Goal: Task Accomplishment & Management: Use online tool/utility

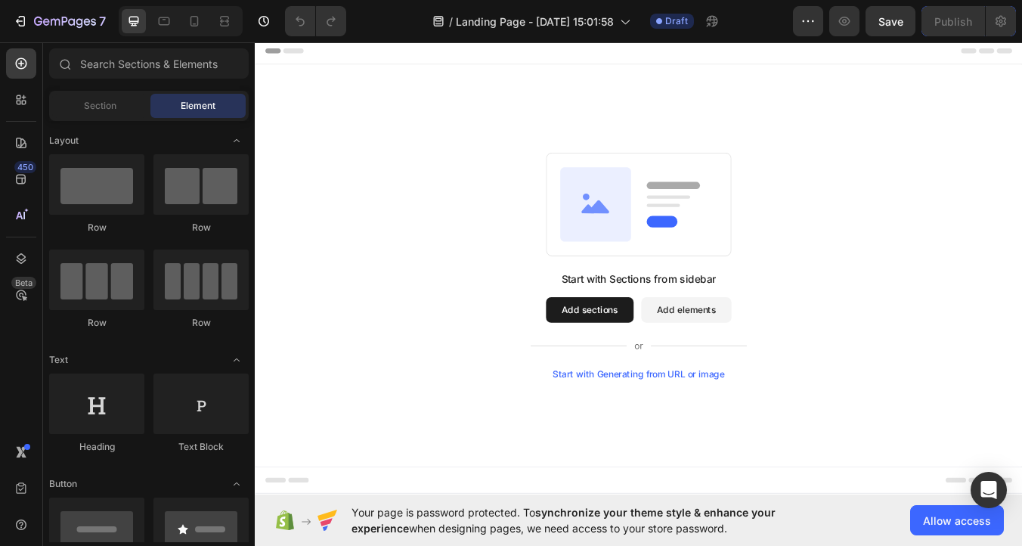
click at [637, 285] on rect at bounding box center [709, 234] width 219 height 122
click at [768, 434] on div "Start with Generating from URL or image" at bounding box center [708, 435] width 203 height 12
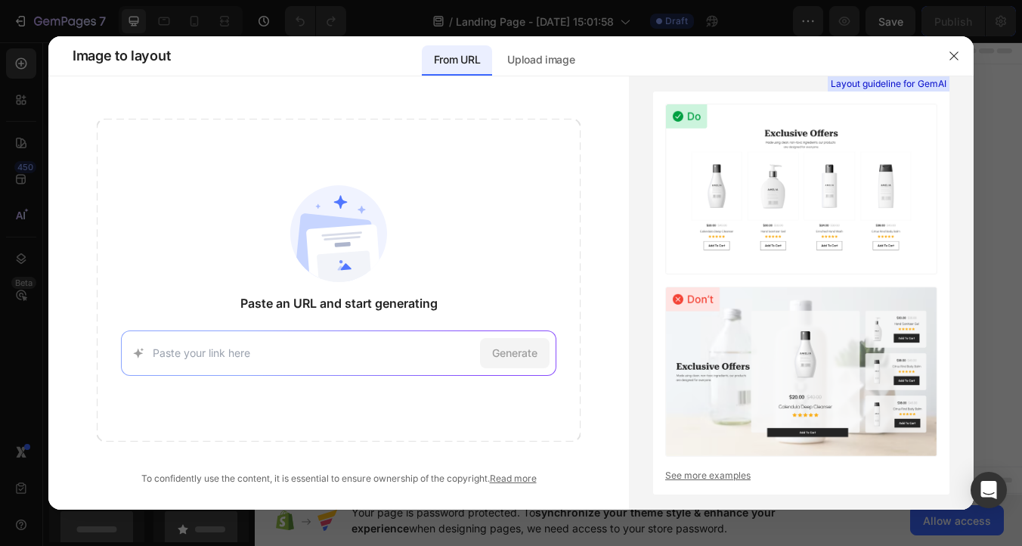
click at [240, 349] on input at bounding box center [313, 353] width 321 height 16
click at [246, 352] on input at bounding box center [313, 353] width 321 height 16
paste input "[URL][DOMAIN_NAME]"
type input "[URL][DOMAIN_NAME]"
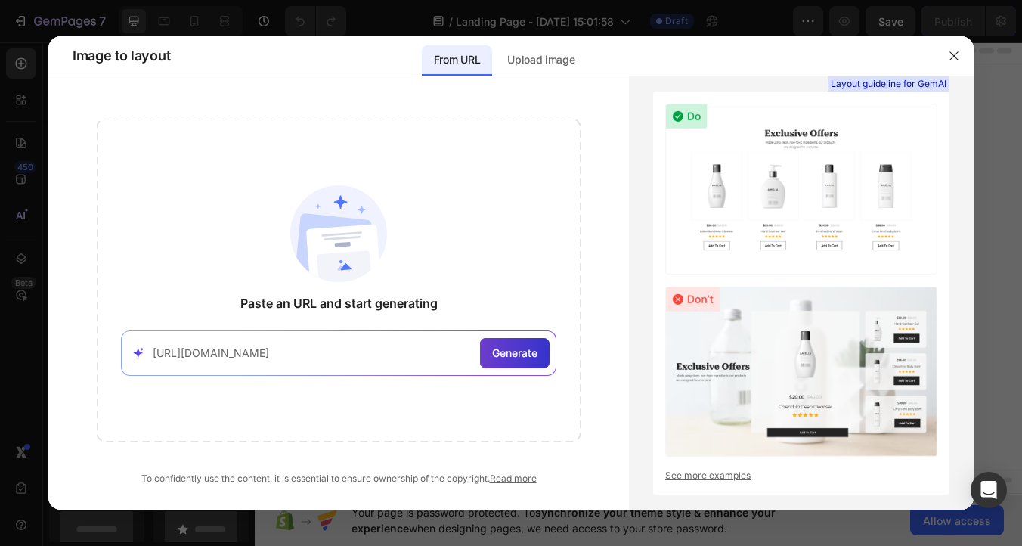
scroll to position [0, 0]
click at [520, 355] on span "Generate" at bounding box center [514, 353] width 45 height 16
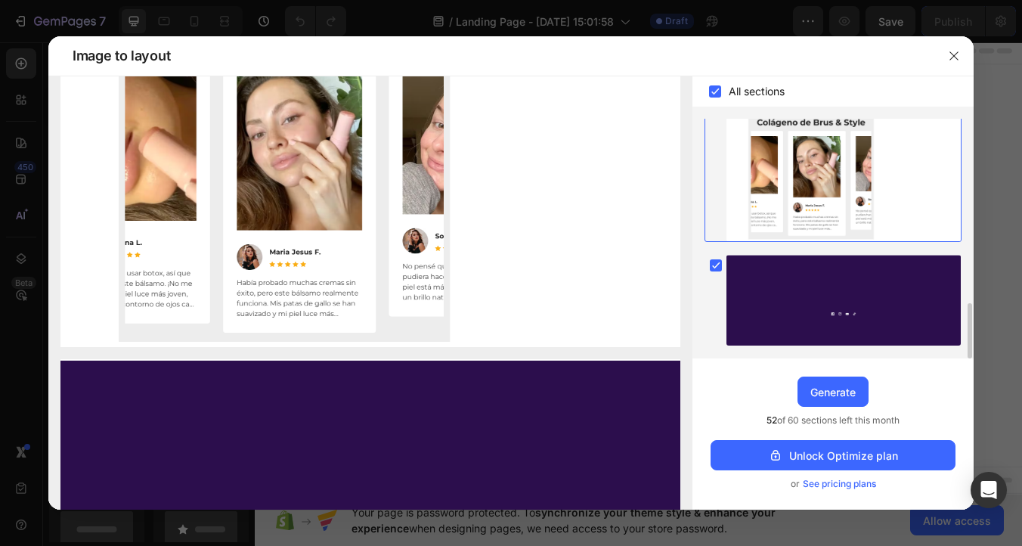
scroll to position [2111, 0]
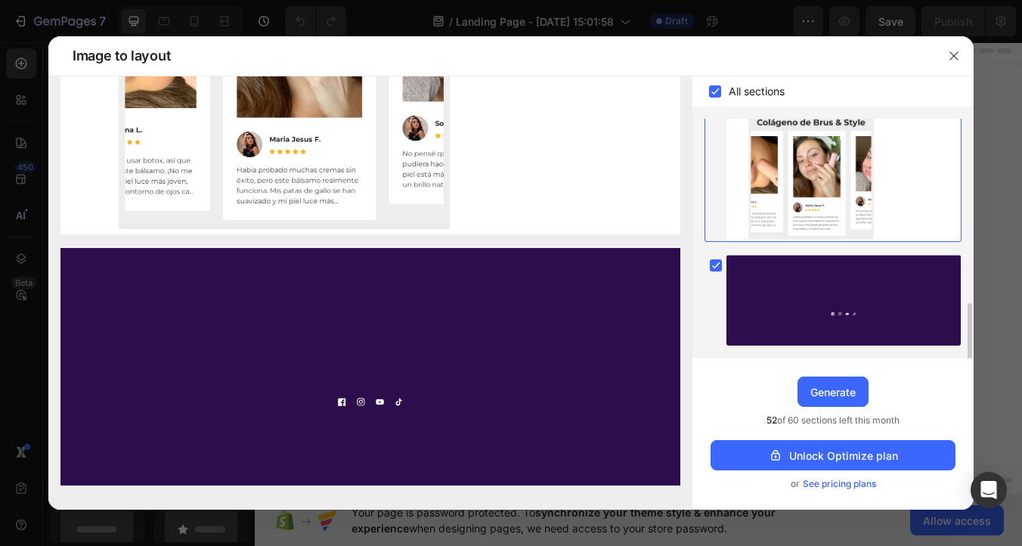
click at [764, 388] on div "Upgrade to Optimize plan and get unlimited generating sections and publish page…" at bounding box center [833, 433] width 281 height 151
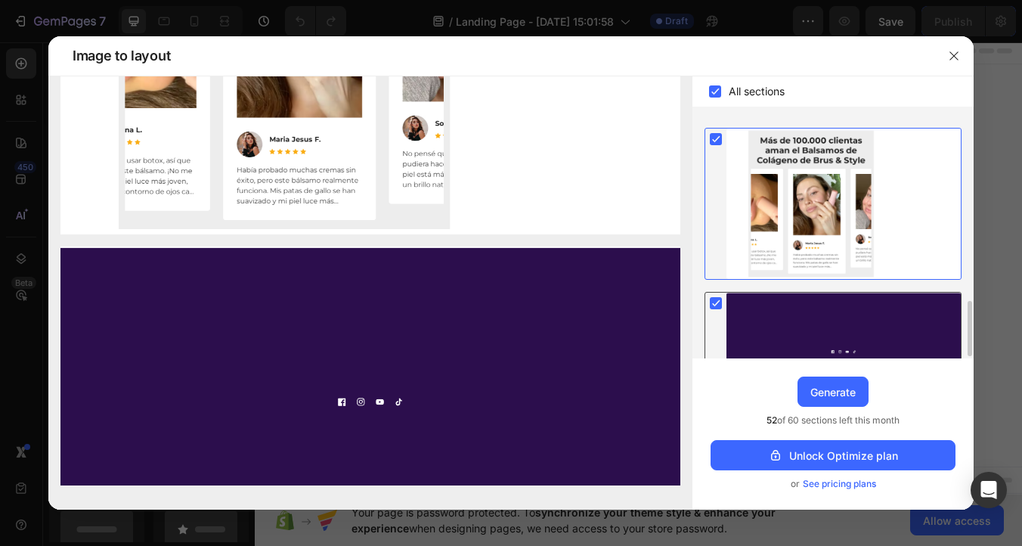
scroll to position [801, 0]
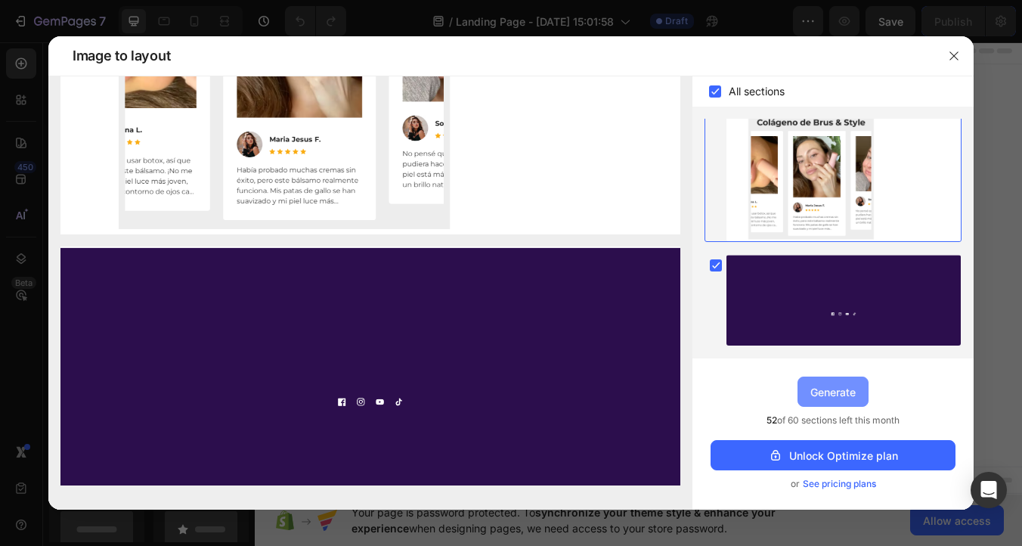
click at [850, 386] on div "Generate" at bounding box center [833, 392] width 45 height 16
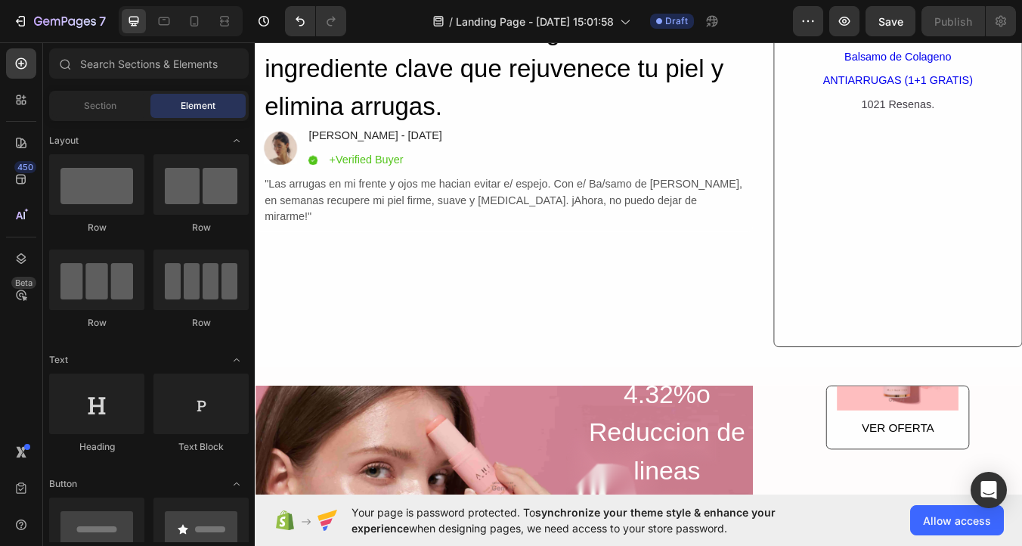
scroll to position [151, 0]
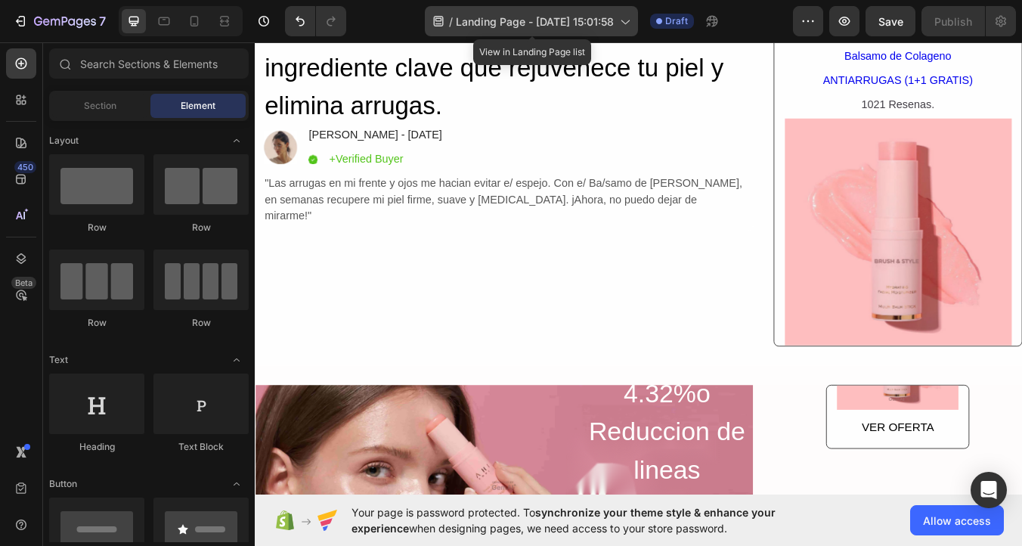
click at [600, 16] on span "Landing Page - [DATE] 15:01:58" at bounding box center [535, 22] width 158 height 16
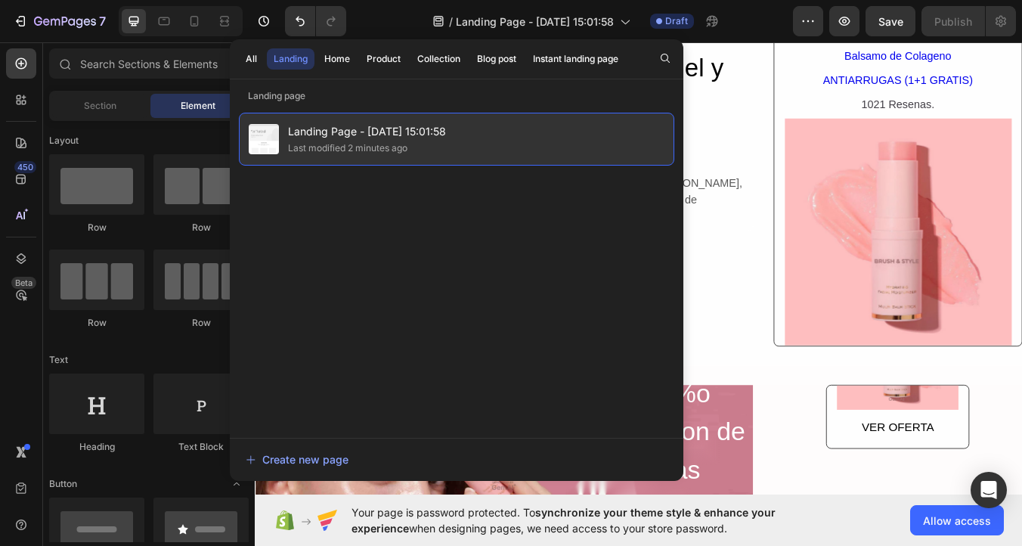
click at [406, 130] on span "Landing Page - [DATE] 15:01:58" at bounding box center [367, 131] width 158 height 18
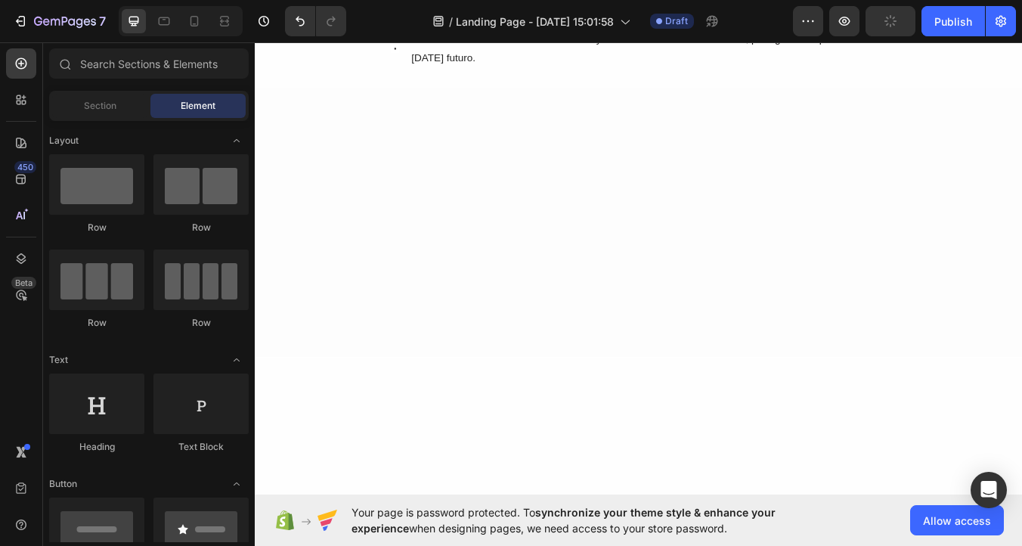
scroll to position [0, 0]
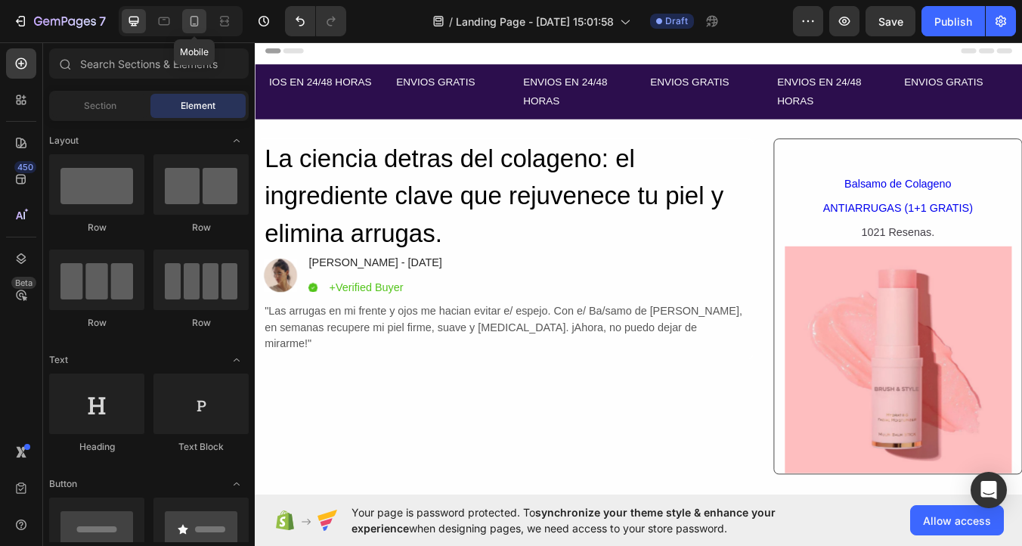
click at [197, 17] on icon at bounding box center [194, 21] width 15 height 15
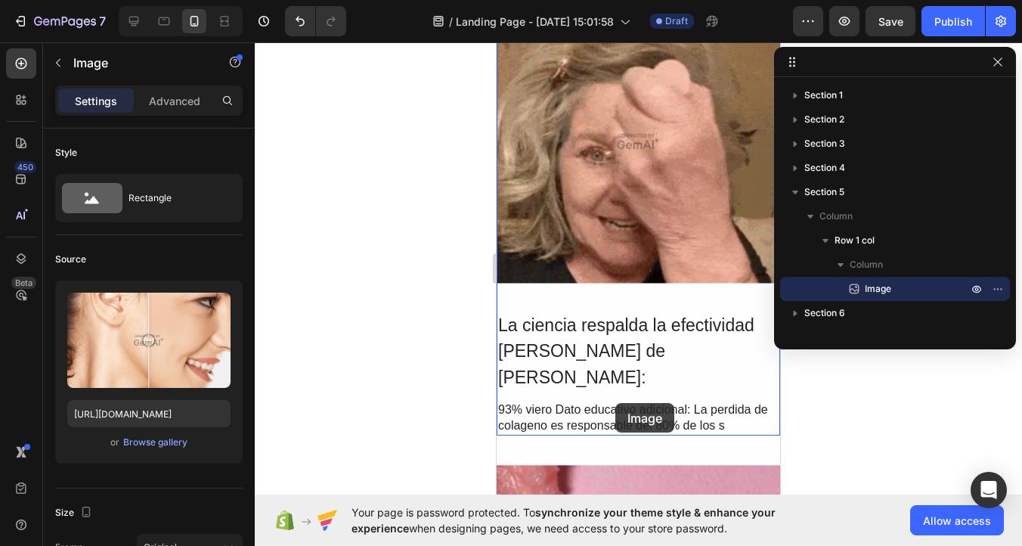
scroll to position [2309, 0]
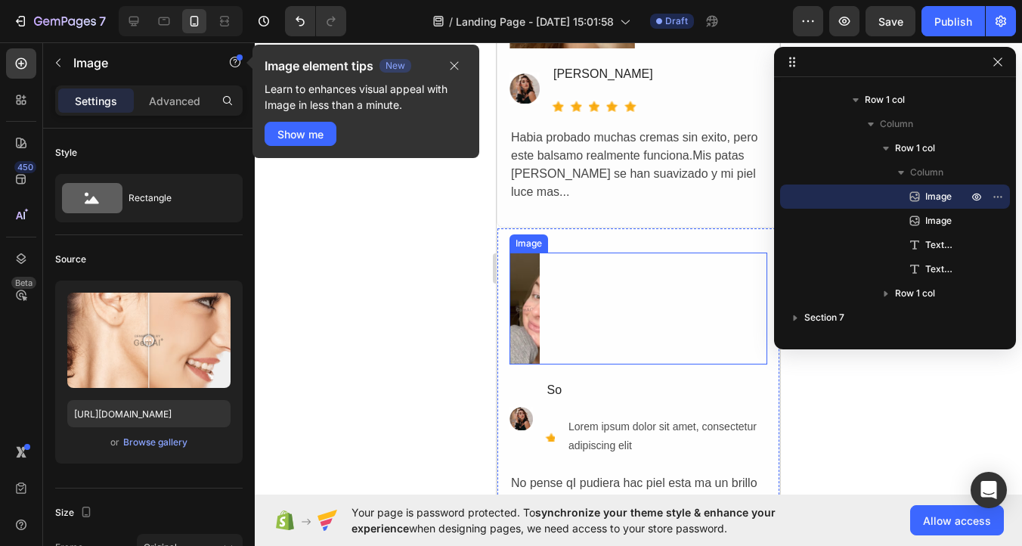
scroll to position [5777, 0]
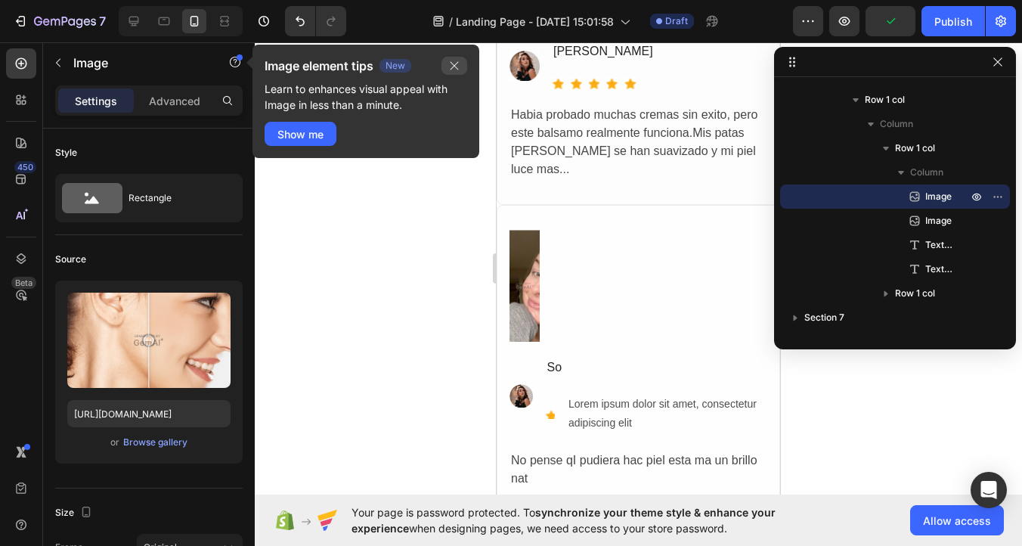
click at [449, 70] on icon "button" at bounding box center [454, 66] width 12 height 12
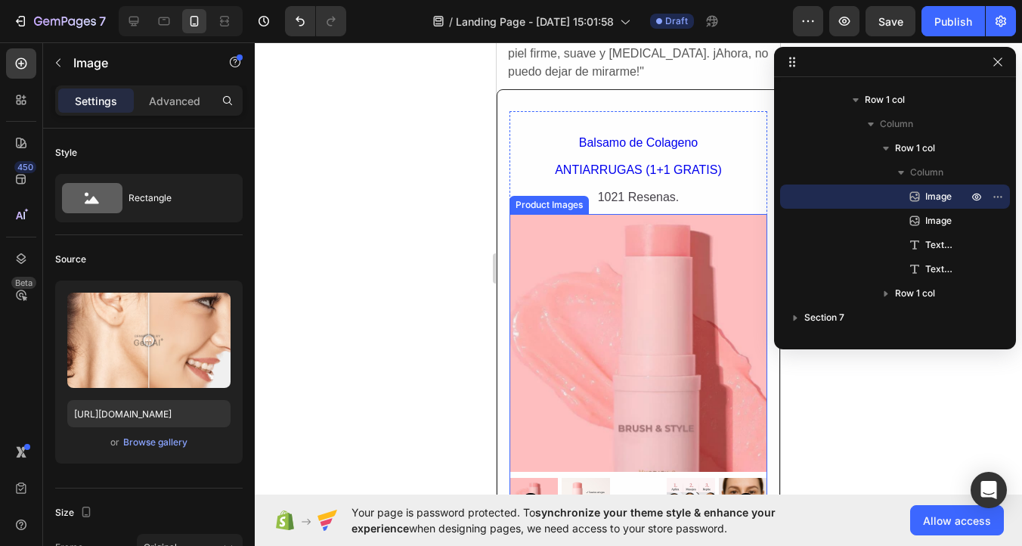
scroll to position [670, 0]
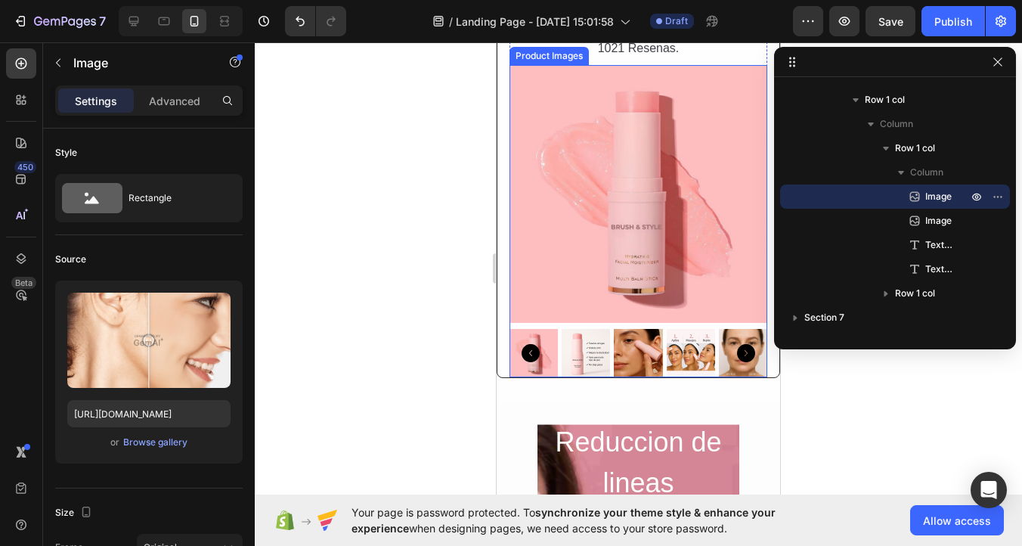
click at [592, 335] on img at bounding box center [586, 353] width 48 height 48
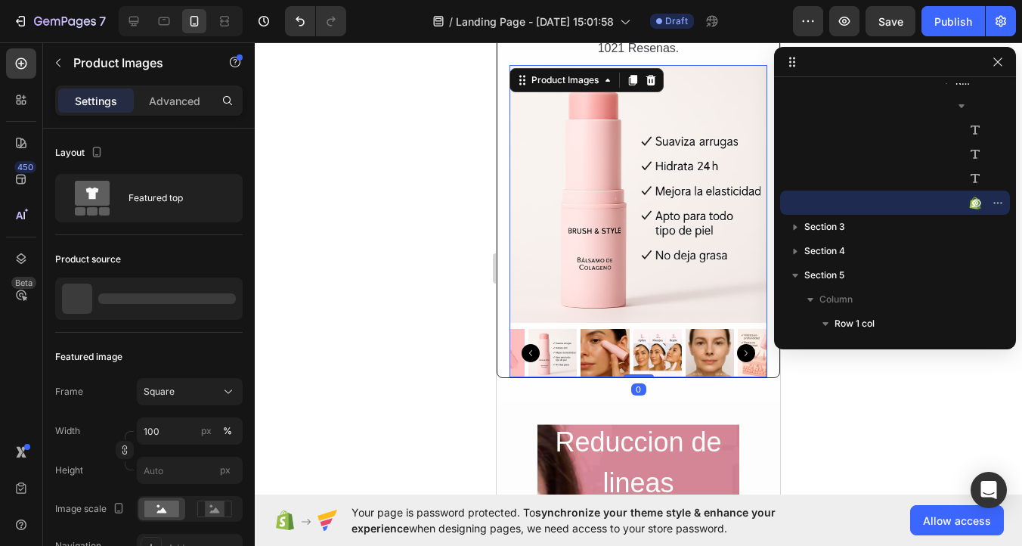
click at [633, 352] on img at bounding box center [657, 353] width 48 height 48
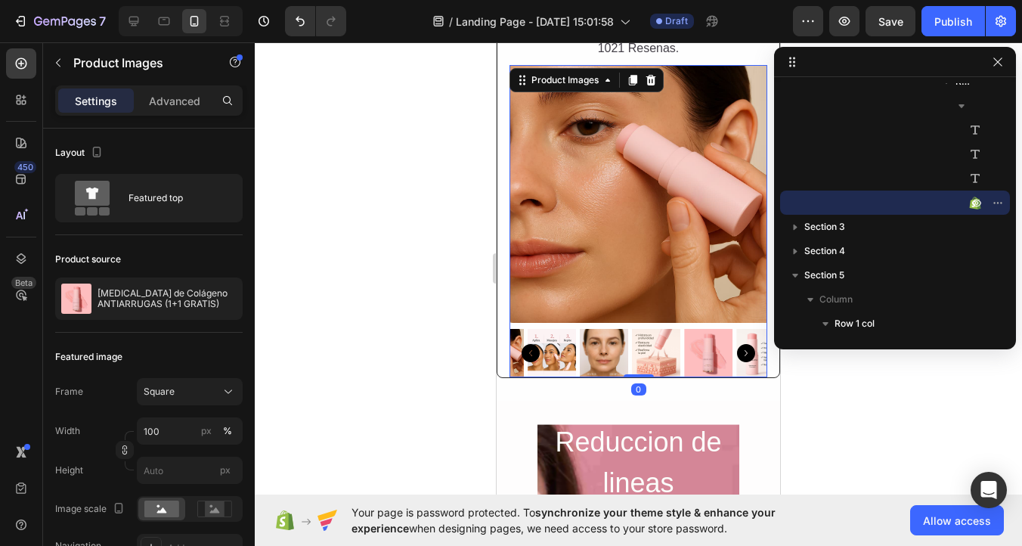
click at [662, 352] on img at bounding box center [656, 353] width 48 height 48
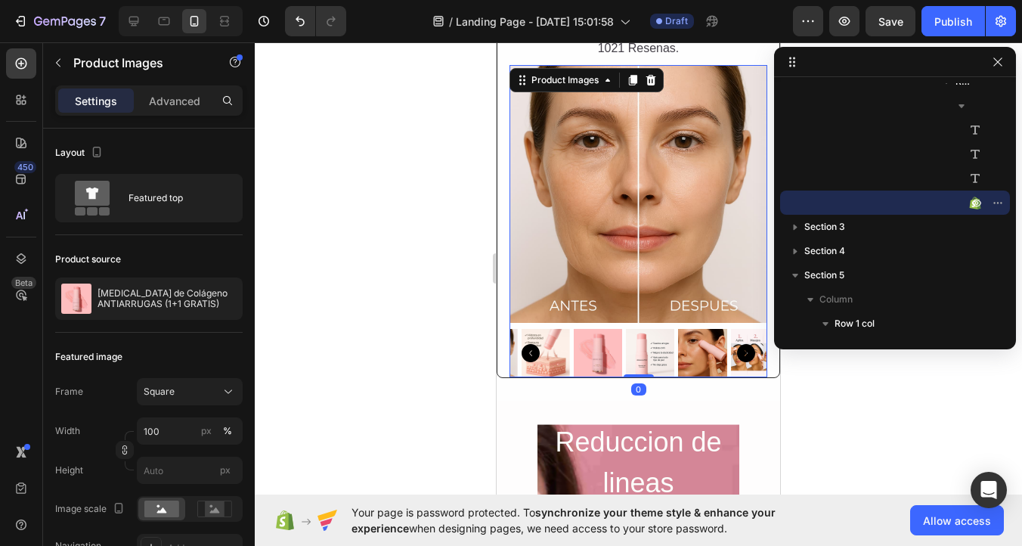
click at [678, 349] on img at bounding box center [702, 353] width 48 height 48
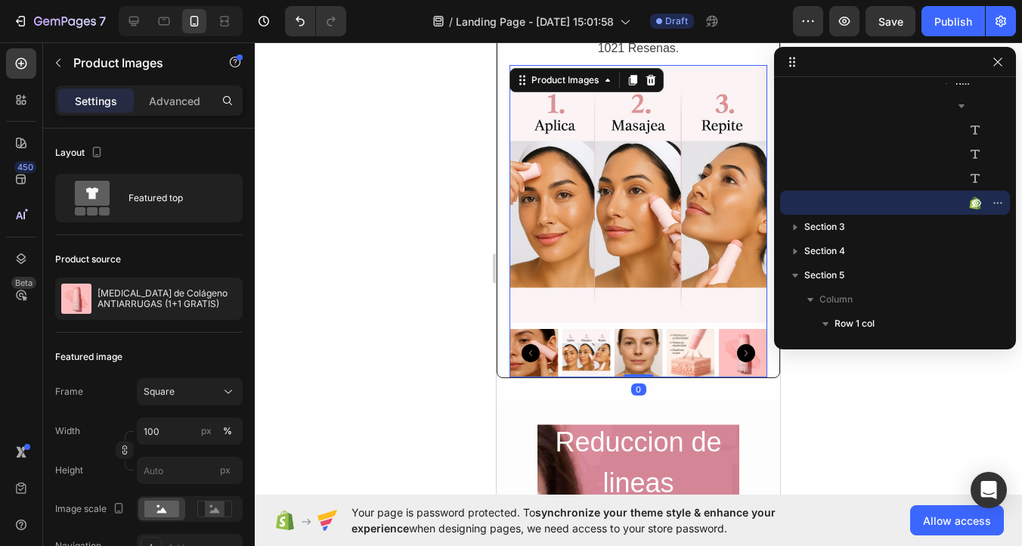
click at [691, 350] on div at bounding box center [639, 353] width 258 height 48
click at [712, 346] on img at bounding box center [691, 353] width 48 height 48
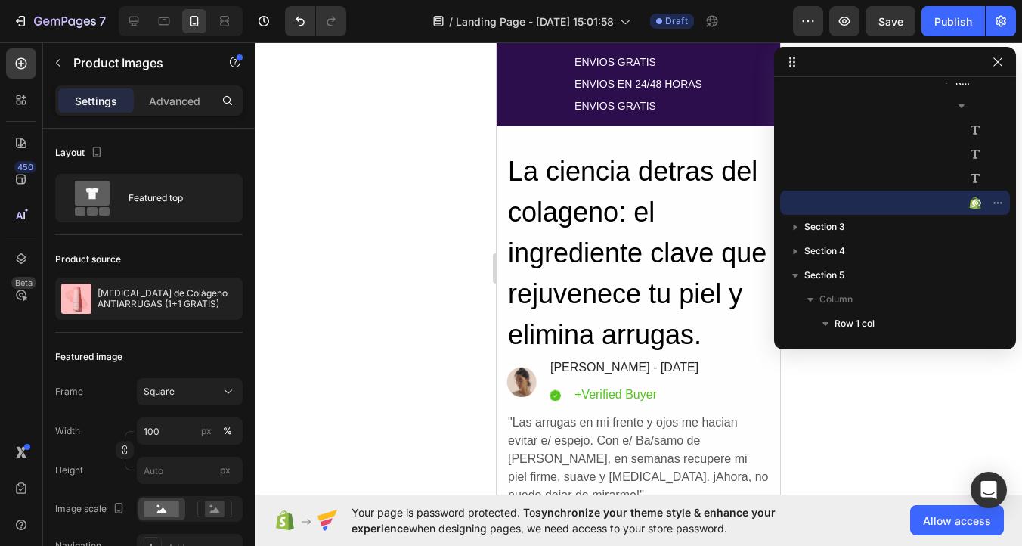
scroll to position [86, 0]
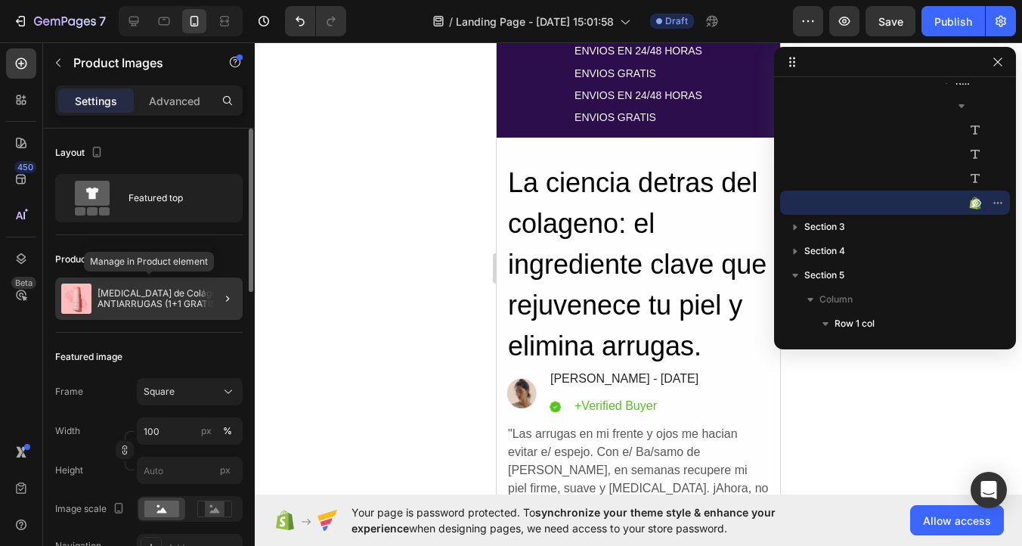
click at [154, 296] on p "[MEDICAL_DATA] de Colágeno ANTIARRUGAS (1+1 GRATIS)" at bounding box center [167, 298] width 139 height 21
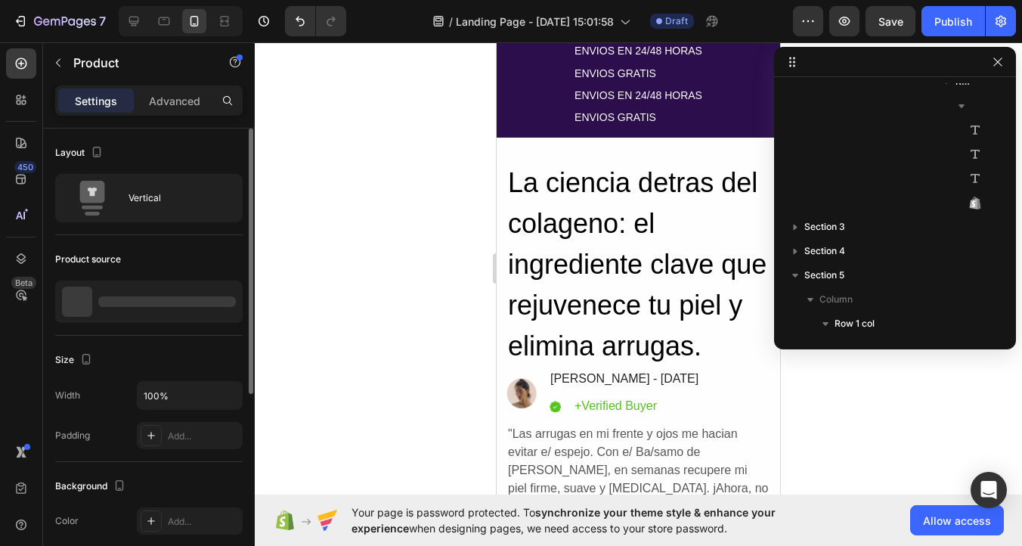
scroll to position [68, 0]
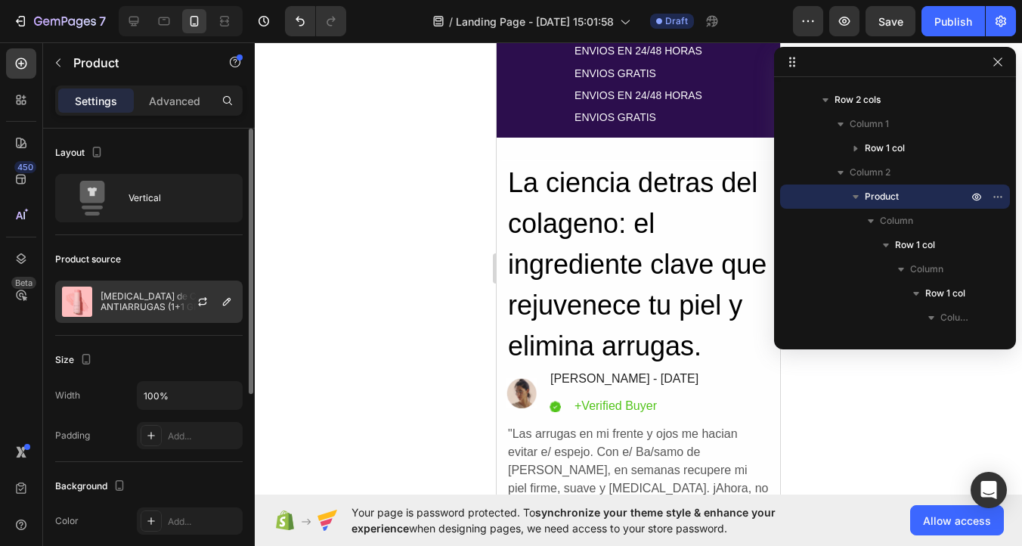
click at [144, 296] on p "[MEDICAL_DATA] de Colágeno ANTIARRUGAS (1+1 GRATIS)" at bounding box center [168, 301] width 135 height 21
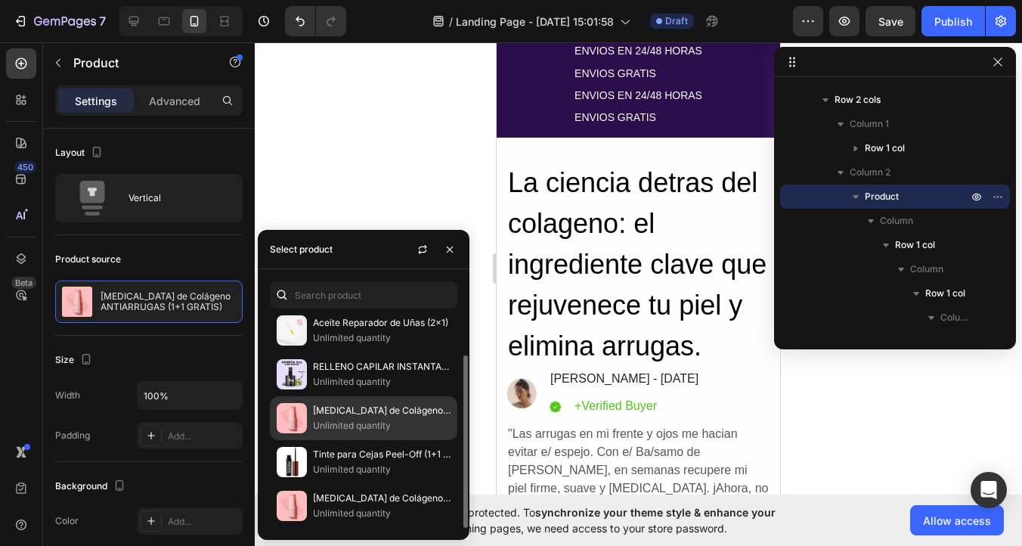
scroll to position [0, 0]
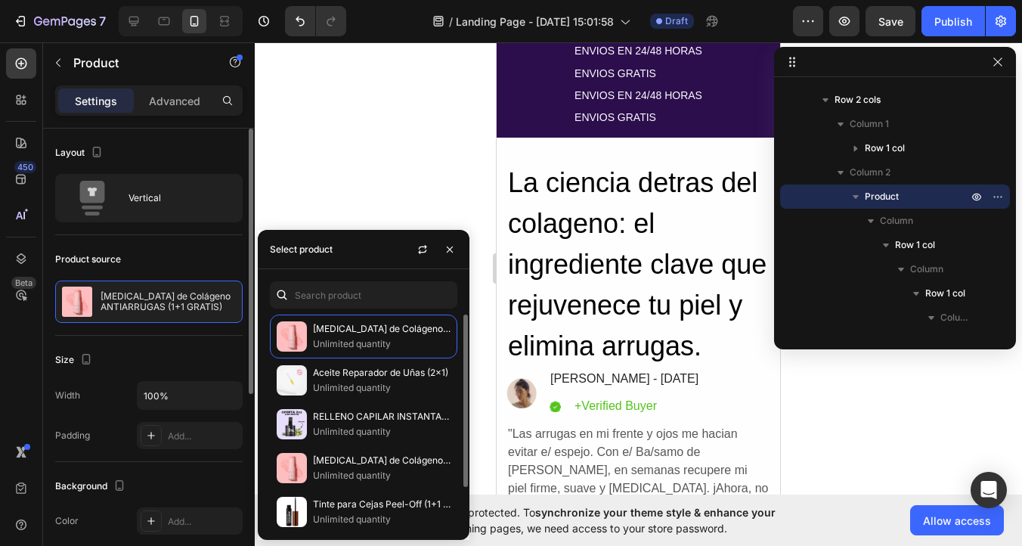
click at [138, 253] on div "Product source" at bounding box center [149, 259] width 188 height 24
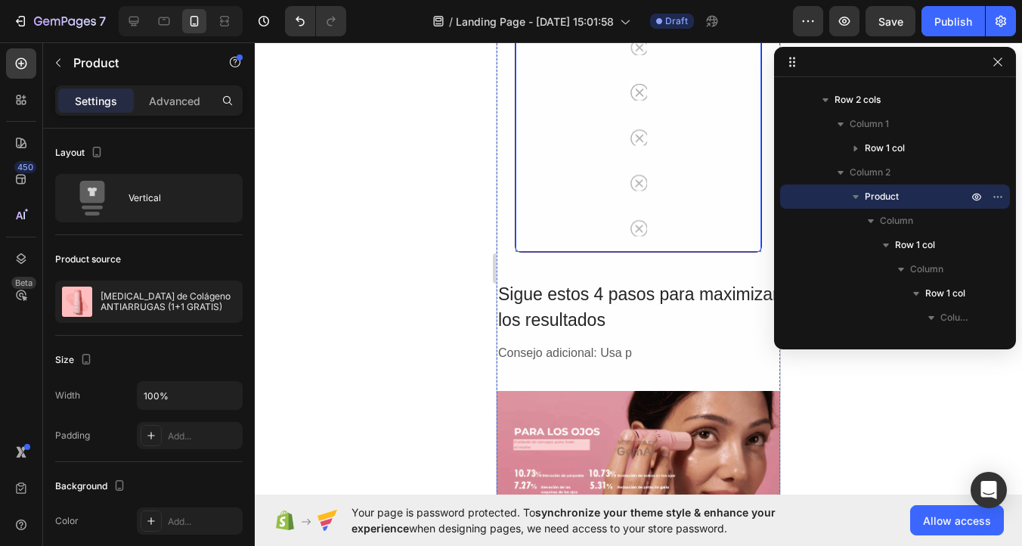
scroll to position [4046, 0]
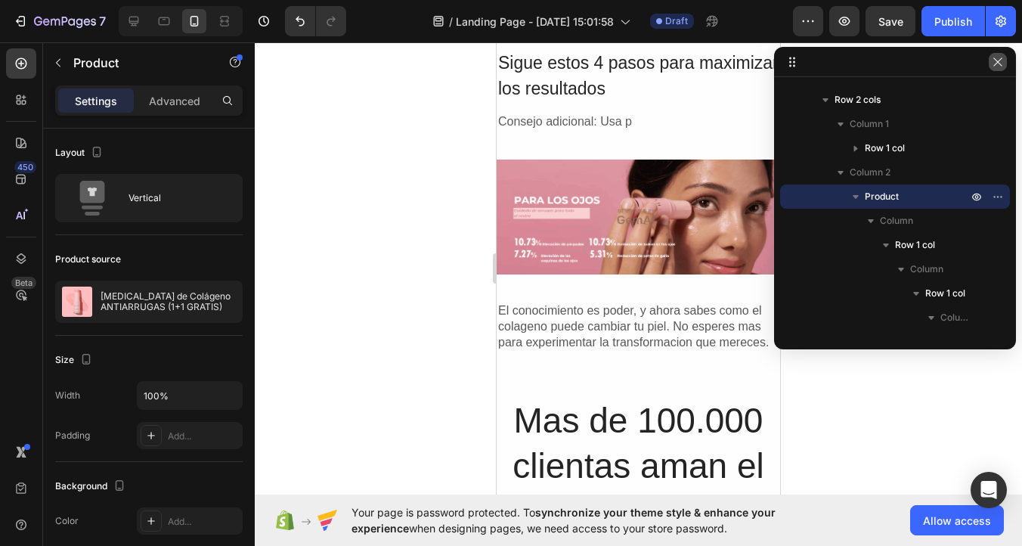
click at [993, 63] on icon "button" at bounding box center [998, 62] width 12 height 12
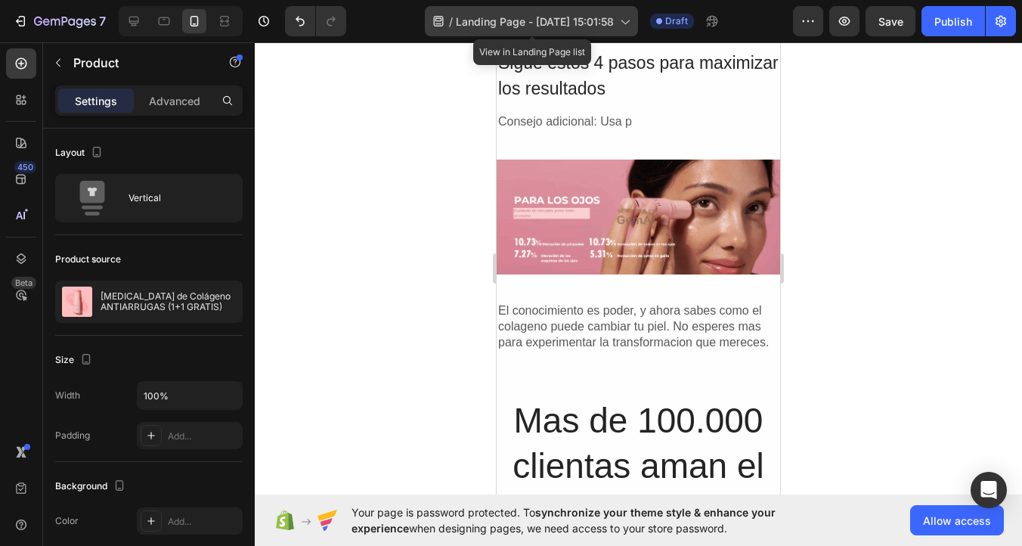
click at [444, 28] on icon at bounding box center [438, 21] width 15 height 15
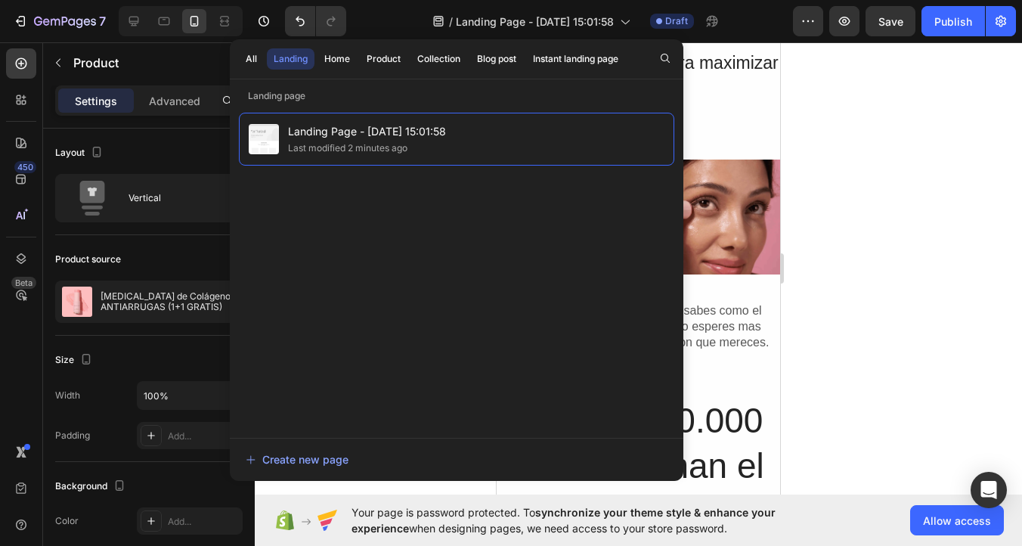
click at [951, 292] on div at bounding box center [638, 294] width 767 height 504
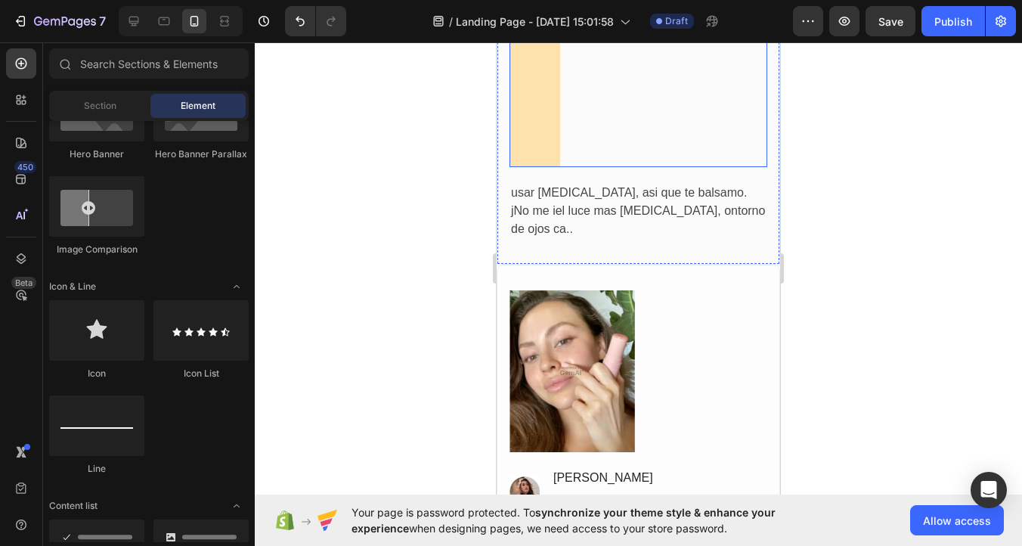
scroll to position [5286, 0]
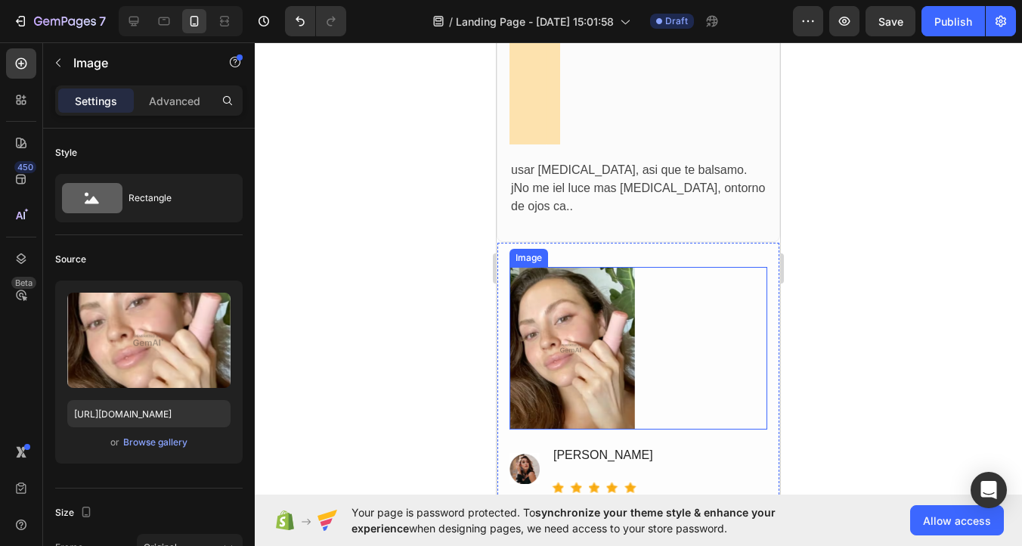
click at [575, 308] on img at bounding box center [573, 348] width 126 height 163
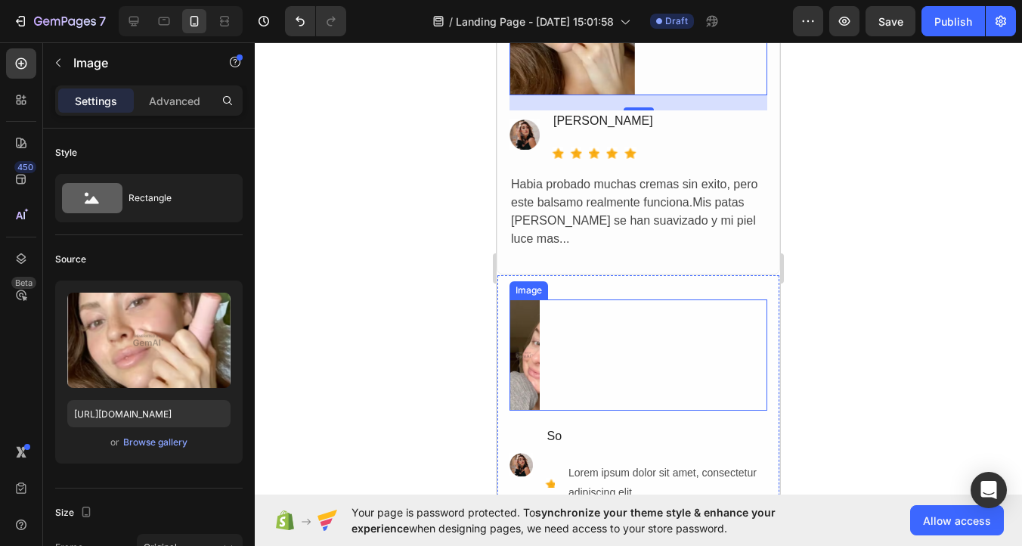
scroll to position [5569, 0]
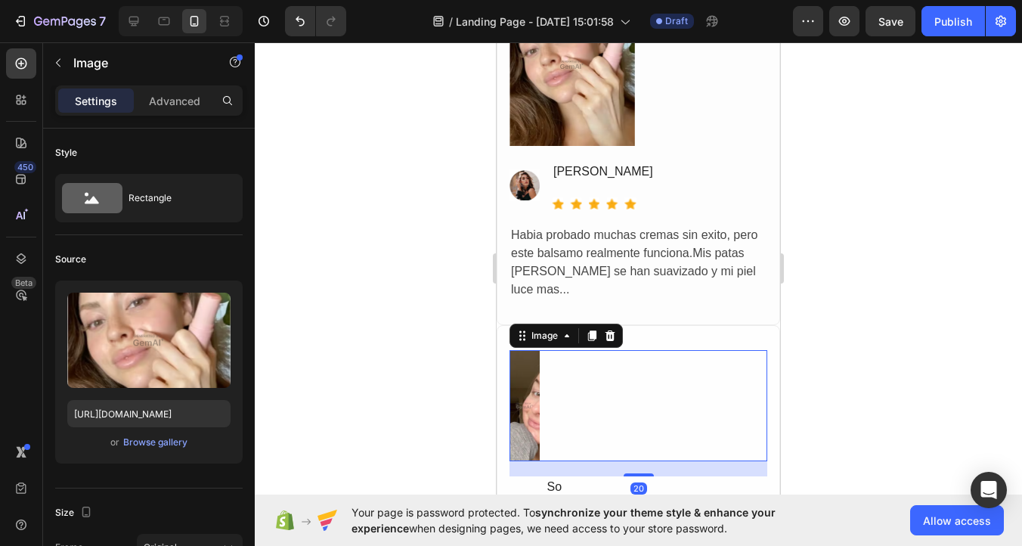
click at [616, 355] on div at bounding box center [639, 406] width 258 height 112
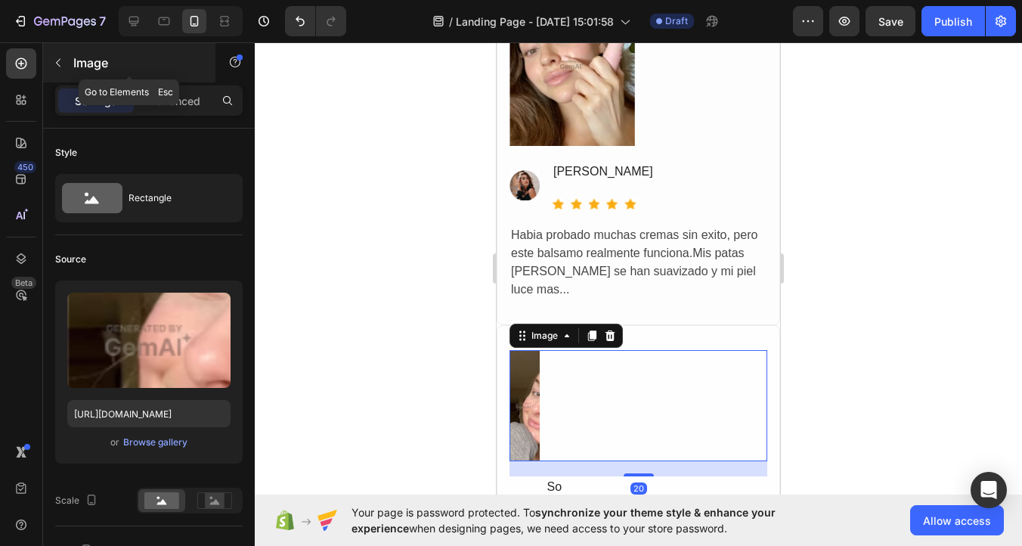
click at [59, 65] on icon "button" at bounding box center [58, 63] width 12 height 12
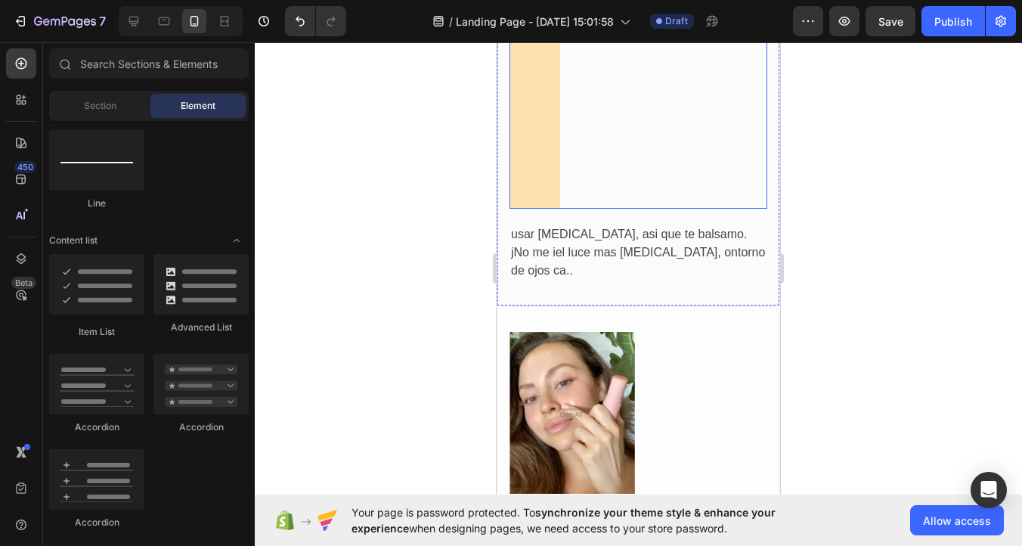
scroll to position [5275, 0]
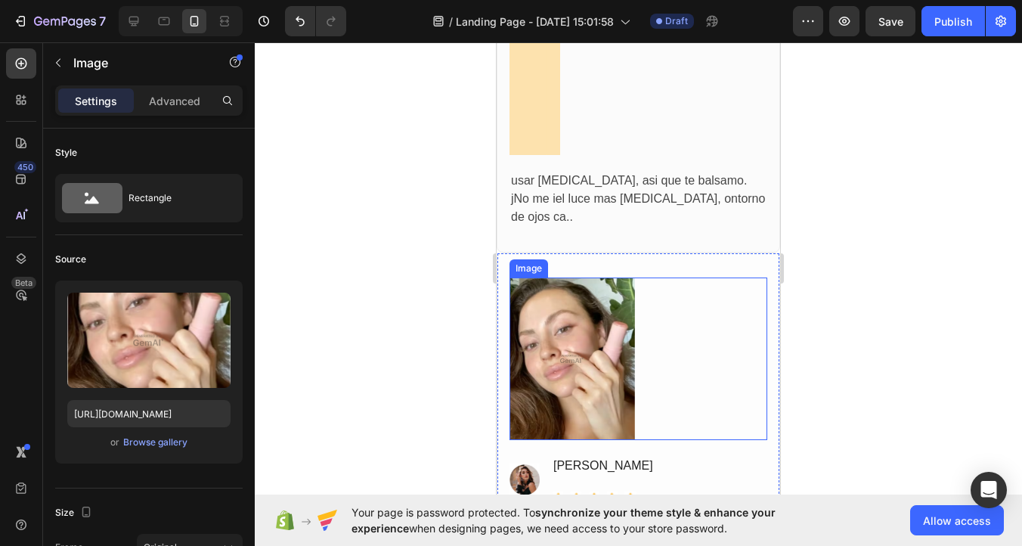
click at [588, 305] on img at bounding box center [573, 358] width 126 height 163
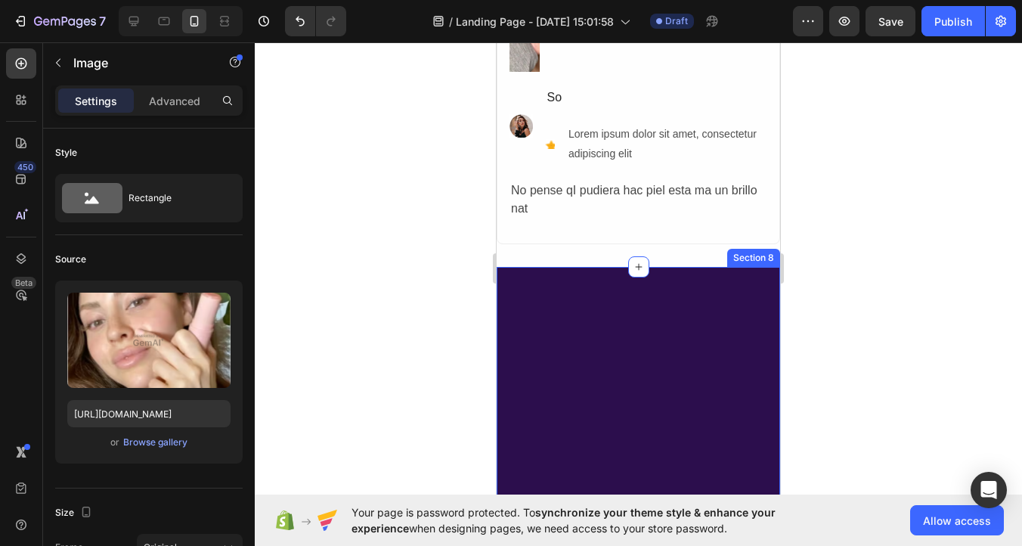
scroll to position [5888, 0]
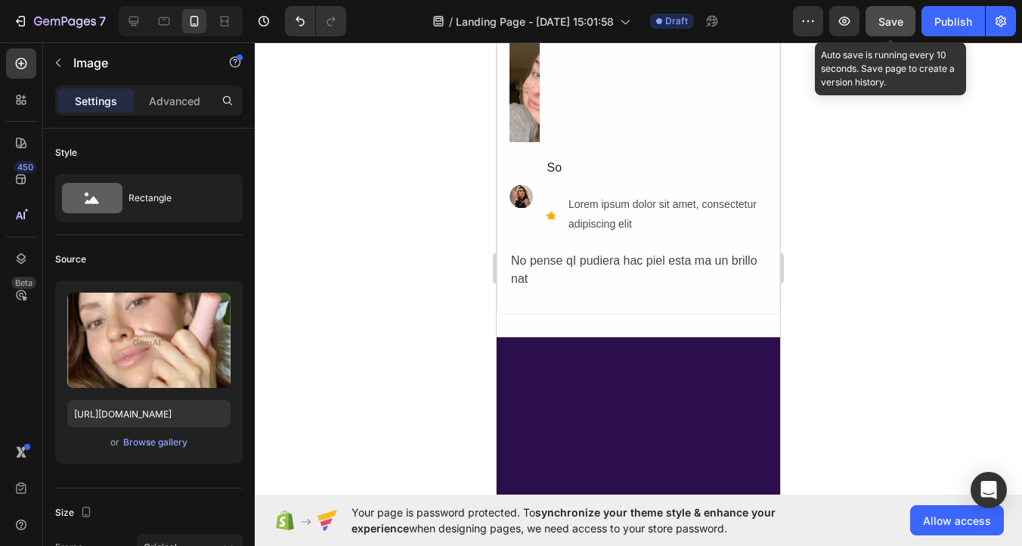
click at [885, 16] on span "Save" at bounding box center [891, 21] width 25 height 13
click at [885, 16] on icon "button" at bounding box center [890, 21] width 15 height 15
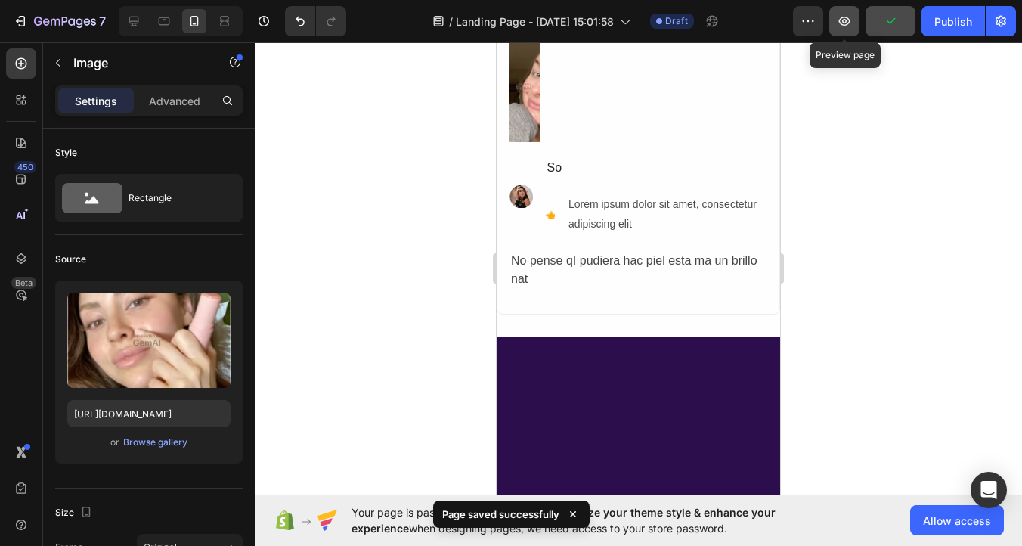
click at [847, 23] on icon "button" at bounding box center [844, 21] width 15 height 15
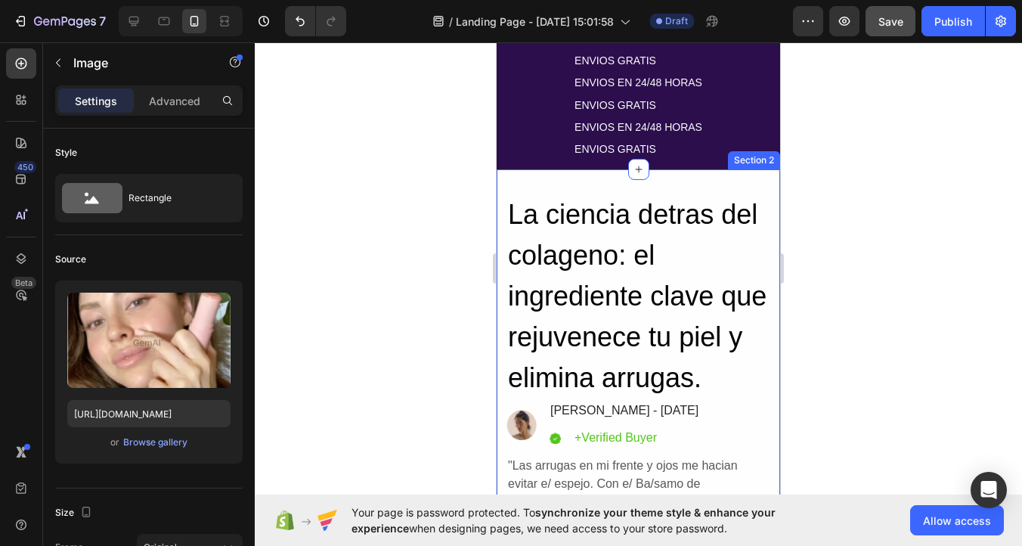
scroll to position [0, 0]
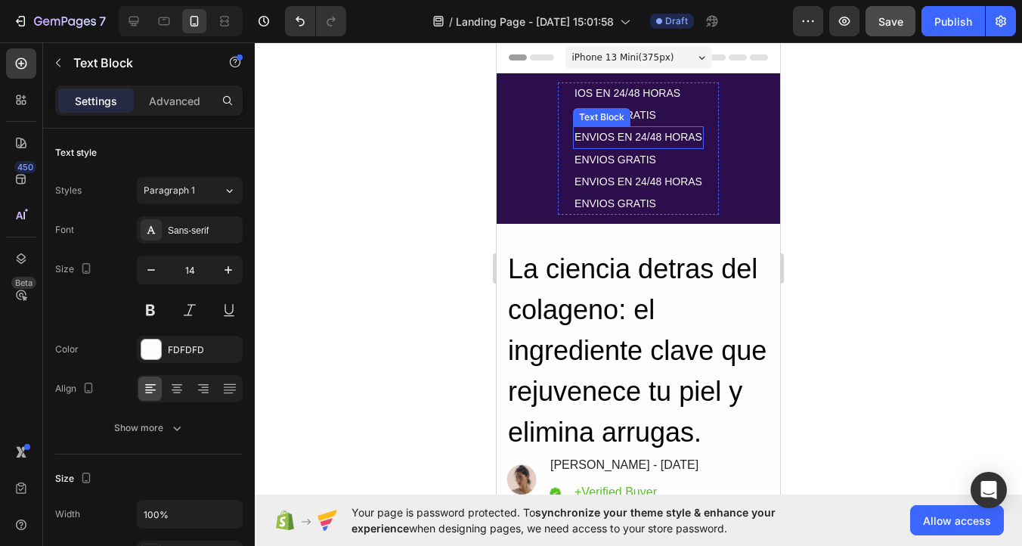
click at [651, 133] on div "ENVIOS EN 24/48 HORAS" at bounding box center [638, 137] width 131 height 22
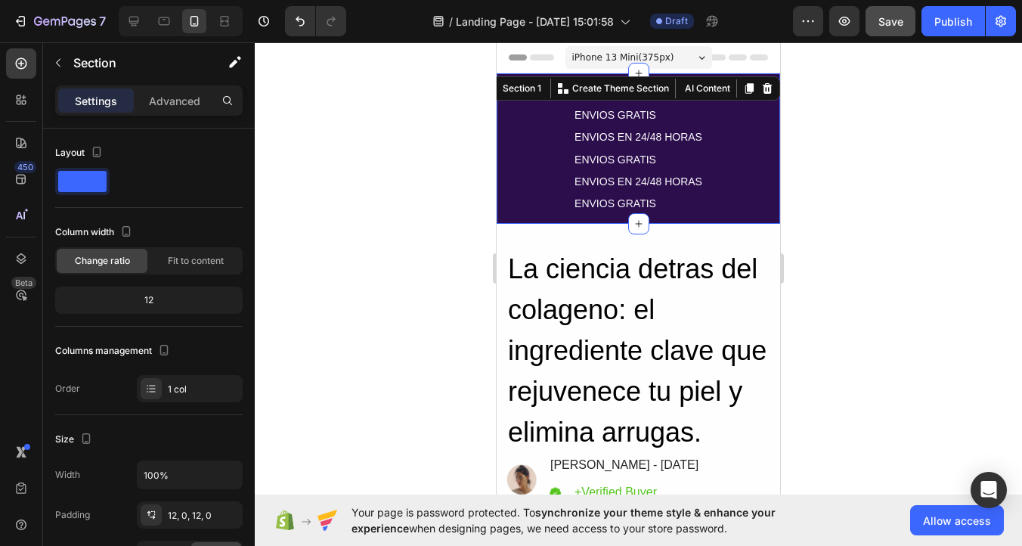
click at [739, 133] on div "IOS EN 24/48 HORAS Text Block ENVIOS GRATIS Text Block ENVIOS EN 24/48 HORAS Te…" at bounding box center [639, 148] width 284 height 132
click at [736, 200] on div "IOS EN 24/48 HORAS Text Block ENVIOS GRATIS Text Block ENVIOS EN 24/48 HORAS Te…" at bounding box center [639, 148] width 284 height 132
click at [768, 89] on icon at bounding box center [767, 88] width 12 height 12
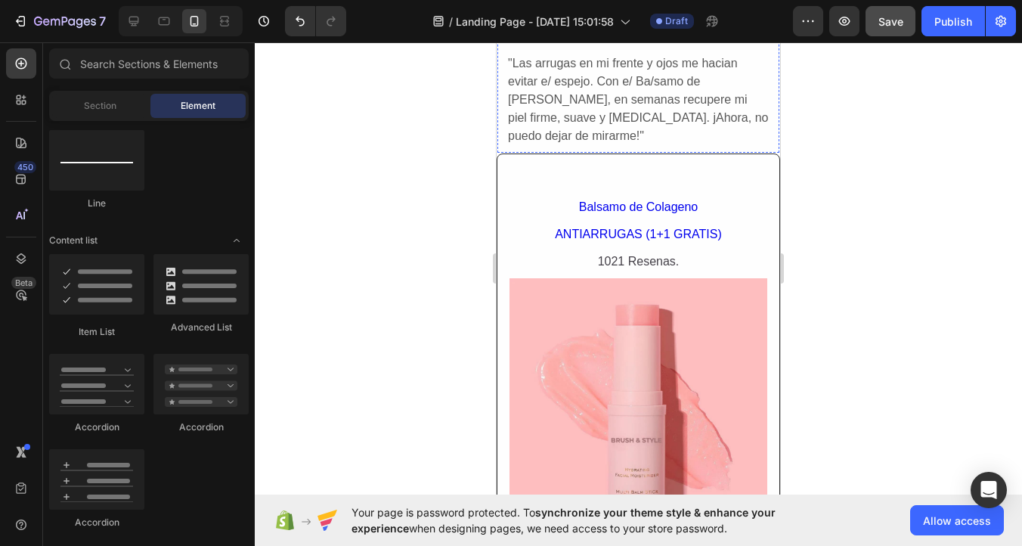
scroll to position [313, 0]
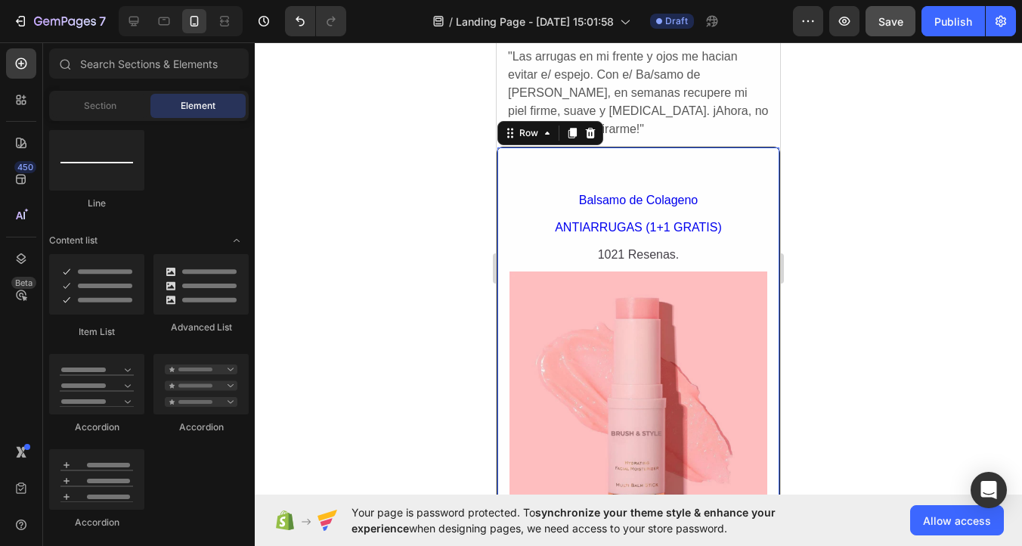
click at [766, 153] on div "Balsamo de Colageno Text Block ANTIARRUGAS (1+1 GRATIS) Text Block 1021 Resenas…" at bounding box center [639, 366] width 284 height 438
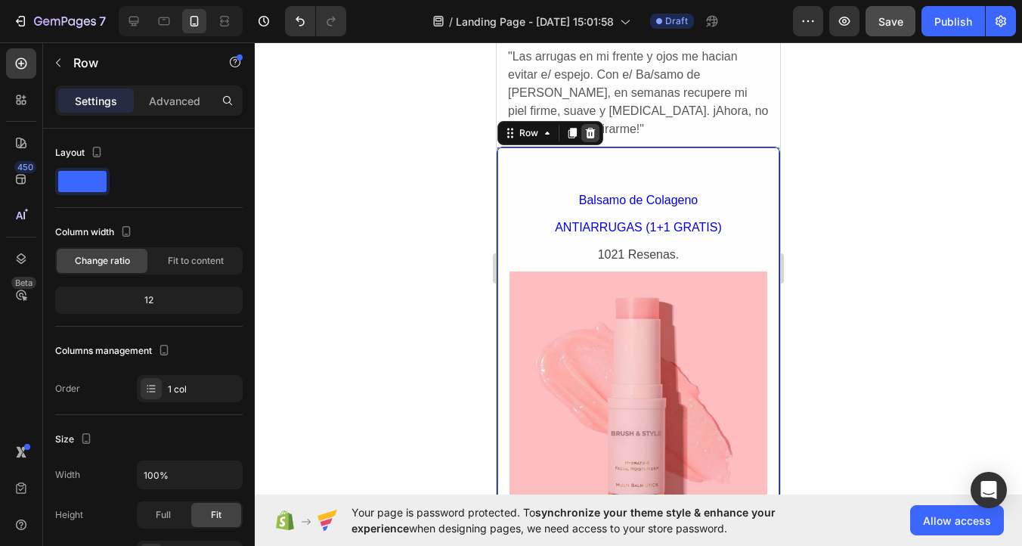
click at [587, 130] on icon at bounding box center [591, 133] width 10 height 11
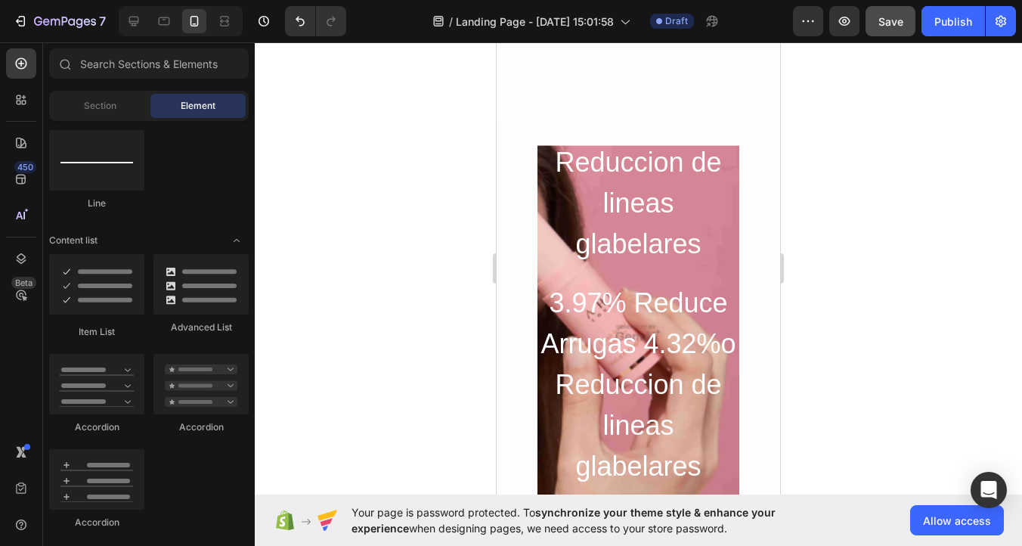
scroll to position [380, 0]
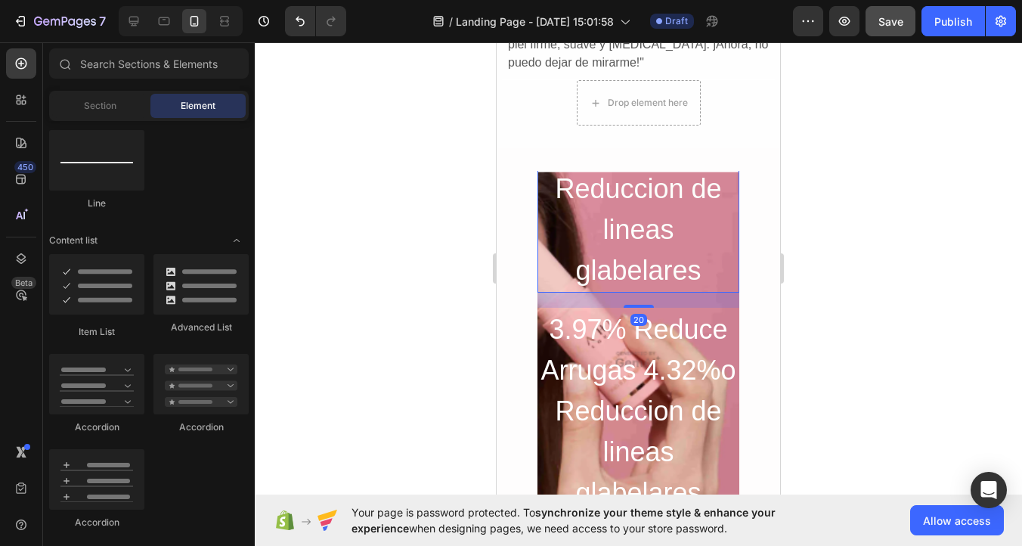
click at [619, 256] on h2 "3.97% Reduce Arrugas 4.32%o Reduccion de lineas glabelares" at bounding box center [639, 188] width 202 height 207
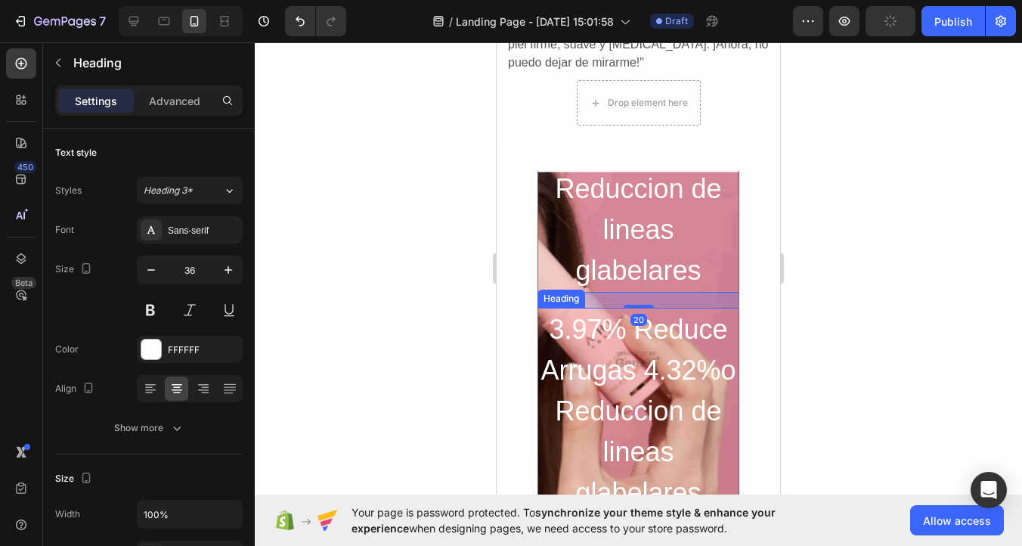
click at [730, 312] on h2 "3.97% Reduce Arrugas 4.32%o Reduccion de lineas glabelares" at bounding box center [639, 411] width 202 height 207
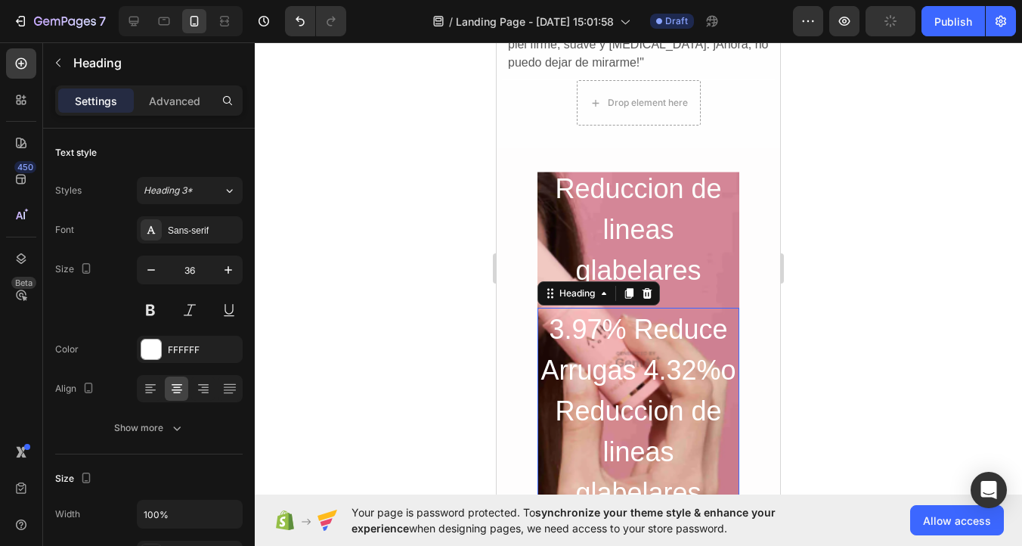
click at [720, 383] on h2 "3.97% Reduce Arrugas 4.32%o Reduccion de lineas glabelares" at bounding box center [639, 411] width 202 height 207
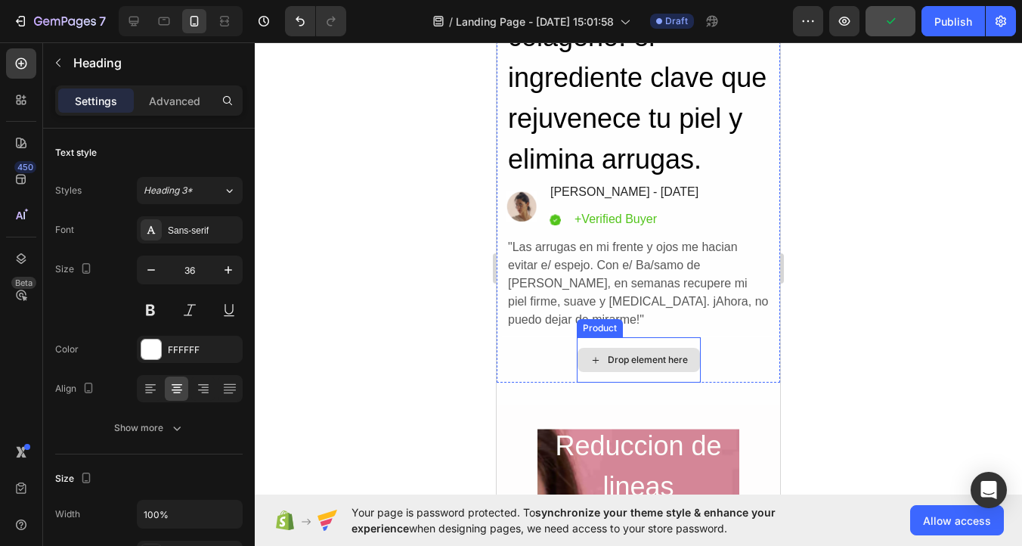
scroll to position [131, 0]
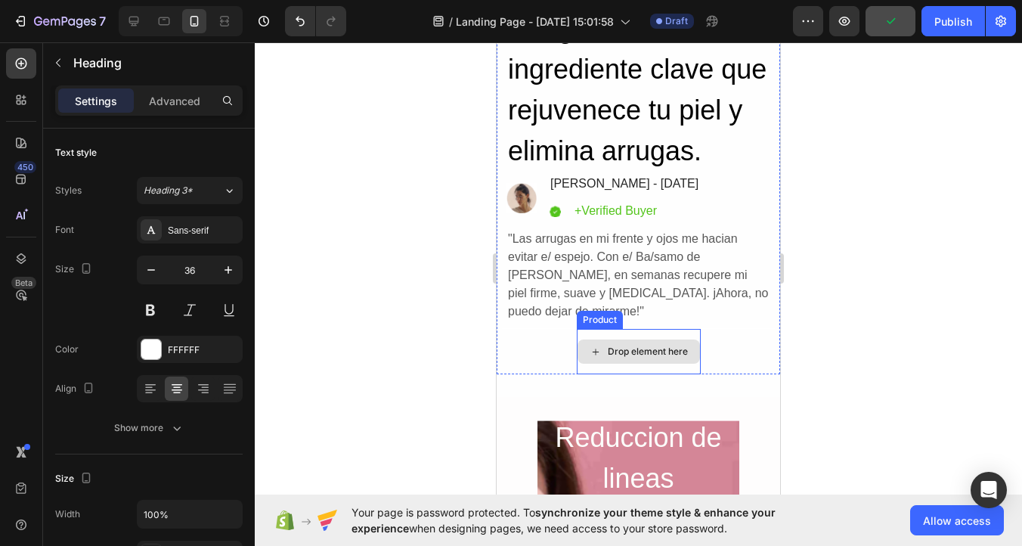
click at [649, 346] on div "Drop element here" at bounding box center [648, 352] width 80 height 12
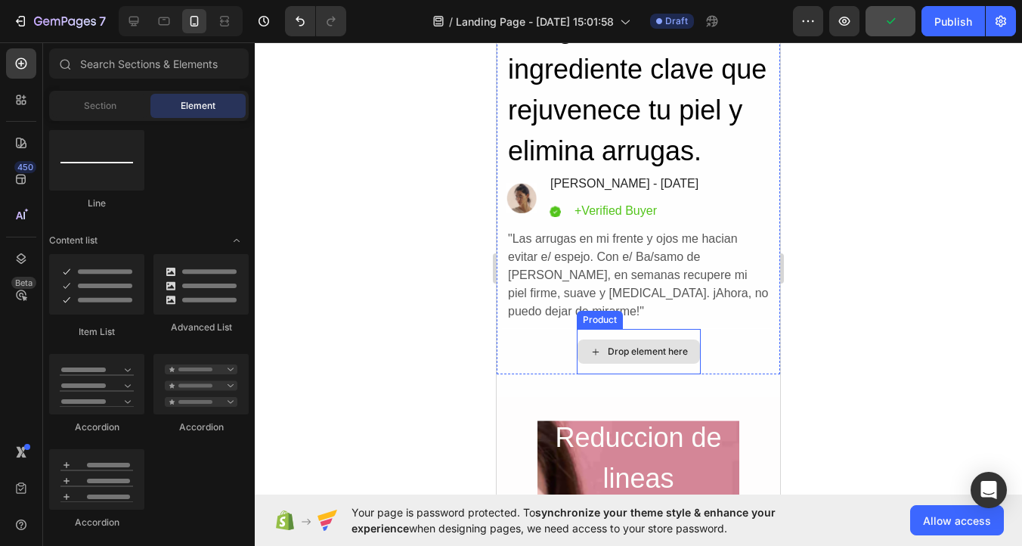
click at [649, 346] on div "Drop element here" at bounding box center [648, 352] width 80 height 12
click at [646, 350] on div "Drop element here" at bounding box center [648, 352] width 80 height 12
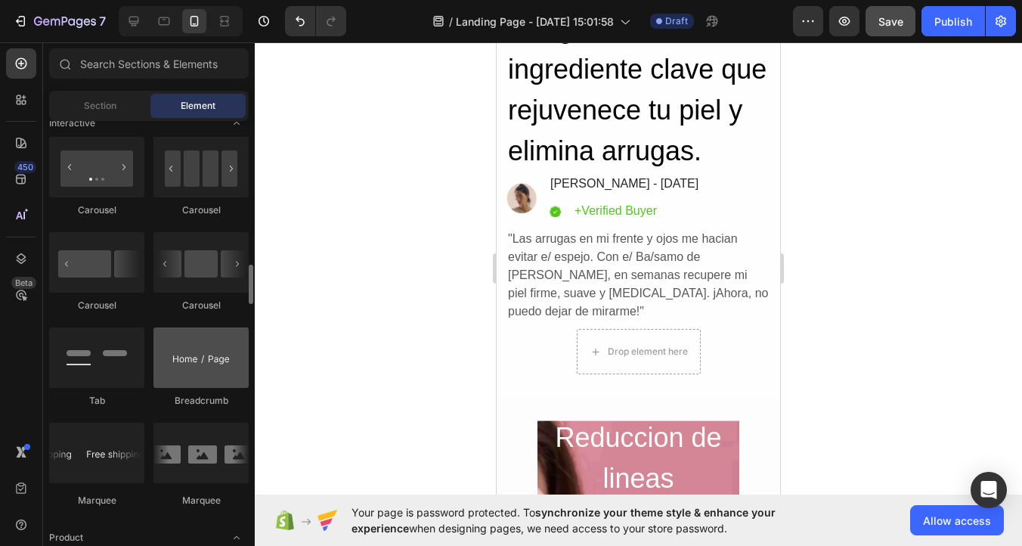
click at [168, 454] on div at bounding box center [200, 453] width 95 height 60
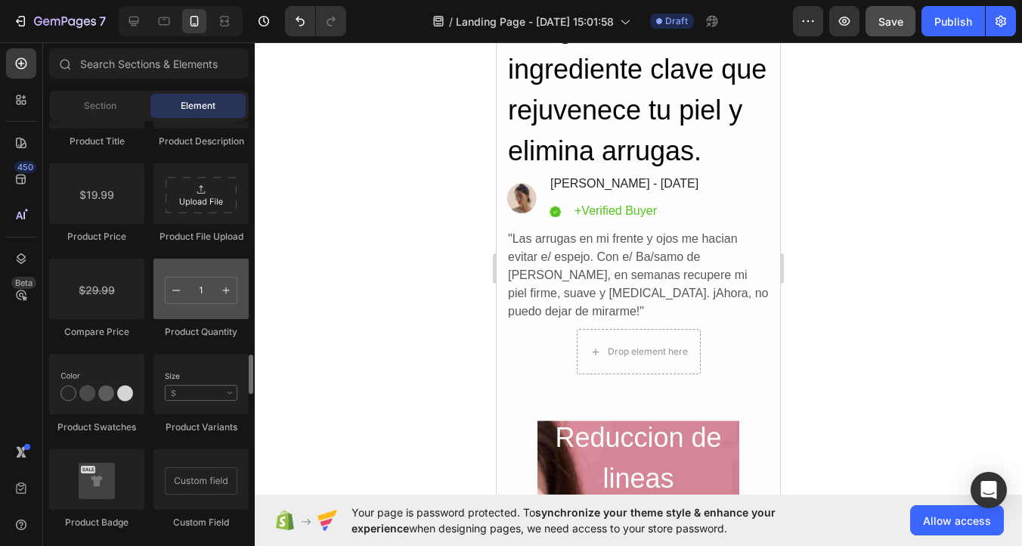
scroll to position [2496, 0]
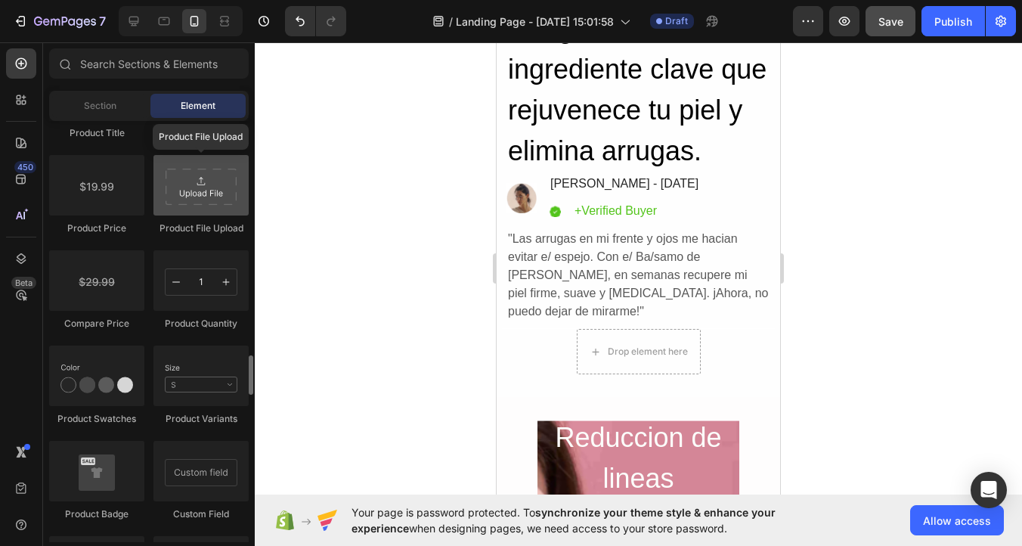
click at [205, 191] on div at bounding box center [200, 185] width 95 height 60
click at [205, 190] on div at bounding box center [200, 185] width 95 height 60
click at [200, 190] on div at bounding box center [200, 185] width 95 height 60
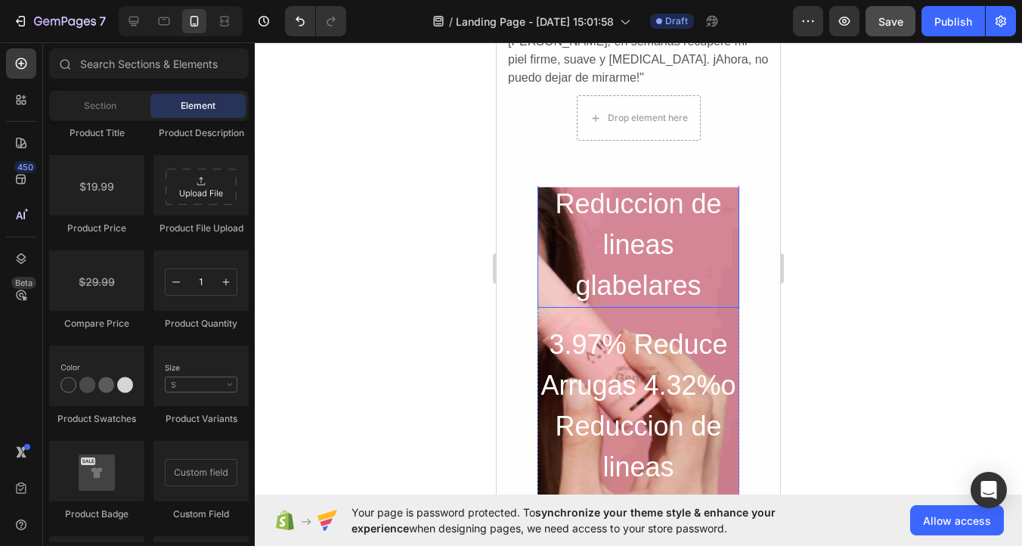
scroll to position [237, 0]
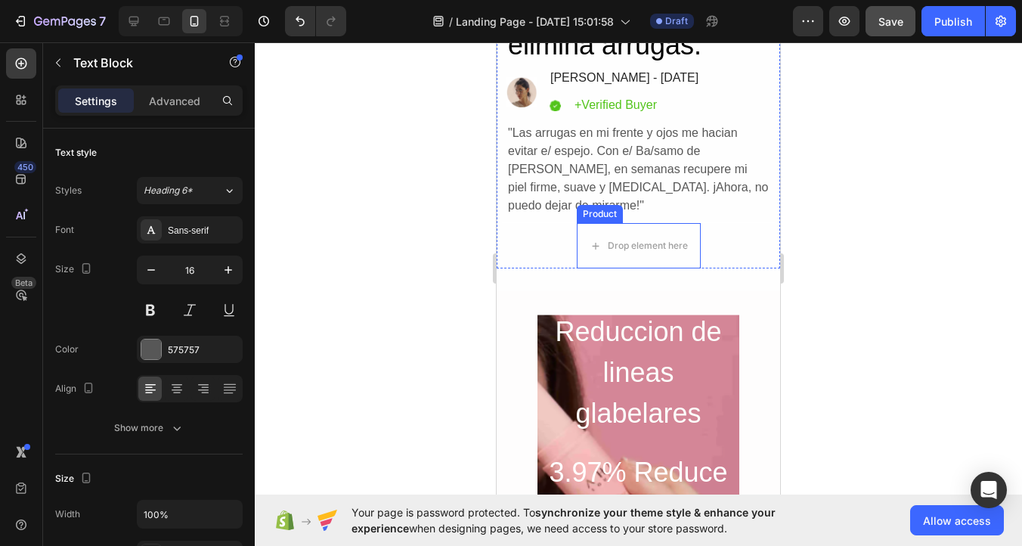
click at [596, 166] on div ""Las arrugas en mi frente y ojos me hacian evitar e/ espejo. Con e/ Ba/samo de …" at bounding box center [639, 169] width 264 height 94
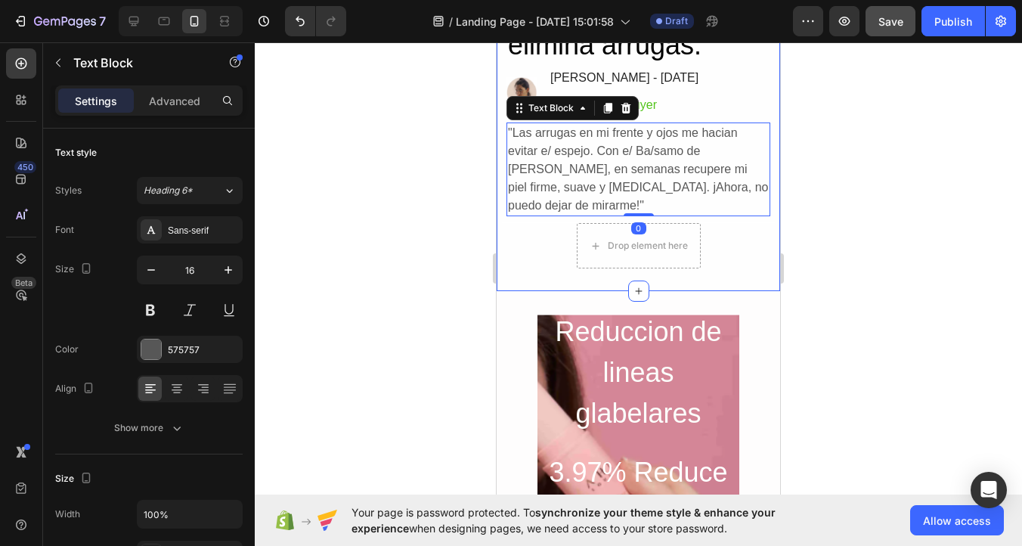
click at [711, 281] on div "La ciencia detras del colageno: el ingrediente clave que rejuvenece tu piel y e…" at bounding box center [639, 64] width 284 height 454
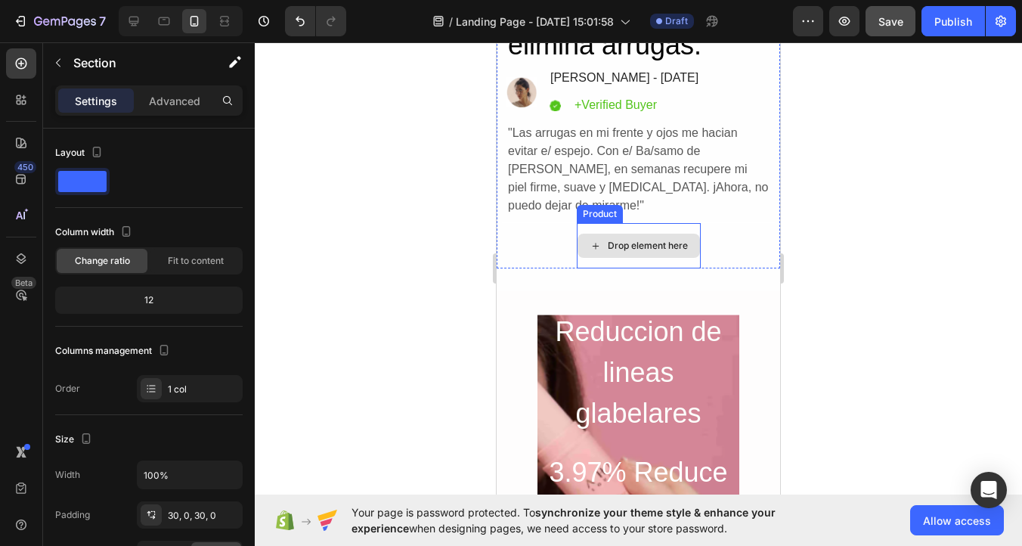
click at [653, 250] on div "Drop element here" at bounding box center [648, 246] width 80 height 12
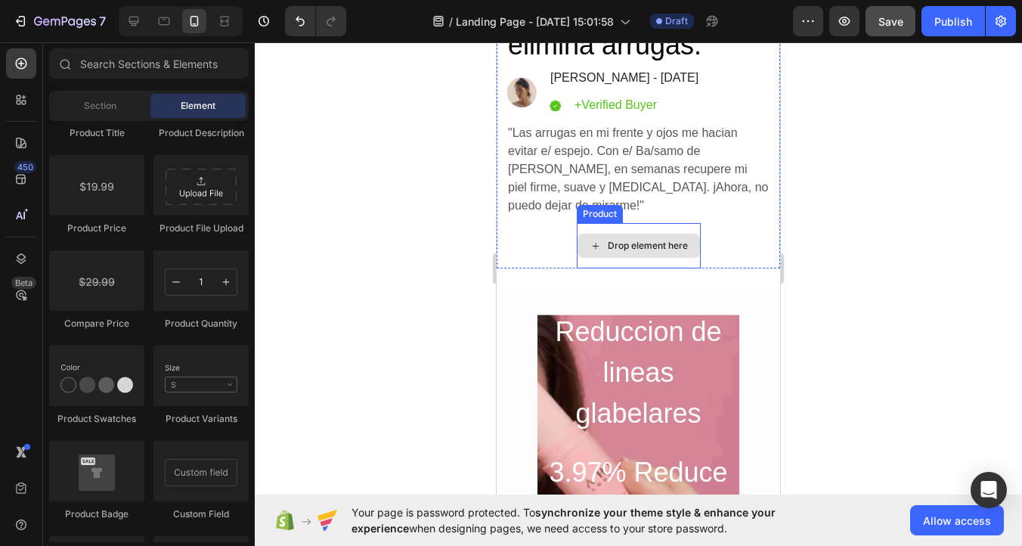
click at [653, 250] on div "Drop element here" at bounding box center [648, 246] width 80 height 12
click at [711, 285] on div "La ciencia detras del colageno: el ingrediente clave que rejuvenece tu piel y e…" at bounding box center [639, 64] width 284 height 454
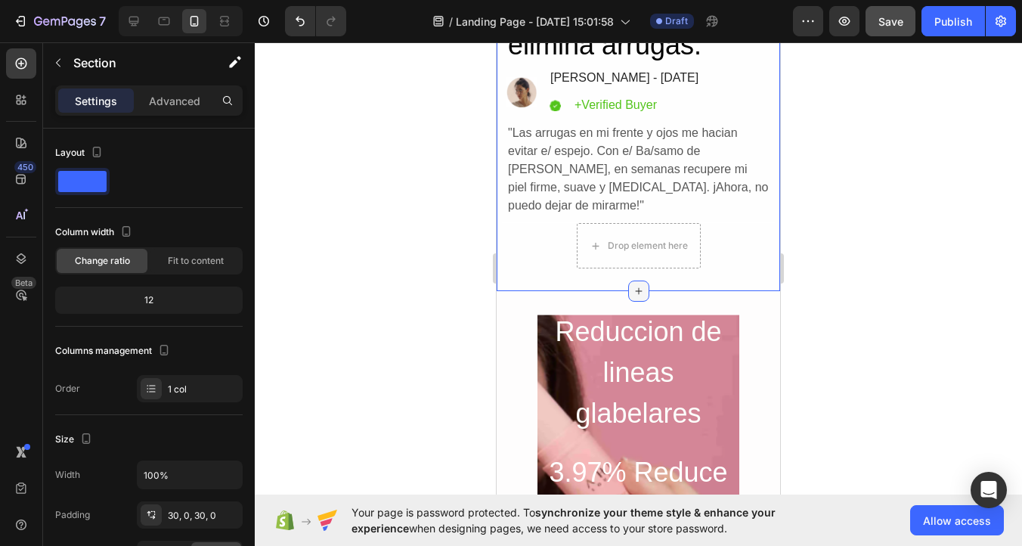
click at [636, 299] on div at bounding box center [638, 291] width 21 height 21
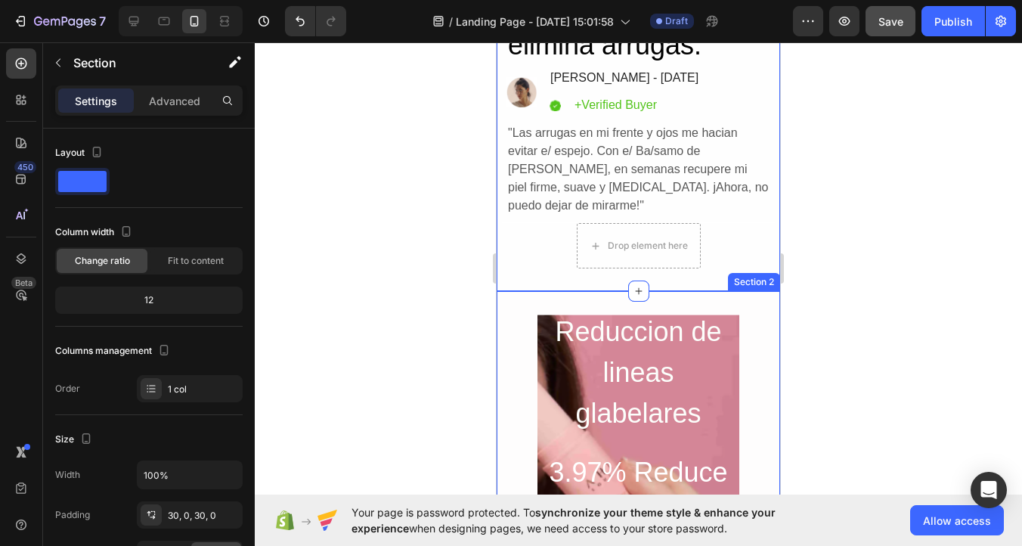
click at [836, 261] on div at bounding box center [638, 294] width 767 height 504
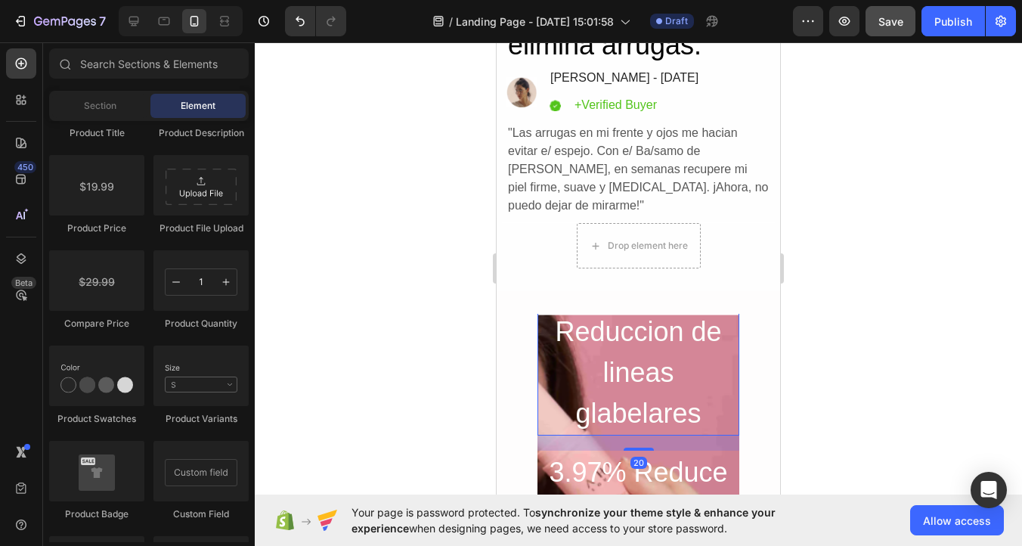
click at [637, 383] on h2 "3.97% Reduce Arrugas 4.32%o Reduccion de lineas glabelares" at bounding box center [639, 331] width 202 height 207
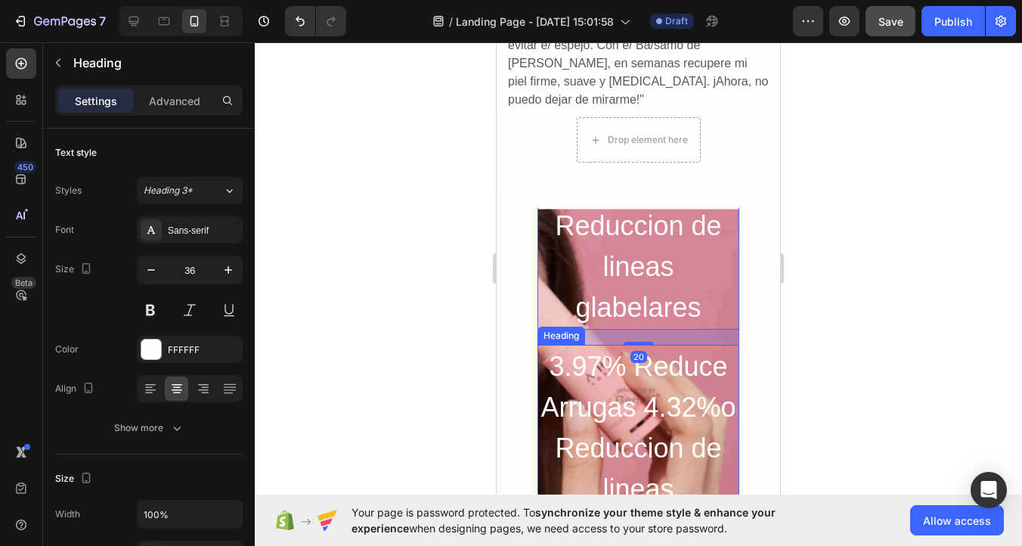
click at [630, 421] on p "3.97% Reduce Arrugas 4.32%o Reduccion de lineas glabelares" at bounding box center [638, 448] width 199 height 204
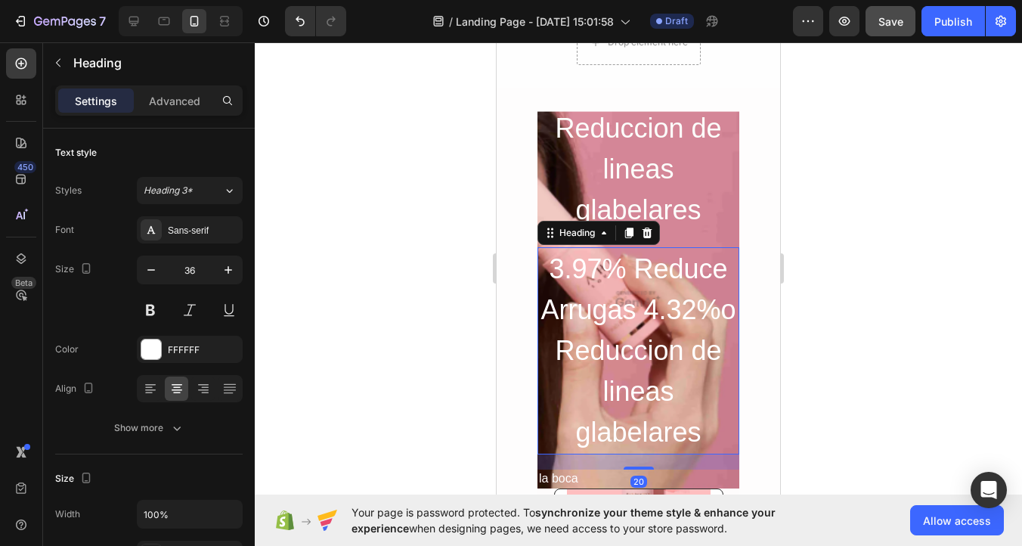
scroll to position [444, 0]
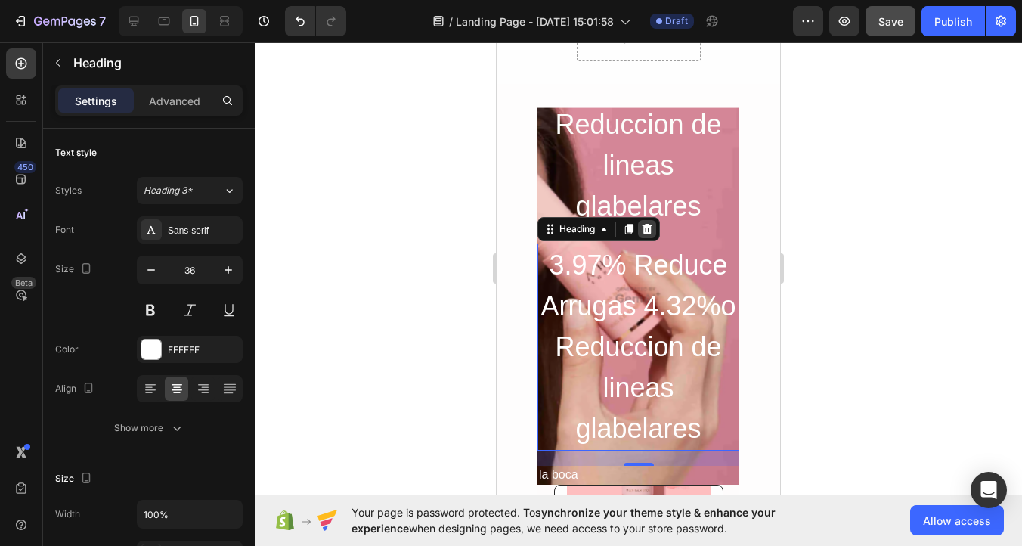
click at [649, 228] on icon at bounding box center [647, 229] width 12 height 12
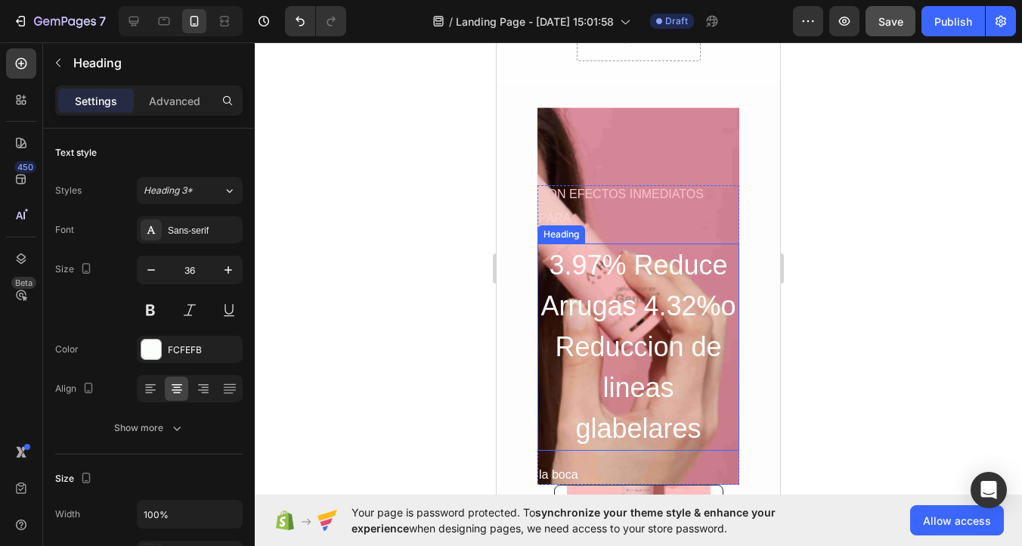
click at [664, 311] on h2 "3.97% Reduce Arrugas 4.32%o Reduccion de lineas glabelares" at bounding box center [639, 346] width 202 height 207
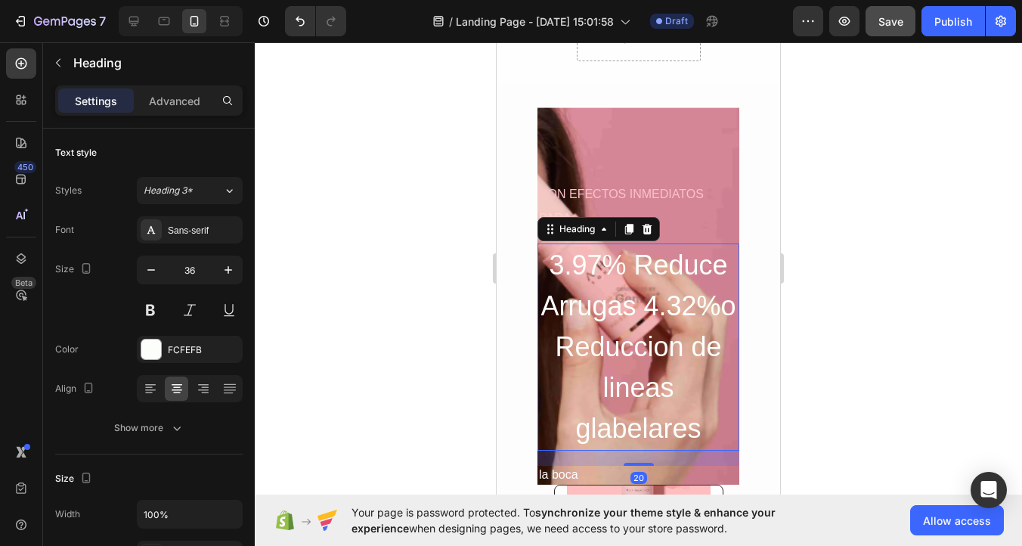
click at [649, 240] on div "Heading" at bounding box center [599, 229] width 122 height 24
click at [649, 228] on icon at bounding box center [648, 229] width 10 height 11
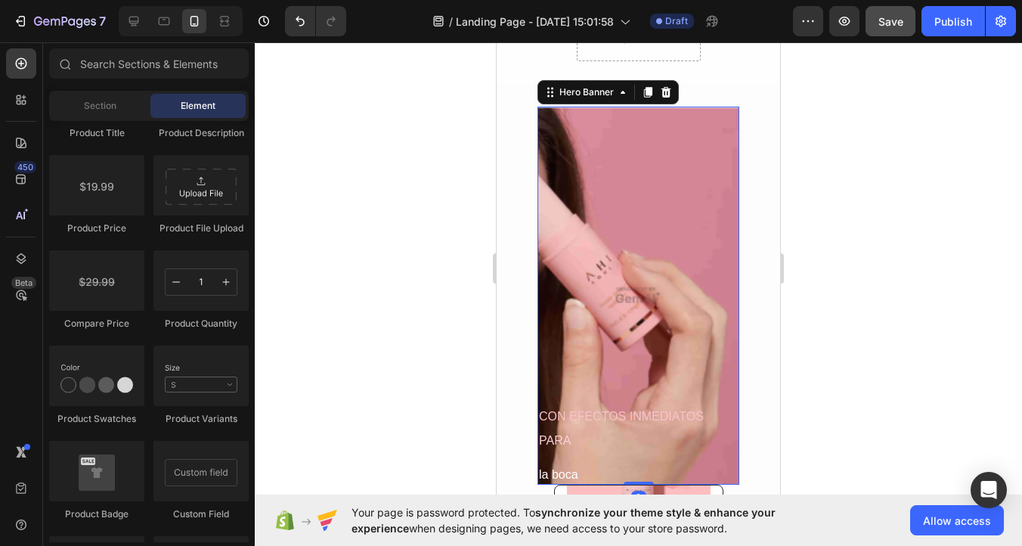
click at [636, 206] on div "Overlay" at bounding box center [639, 296] width 202 height 378
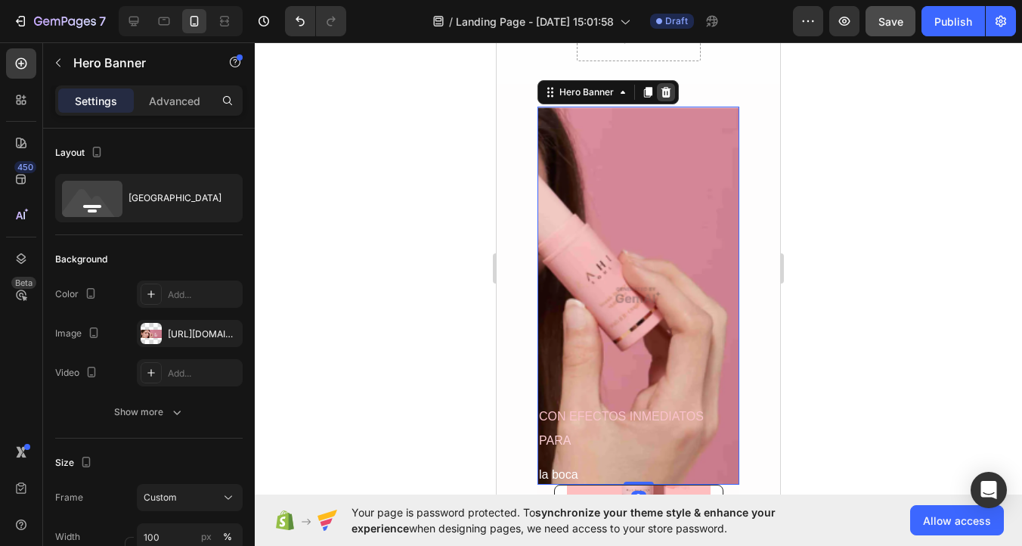
click at [668, 88] on icon at bounding box center [667, 92] width 10 height 11
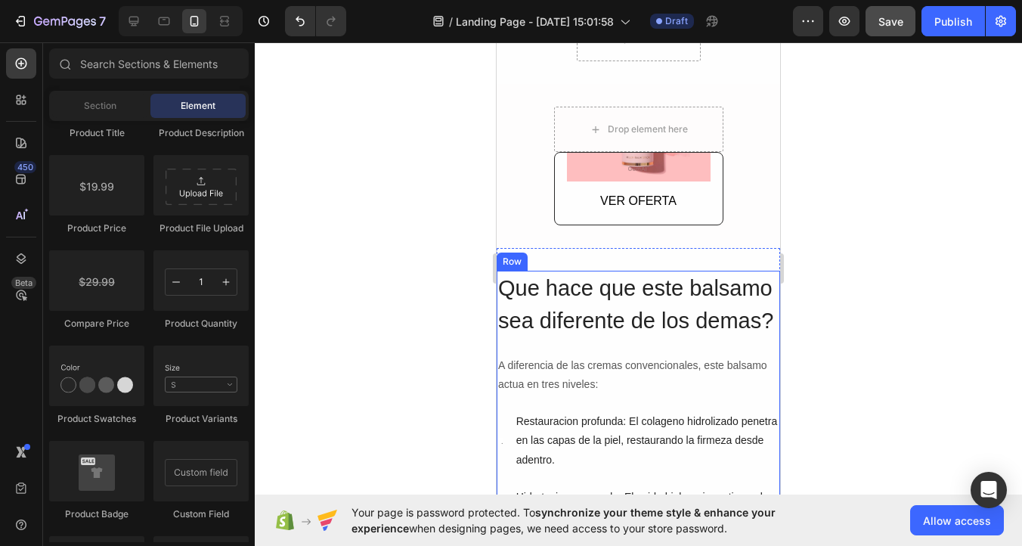
scroll to position [447, 0]
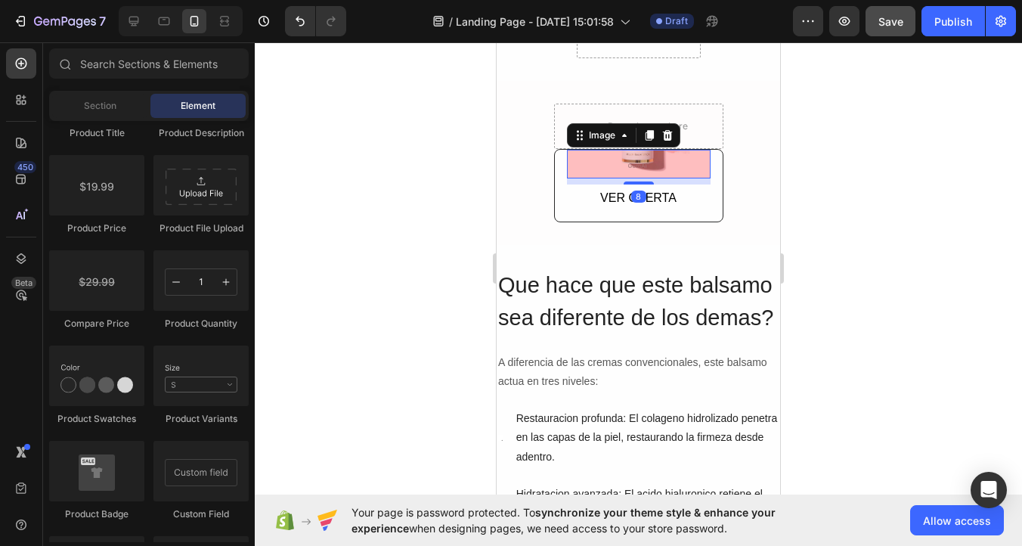
click at [649, 177] on img at bounding box center [639, 164] width 144 height 29
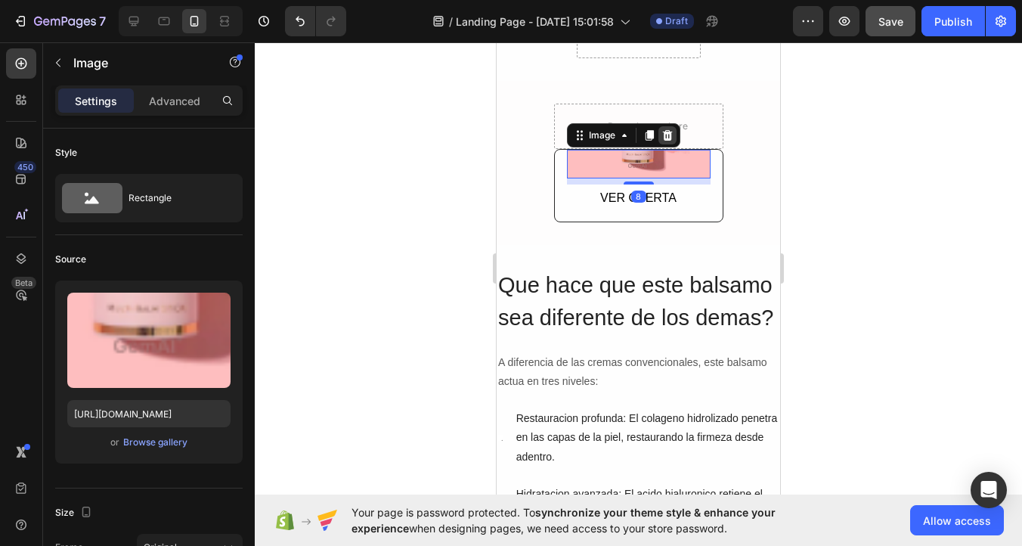
click at [672, 135] on icon at bounding box center [668, 135] width 12 height 12
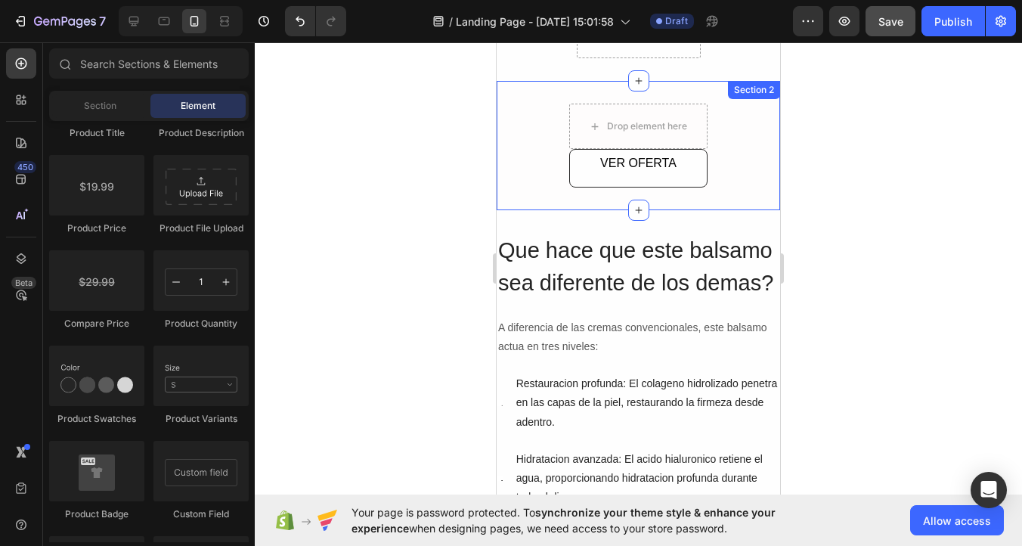
scroll to position [405, 0]
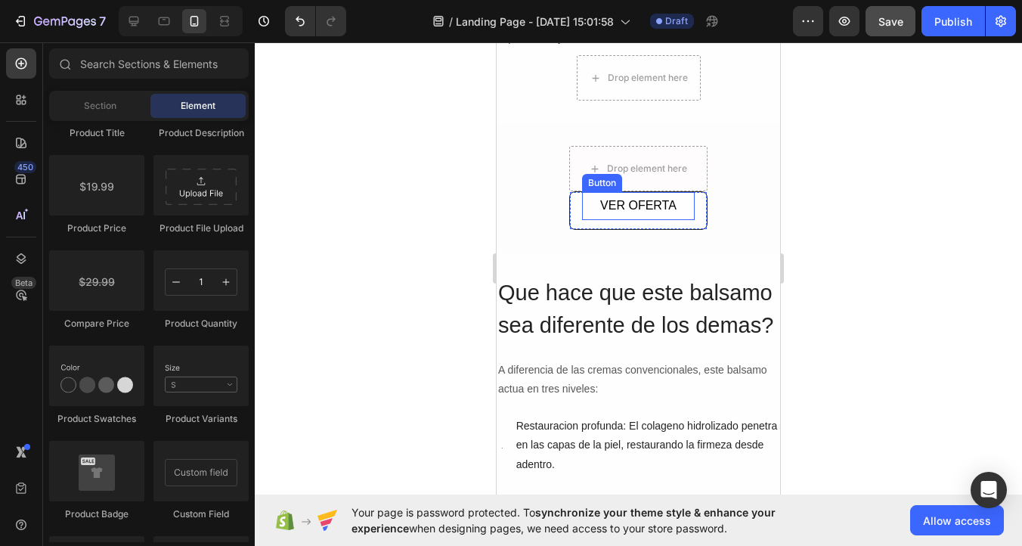
click at [680, 203] on button "VER OFERTA" at bounding box center [638, 206] width 113 height 28
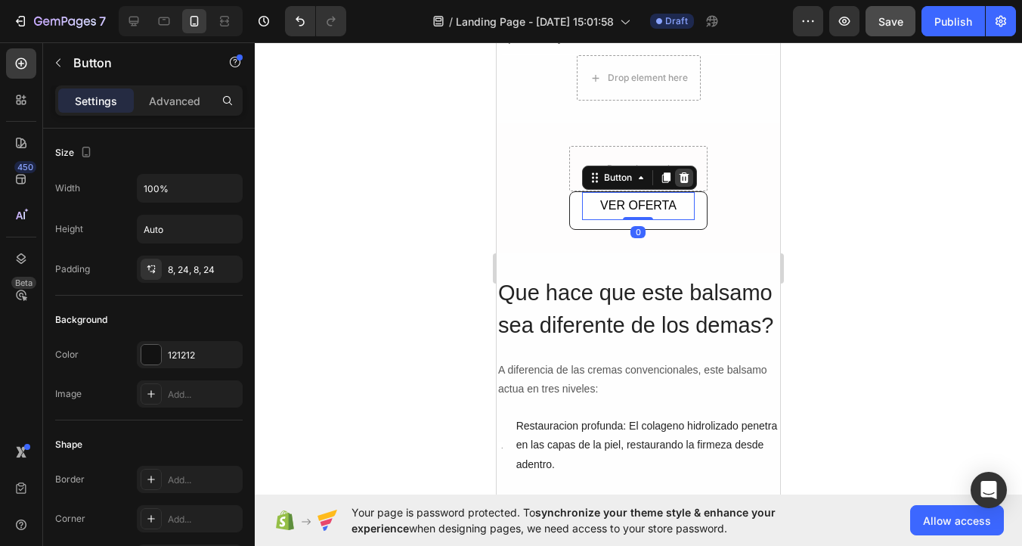
click at [683, 177] on icon at bounding box center [684, 178] width 12 height 12
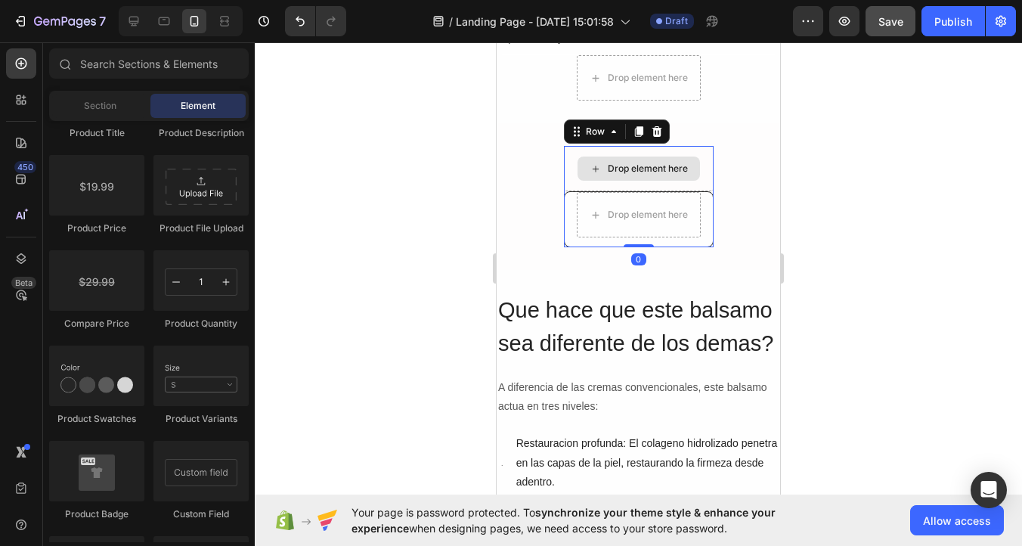
click at [695, 189] on div "Drop element here" at bounding box center [639, 168] width 150 height 45
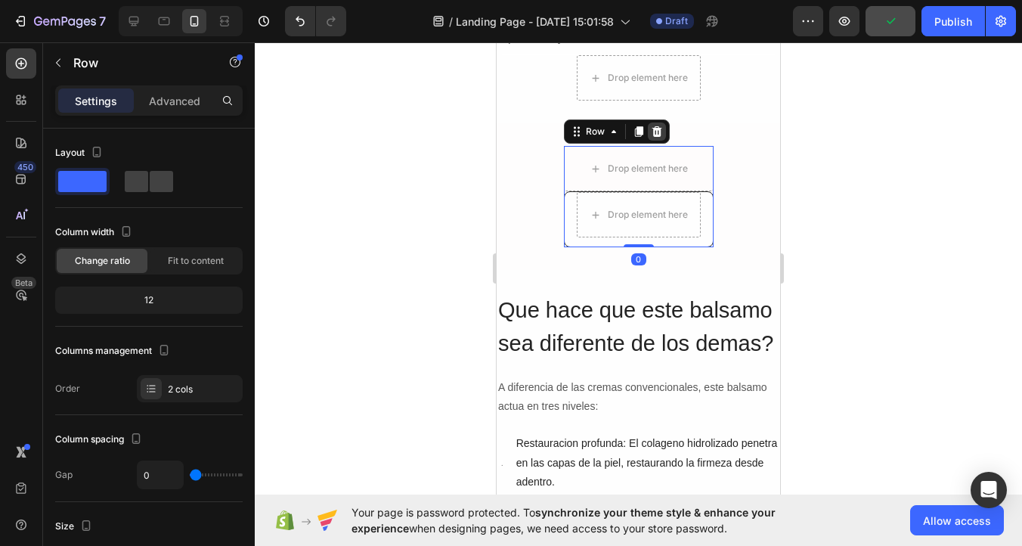
click at [655, 134] on icon at bounding box center [657, 132] width 12 height 12
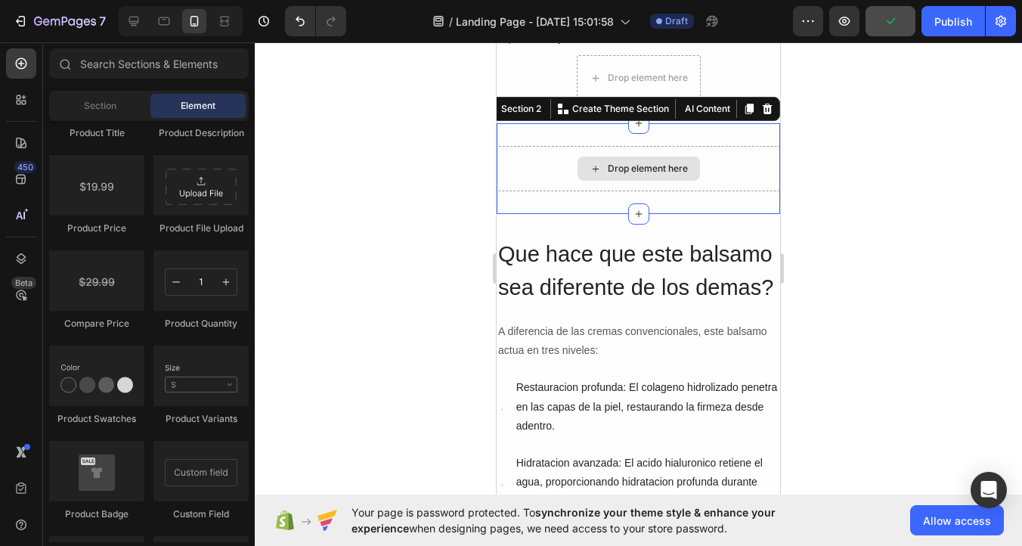
click at [732, 184] on div "Drop element here" at bounding box center [639, 168] width 284 height 45
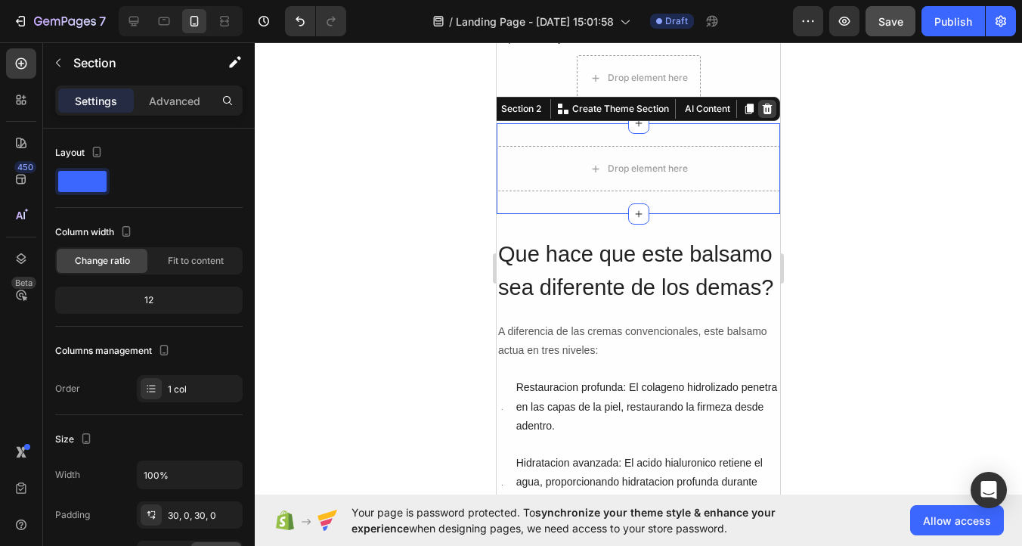
click at [767, 112] on icon at bounding box center [768, 109] width 10 height 11
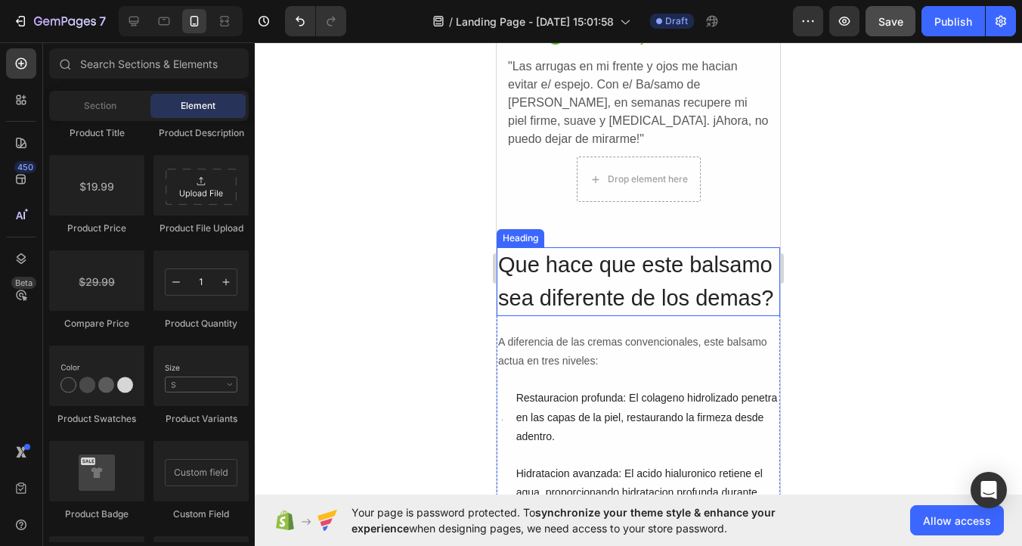
scroll to position [299, 0]
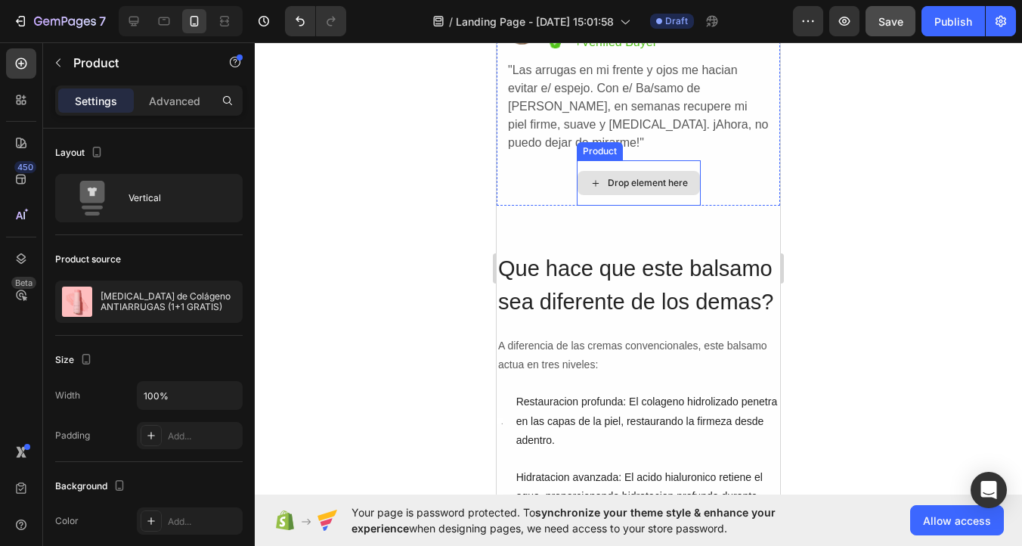
click at [698, 193] on div "Drop element here" at bounding box center [639, 182] width 124 height 45
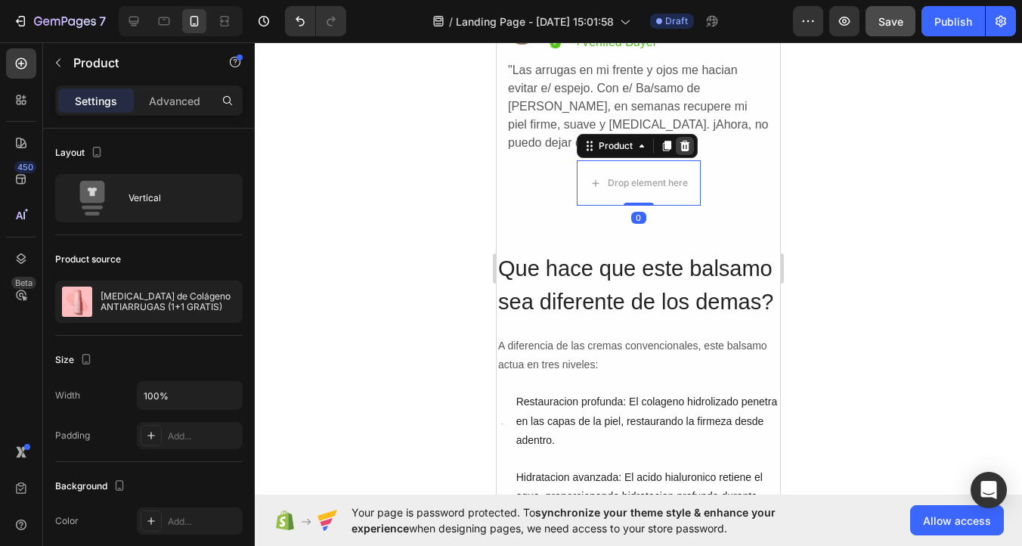
click at [687, 147] on icon at bounding box center [685, 146] width 10 height 11
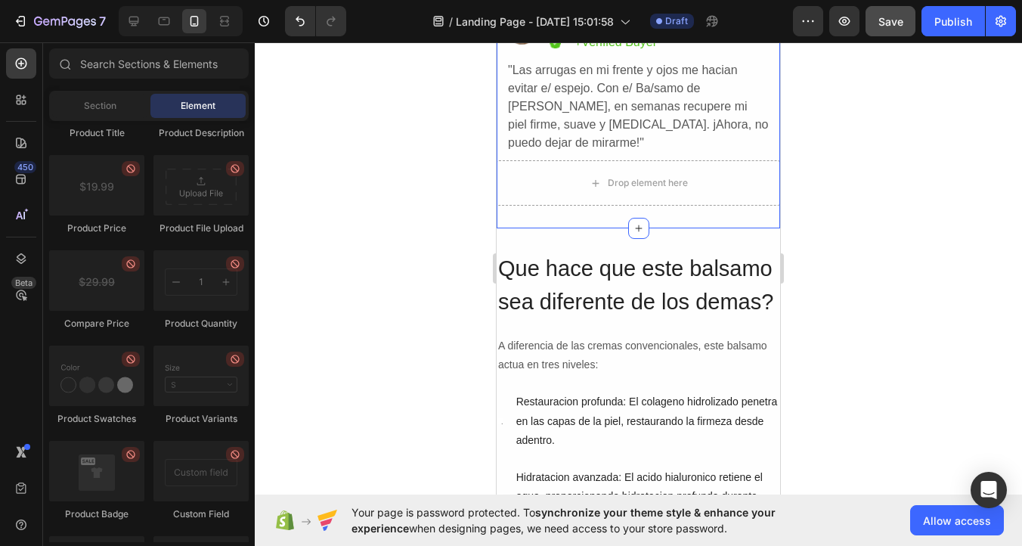
scroll to position [221, 0]
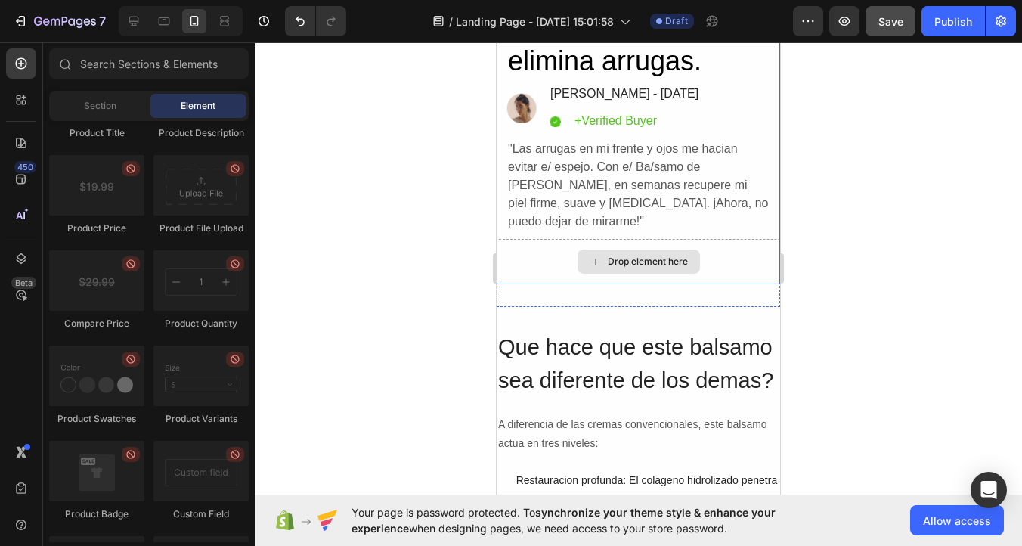
click at [711, 265] on div "Drop element here" at bounding box center [639, 261] width 284 height 45
click at [644, 261] on div "Drop element here" at bounding box center [648, 262] width 80 height 12
click at [643, 259] on div "Drop element here" at bounding box center [648, 262] width 80 height 12
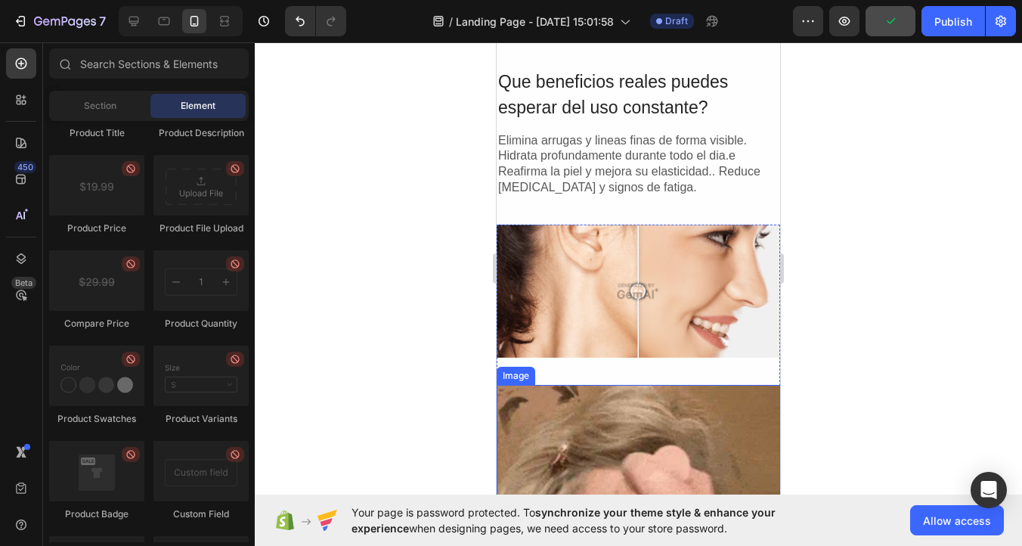
scroll to position [993, 0]
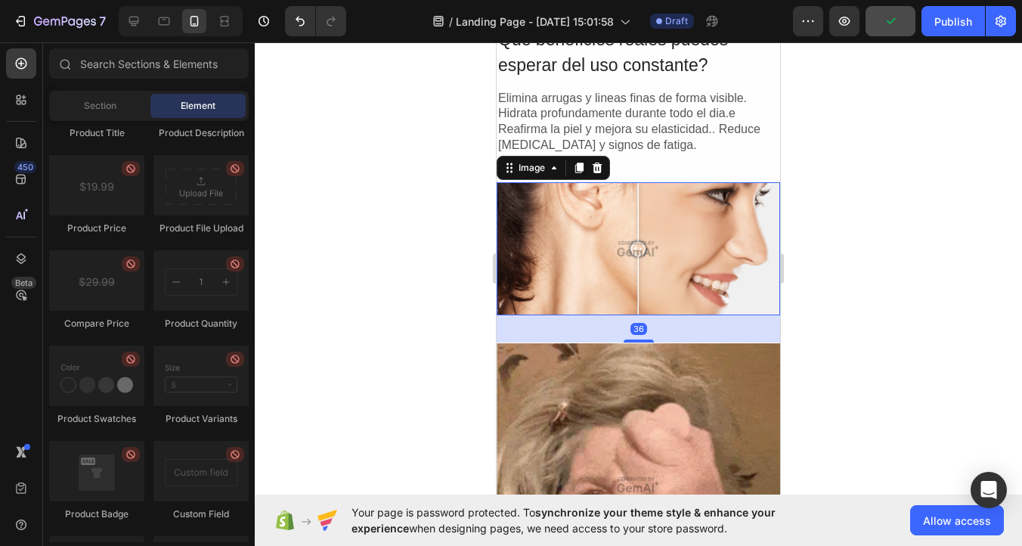
click at [735, 230] on img at bounding box center [639, 249] width 284 height 134
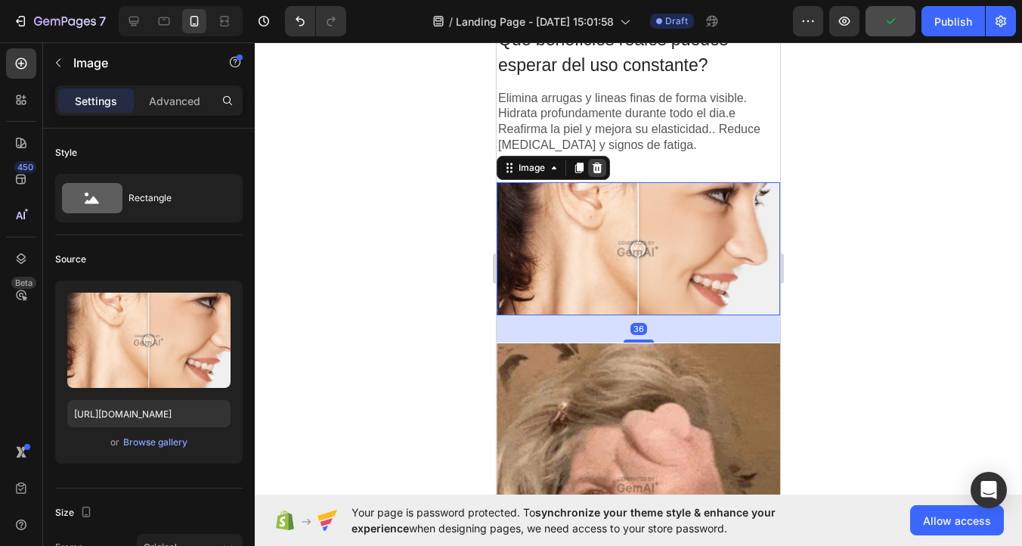
click at [597, 167] on icon at bounding box center [598, 168] width 10 height 11
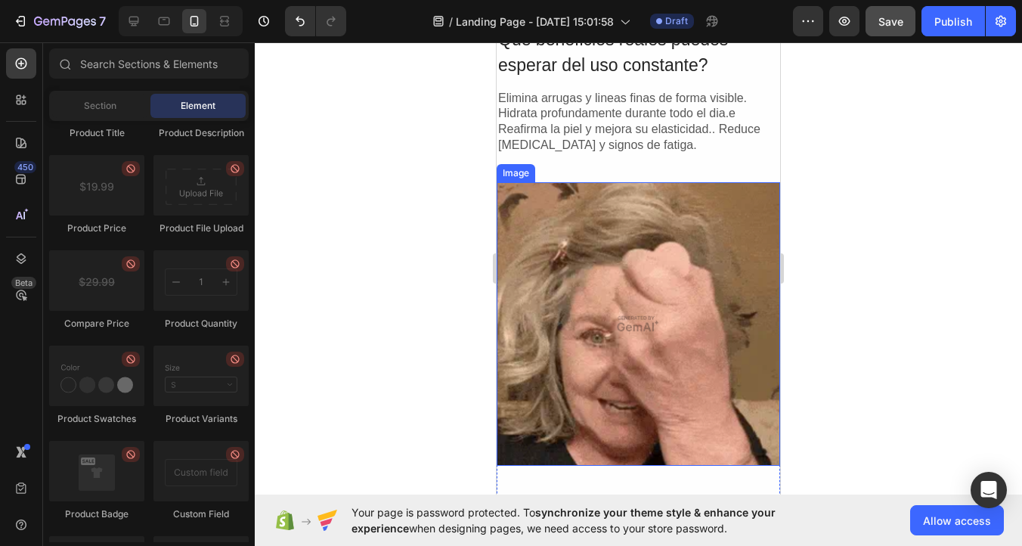
scroll to position [941, 0]
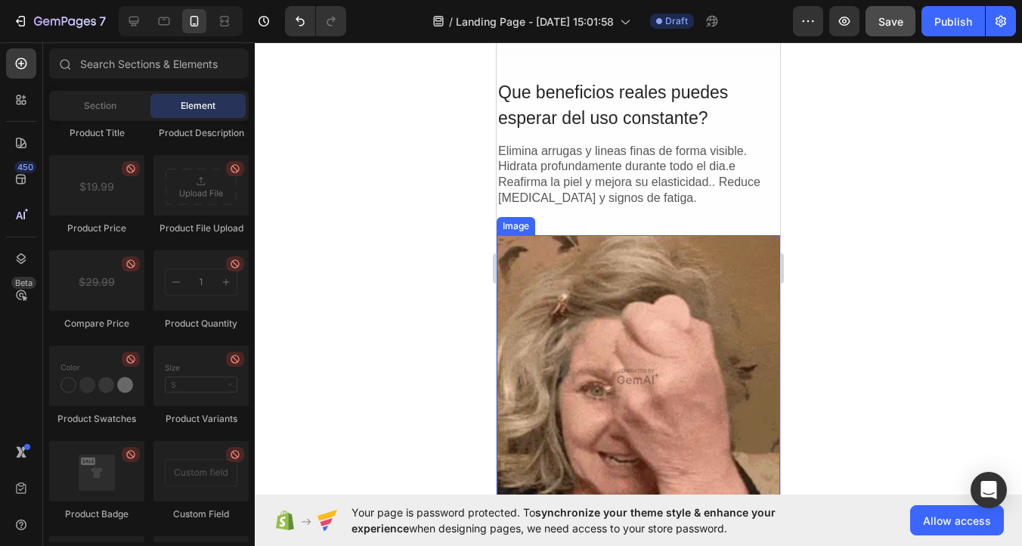
click at [665, 344] on img at bounding box center [639, 377] width 284 height 284
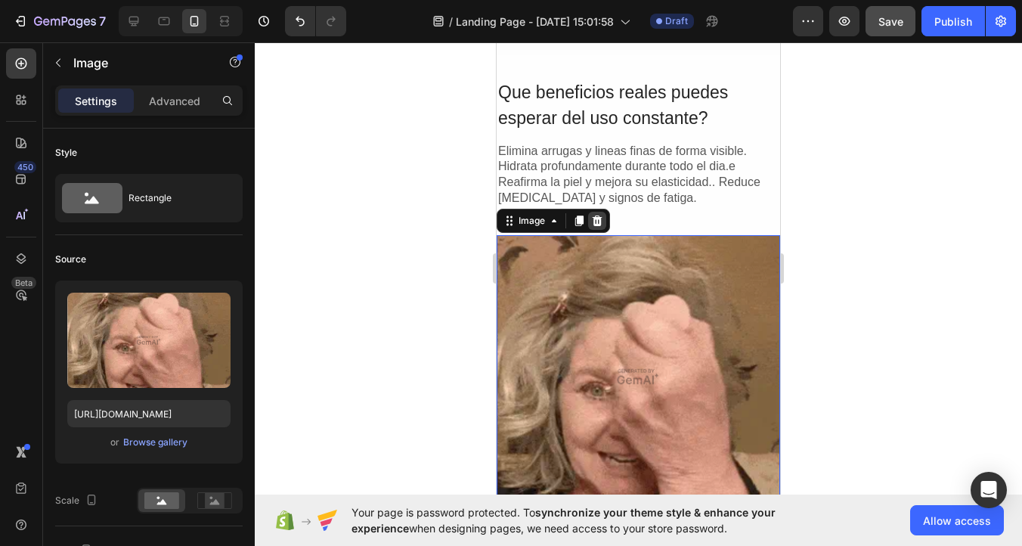
click at [596, 217] on icon at bounding box center [597, 221] width 12 height 12
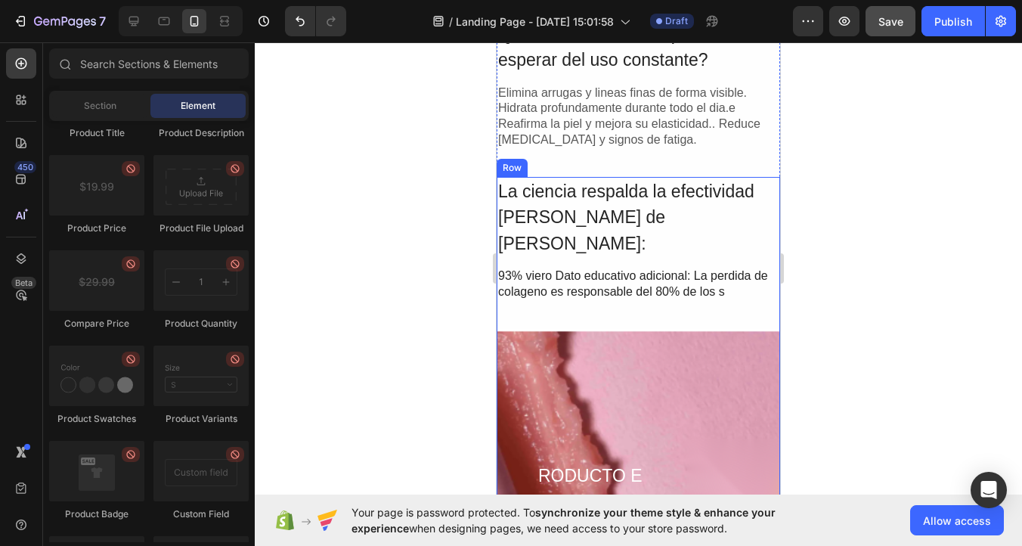
click at [643, 406] on div "Overlay" at bounding box center [639, 518] width 284 height 378
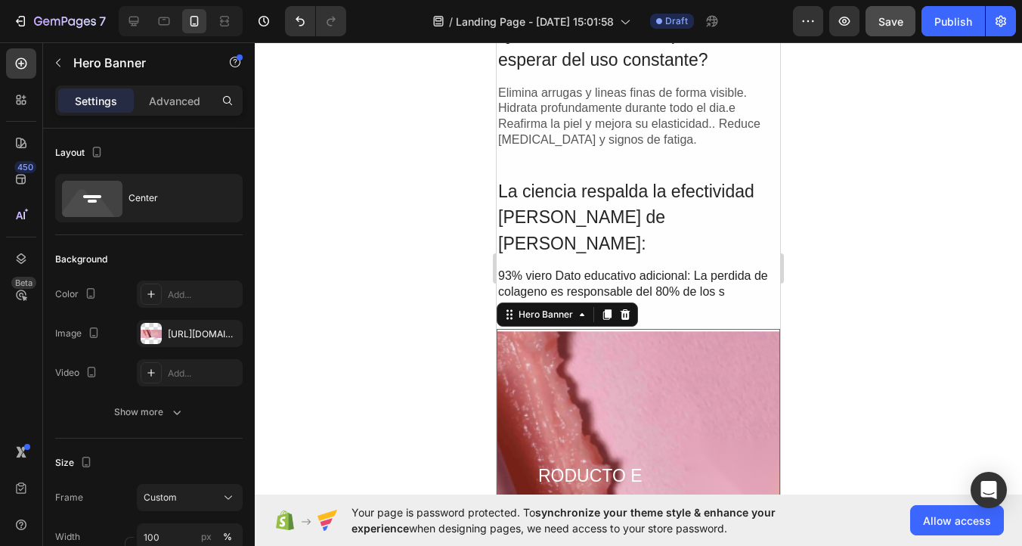
scroll to position [1031, 0]
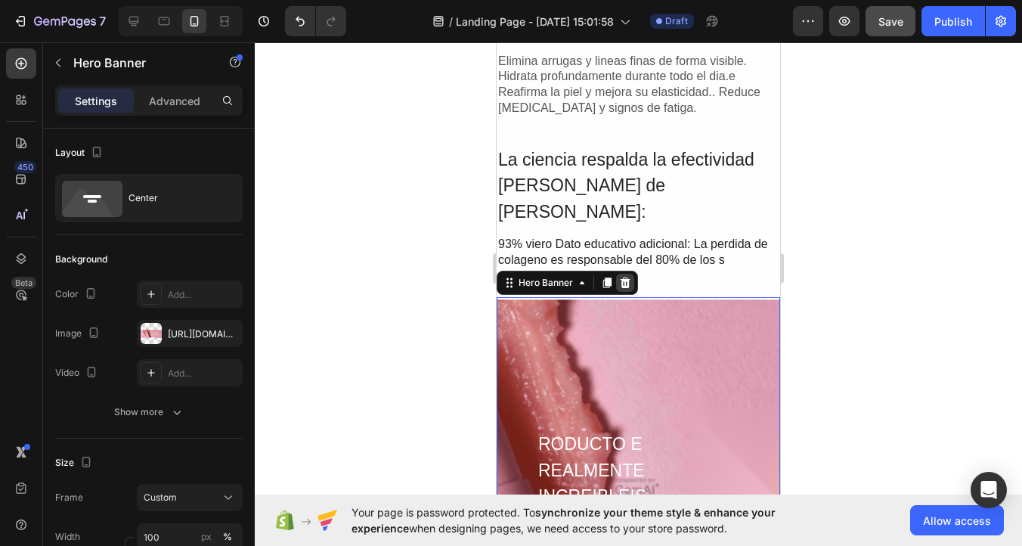
click at [628, 277] on icon at bounding box center [626, 282] width 10 height 11
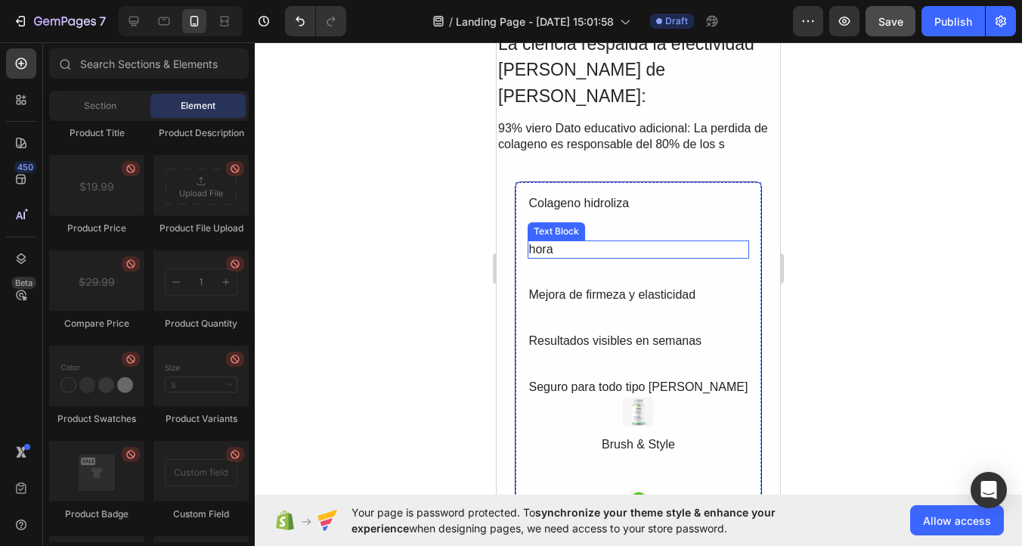
scroll to position [1153, 0]
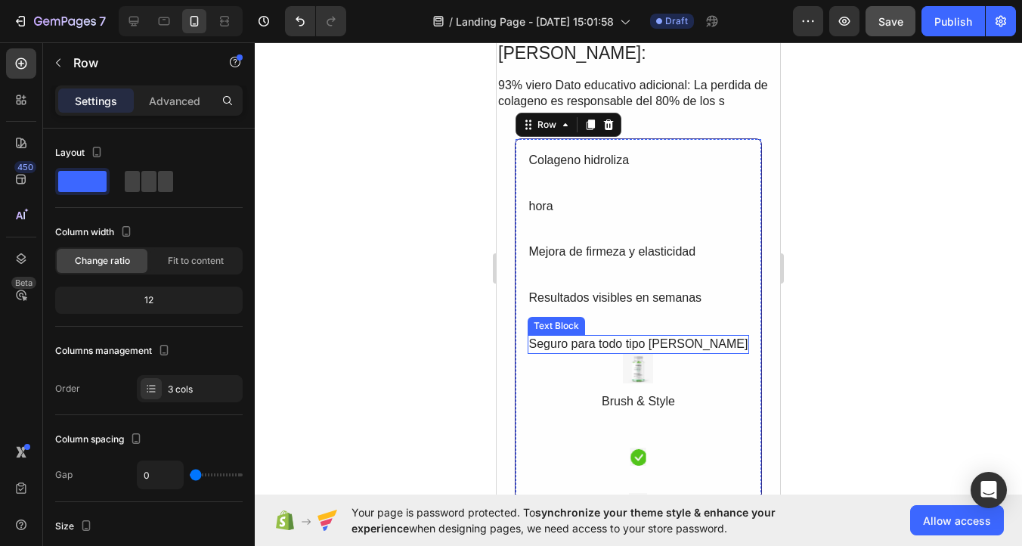
scroll to position [1170, 0]
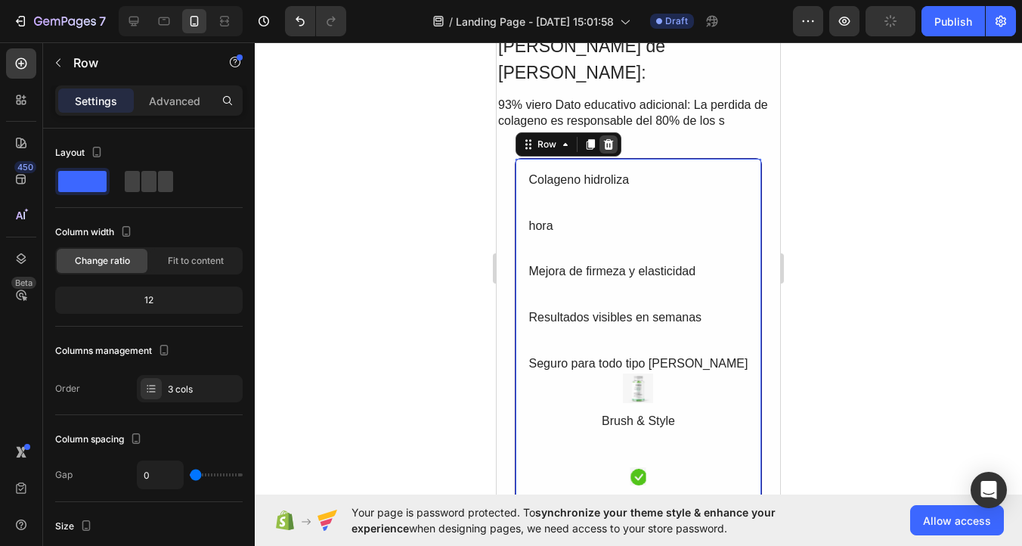
click at [615, 138] on icon at bounding box center [609, 144] width 12 height 12
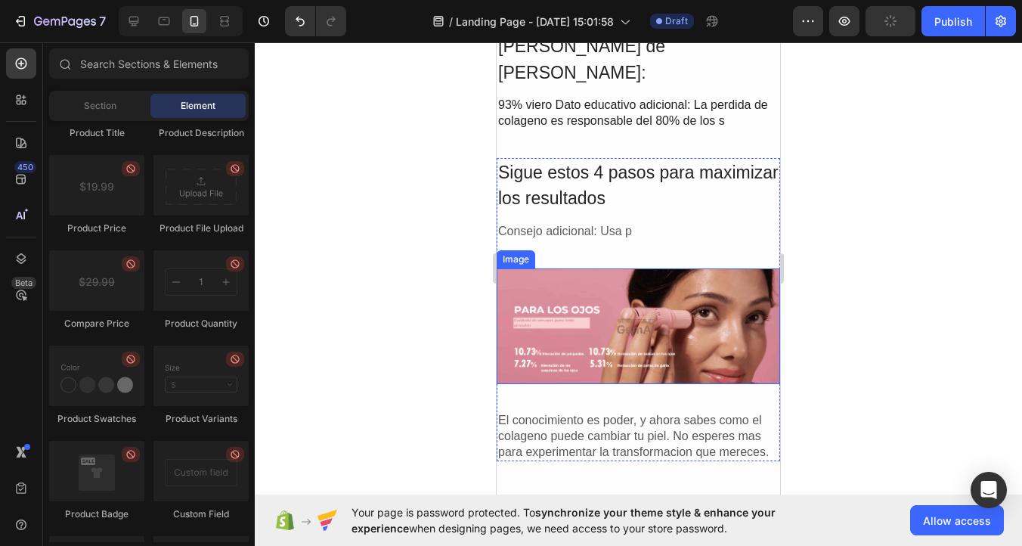
scroll to position [1193, 0]
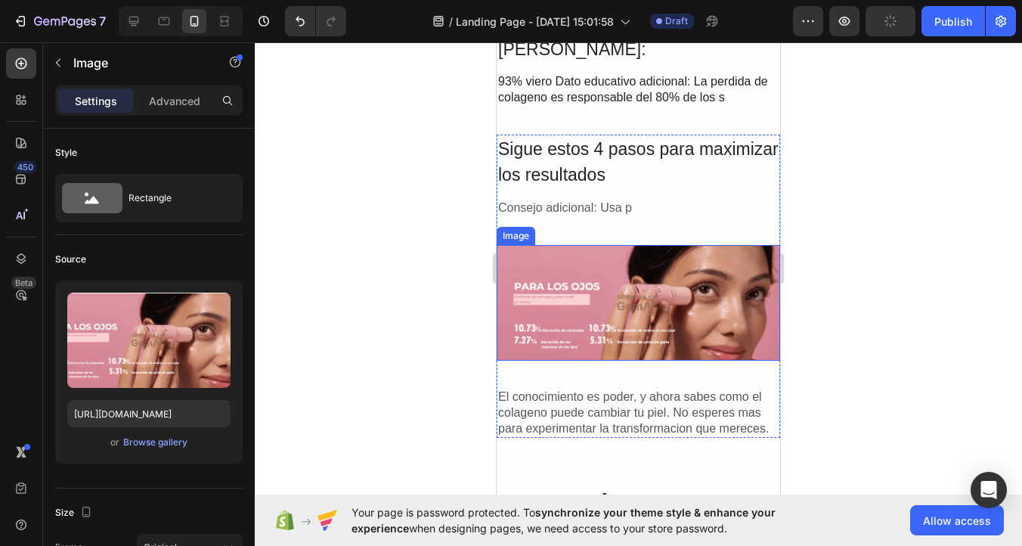
click at [733, 245] on img at bounding box center [639, 303] width 284 height 116
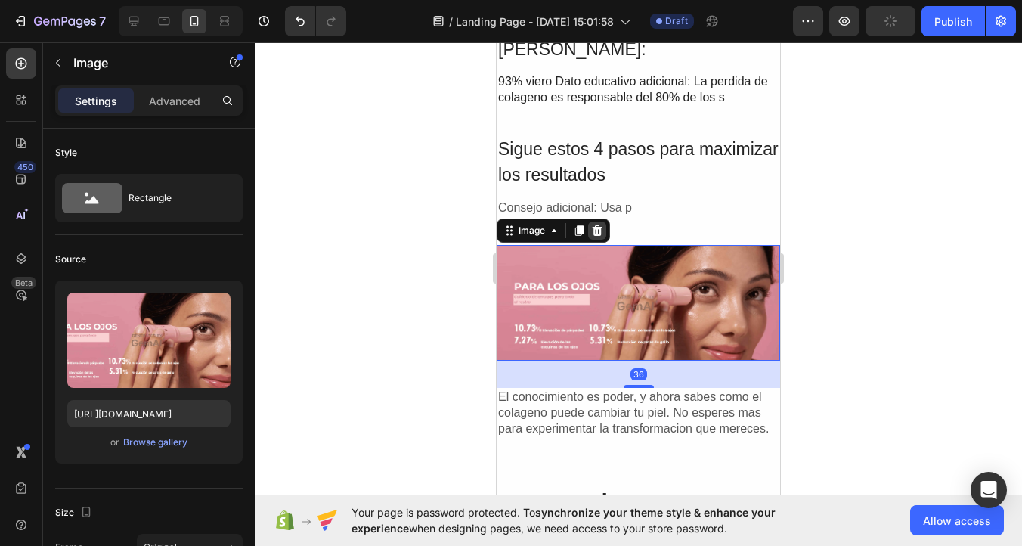
click at [594, 225] on icon at bounding box center [597, 231] width 12 height 12
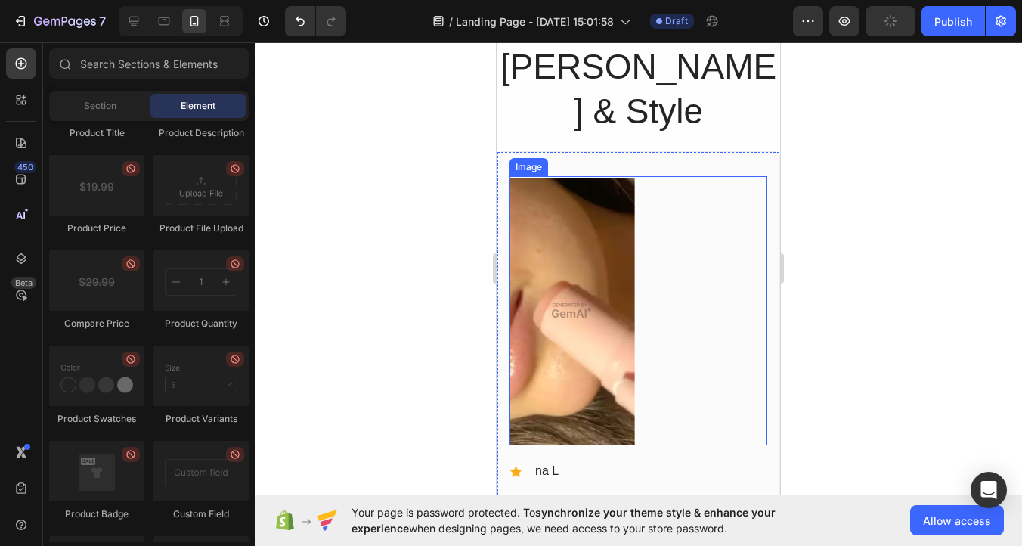
scroll to position [1647, 0]
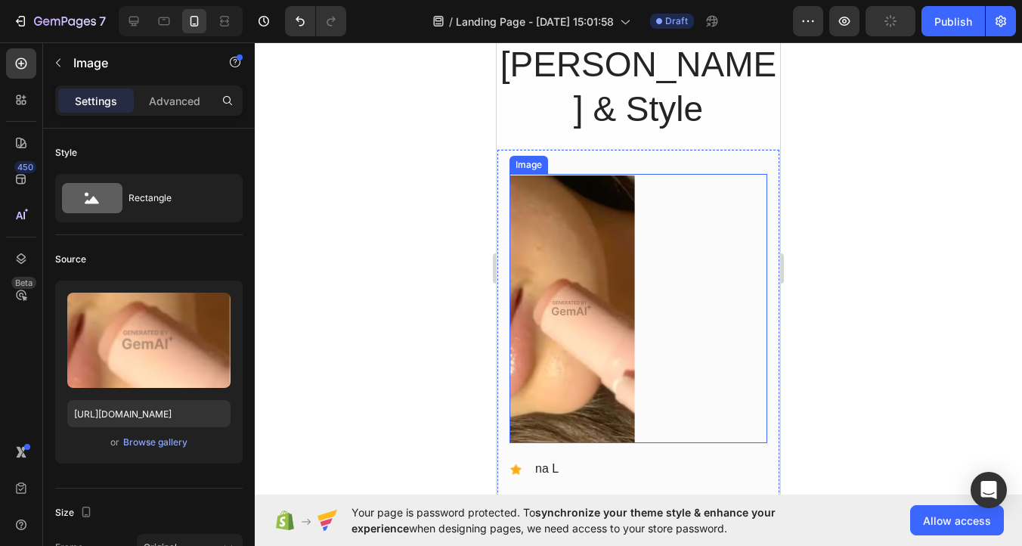
click at [675, 246] on div at bounding box center [639, 308] width 258 height 269
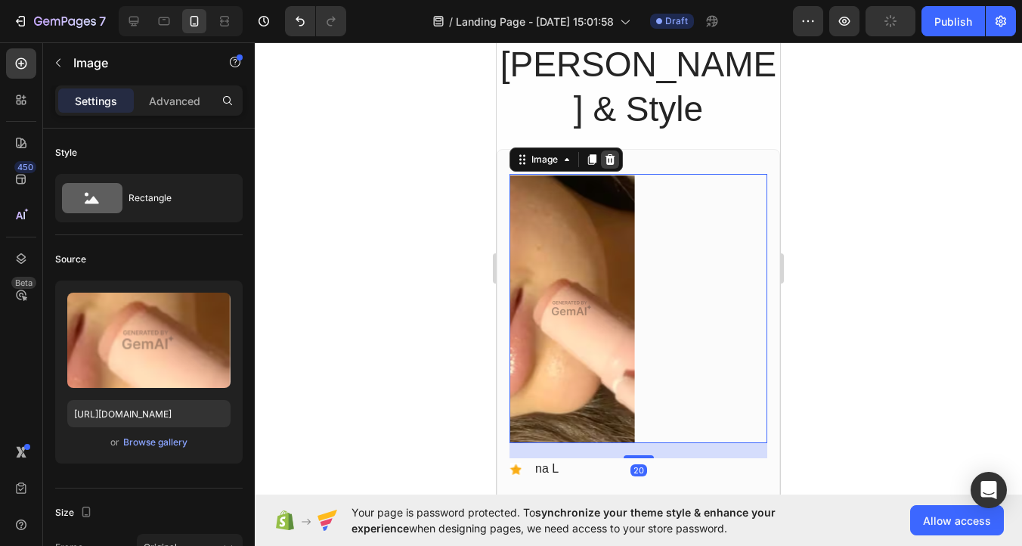
click at [612, 150] on div at bounding box center [610, 159] width 18 height 18
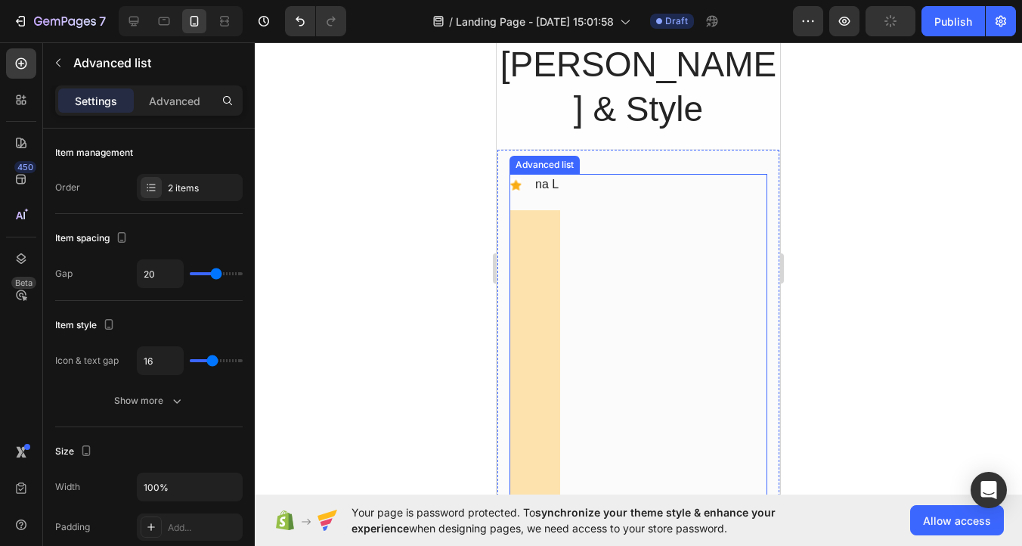
click at [622, 234] on div "Icon na L Text Block Icon Lorem ipsum dolor sit amet, consectetur adipiscing el…" at bounding box center [639, 381] width 258 height 414
click at [643, 154] on icon at bounding box center [642, 159] width 10 height 11
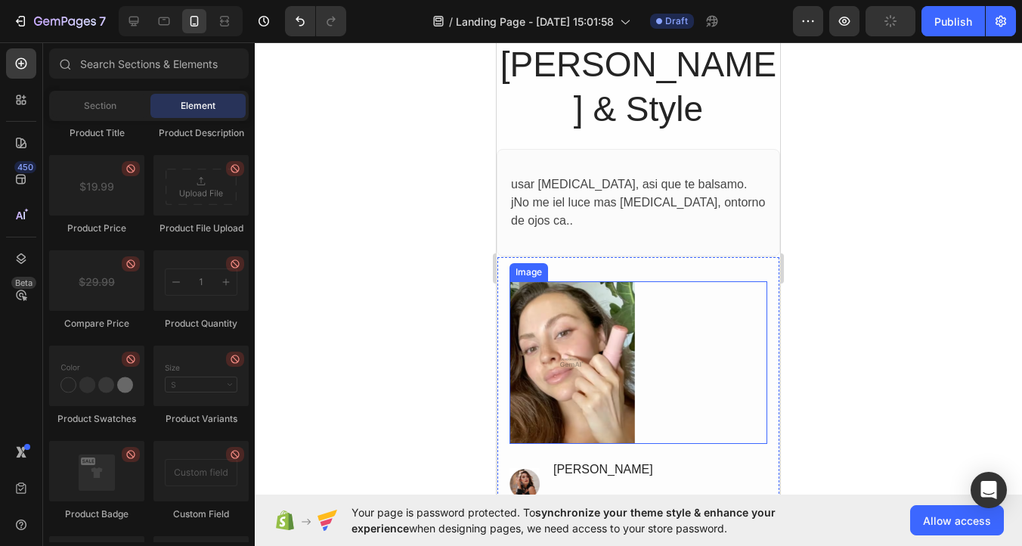
click at [662, 286] on div at bounding box center [639, 362] width 258 height 163
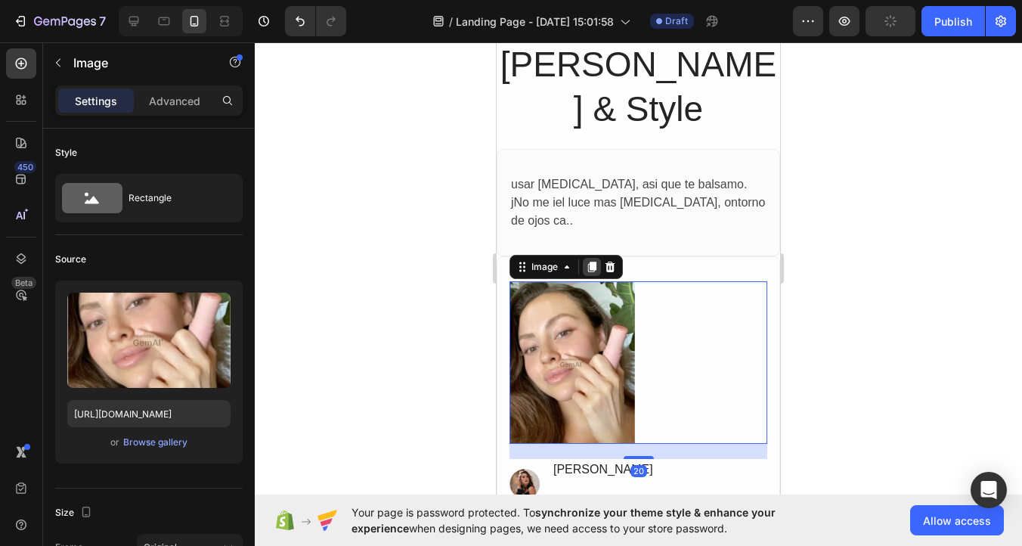
click at [600, 255] on div "Image" at bounding box center [566, 267] width 113 height 24
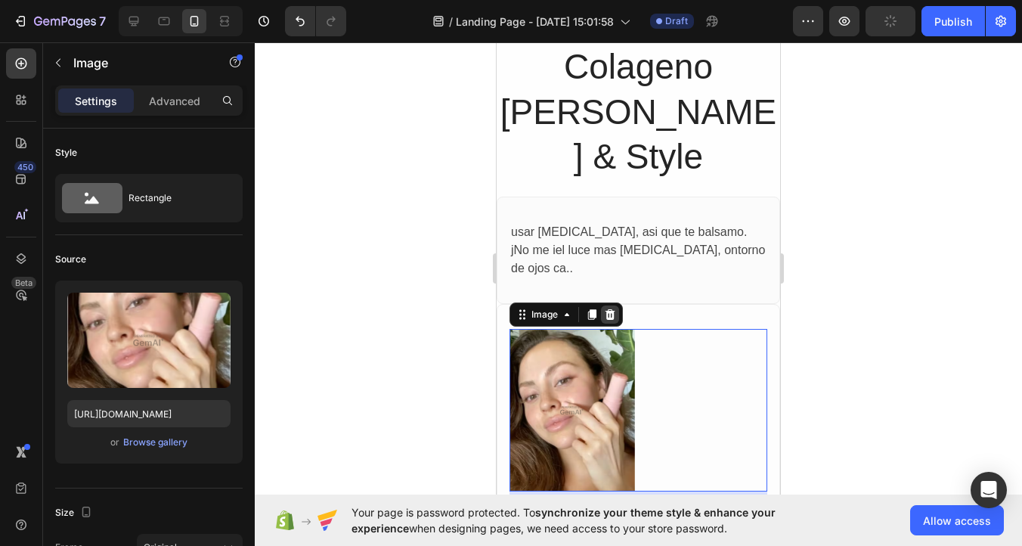
click at [610, 305] on div at bounding box center [610, 314] width 18 height 18
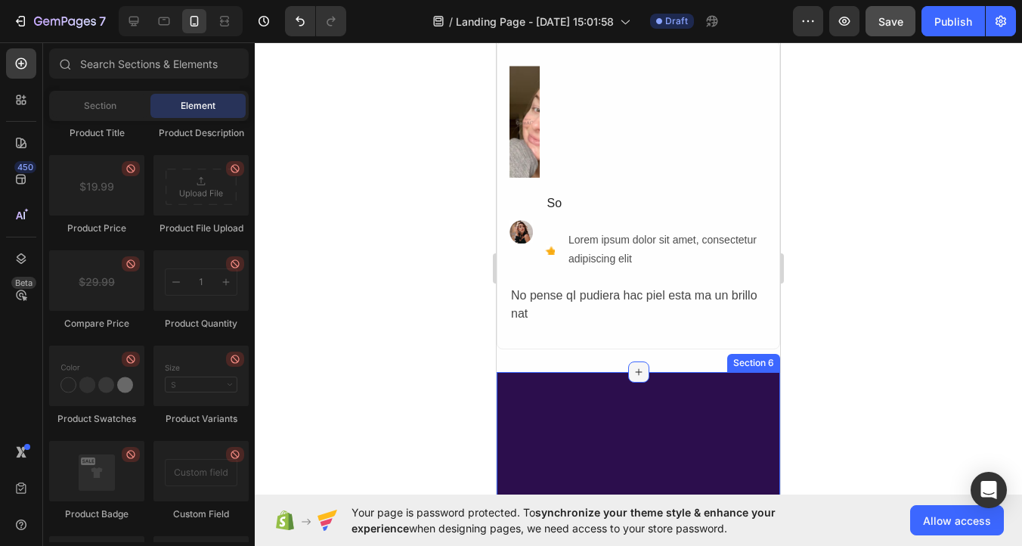
scroll to position [1953, 0]
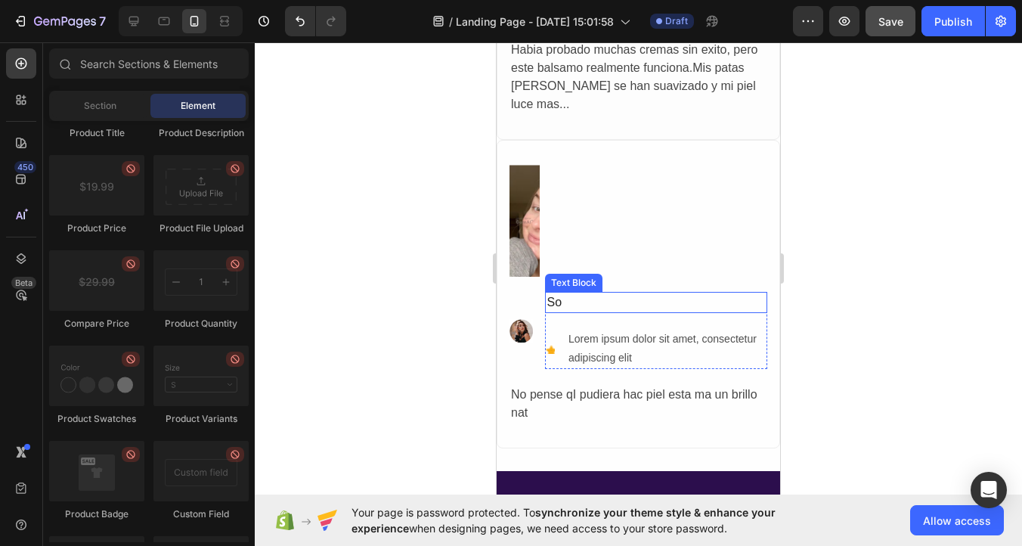
click at [676, 292] on div "So" at bounding box center [656, 302] width 222 height 21
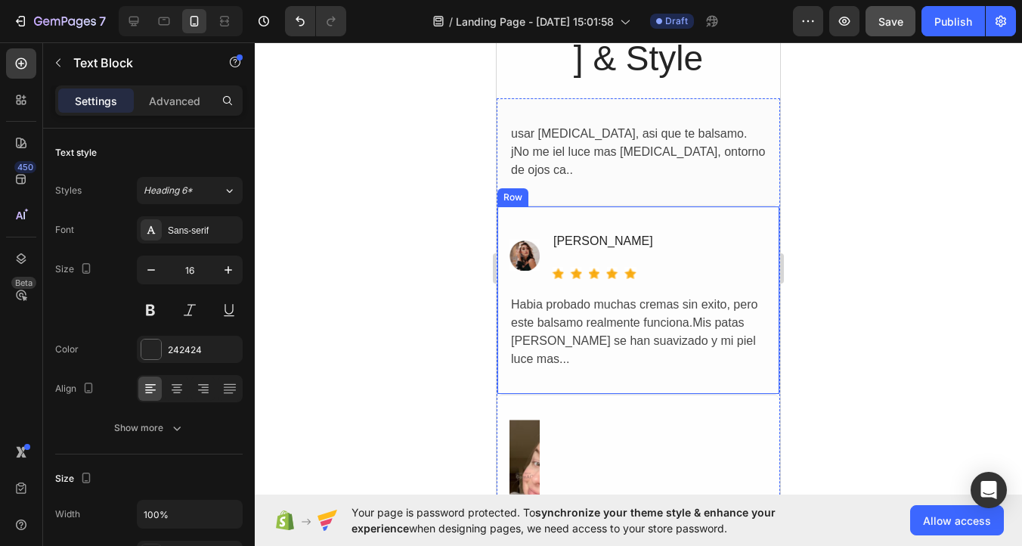
scroll to position [1697, 0]
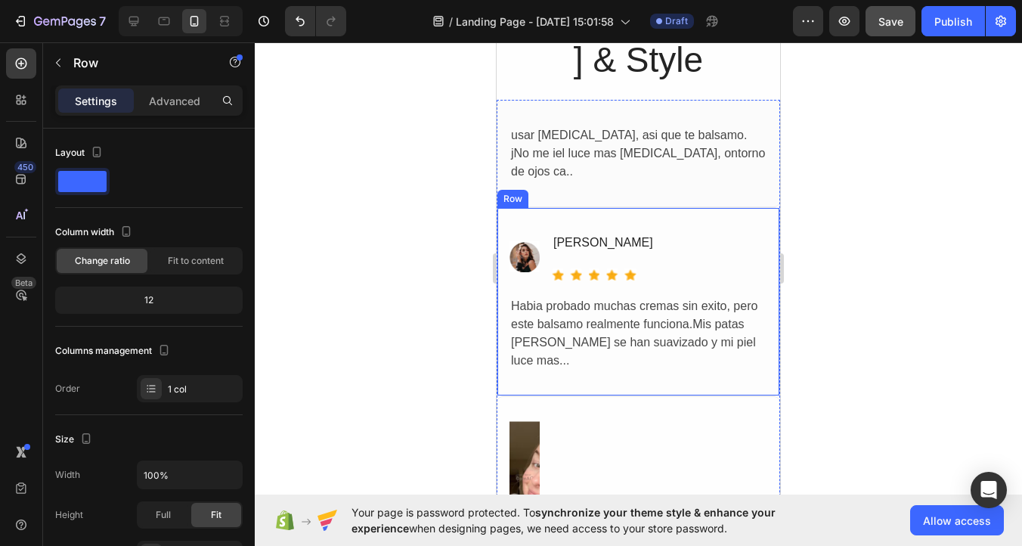
click at [751, 207] on div "Image [PERSON_NAME] Text Block Icon Icon Icon Icon Icon Icon List Hoz Row Advan…" at bounding box center [639, 301] width 284 height 189
click at [587, 188] on icon at bounding box center [591, 193] width 10 height 11
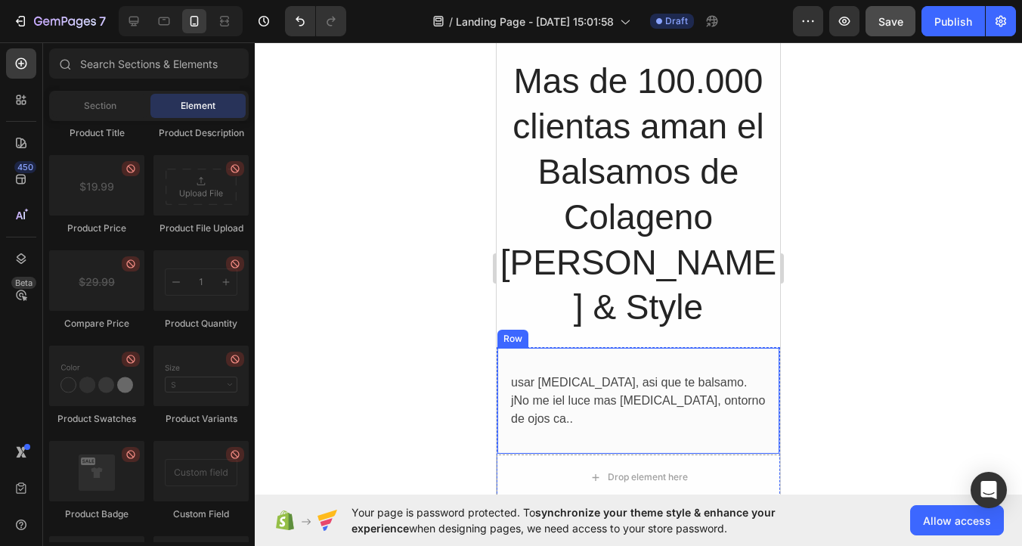
scroll to position [1448, 0]
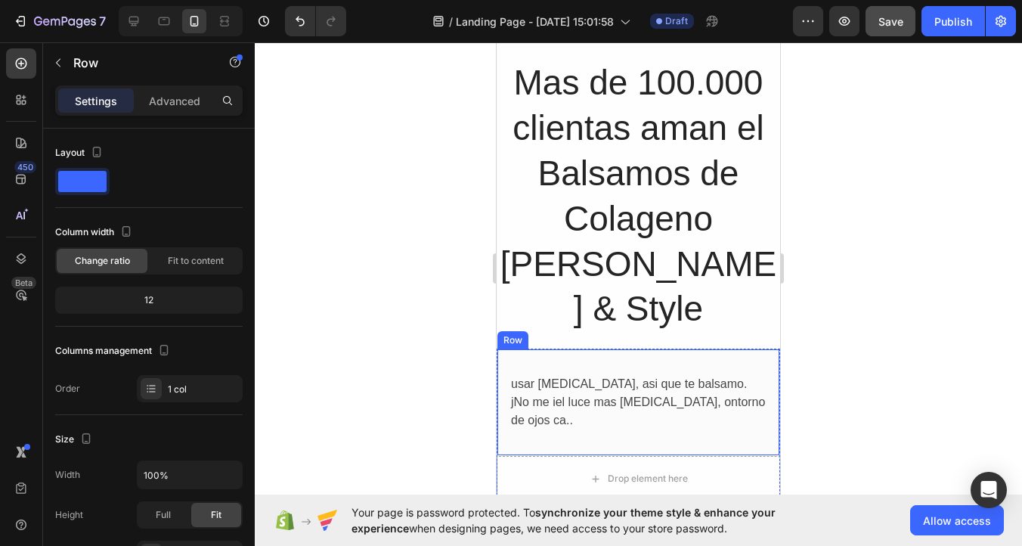
click at [740, 349] on div "usar [MEDICAL_DATA], asi que te balsamo. jNo me iel luce mas [MEDICAL_DATA], on…" at bounding box center [639, 402] width 284 height 107
click at [592, 326] on div at bounding box center [590, 335] width 18 height 18
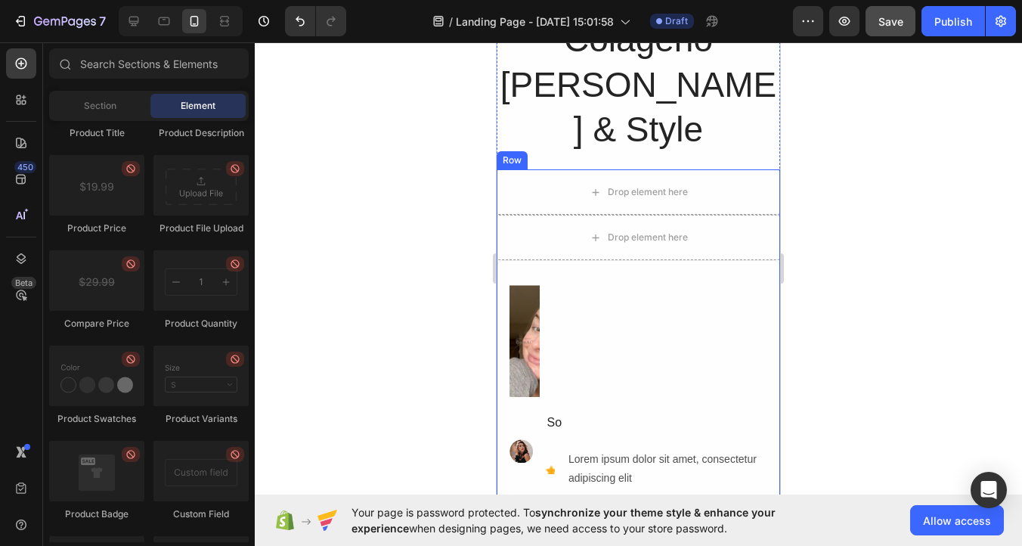
scroll to position [1664, 0]
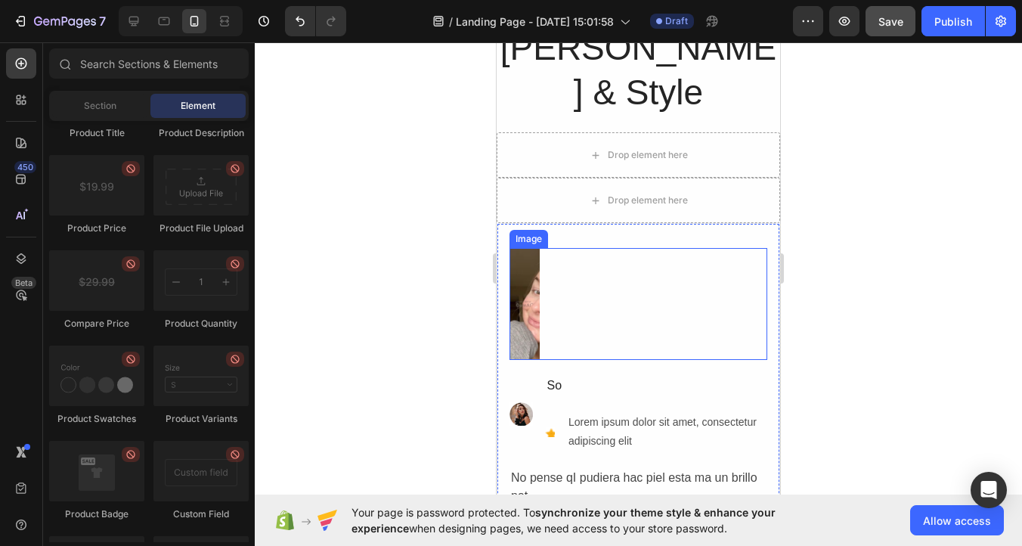
click at [516, 266] on img at bounding box center [525, 304] width 30 height 112
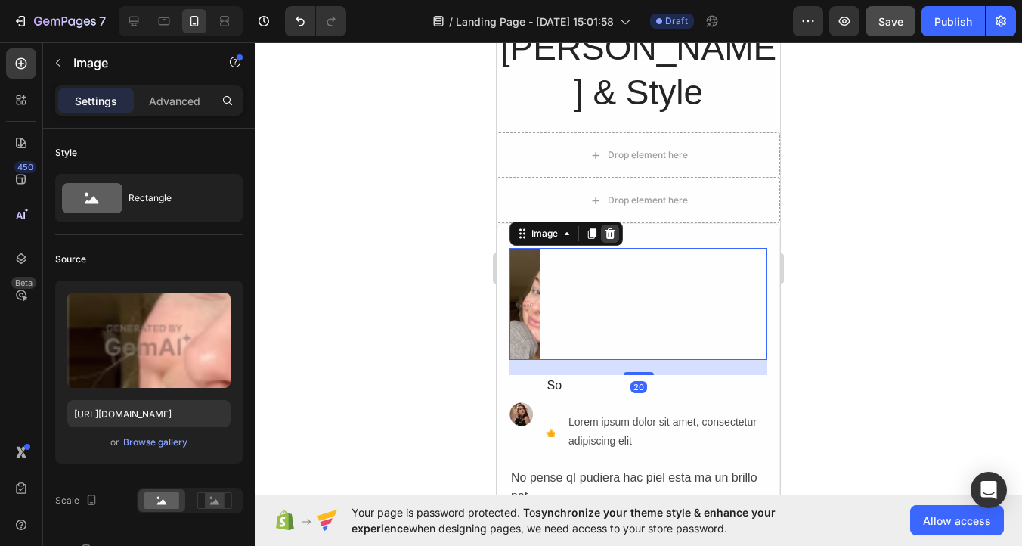
click at [606, 228] on icon at bounding box center [610, 234] width 12 height 12
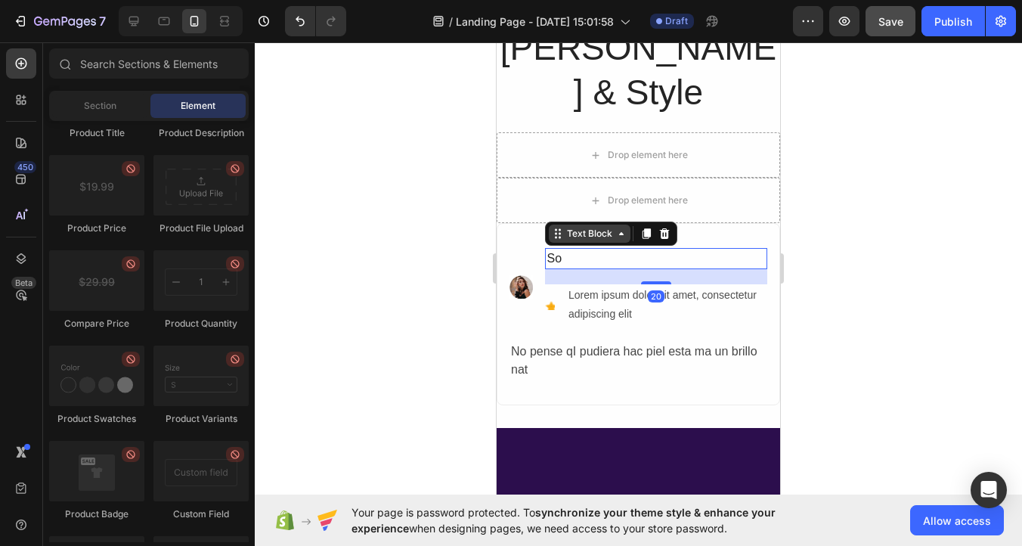
click at [572, 222] on div "Text Block" at bounding box center [611, 234] width 132 height 24
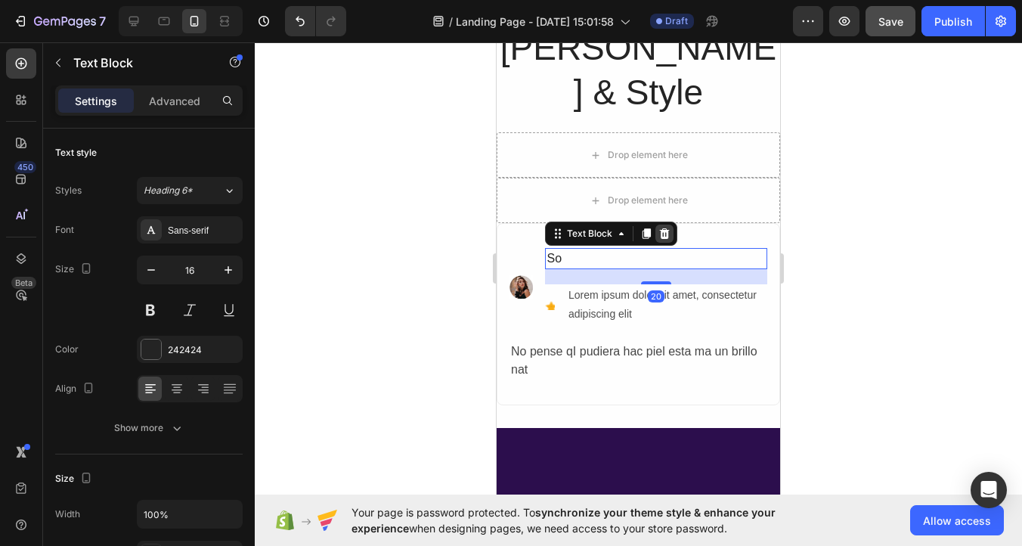
click at [665, 228] on icon at bounding box center [665, 233] width 10 height 11
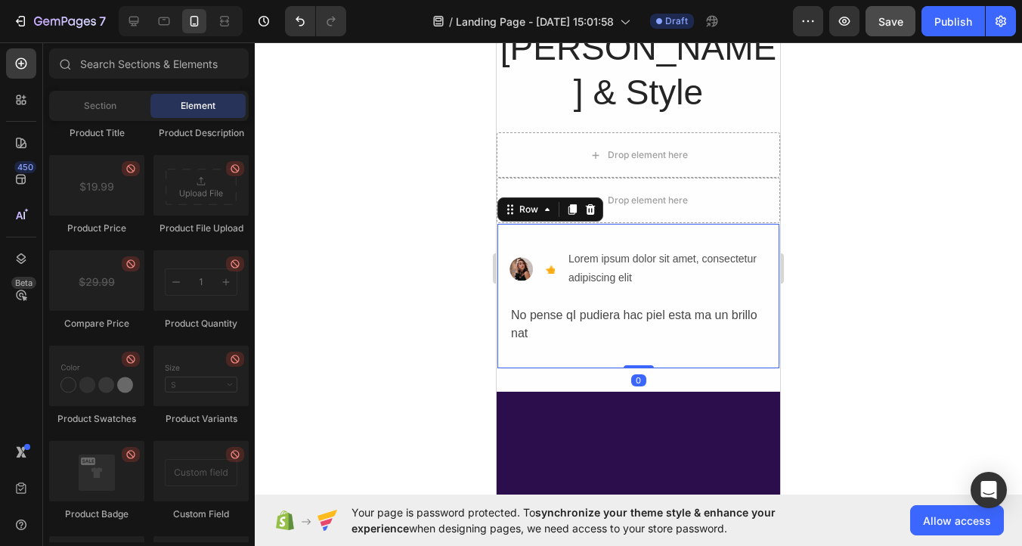
click at [538, 223] on div "Image Icon Lorem ipsum dolor sit amet, consectetur adipiscing elit Text Block A…" at bounding box center [639, 295] width 284 height 145
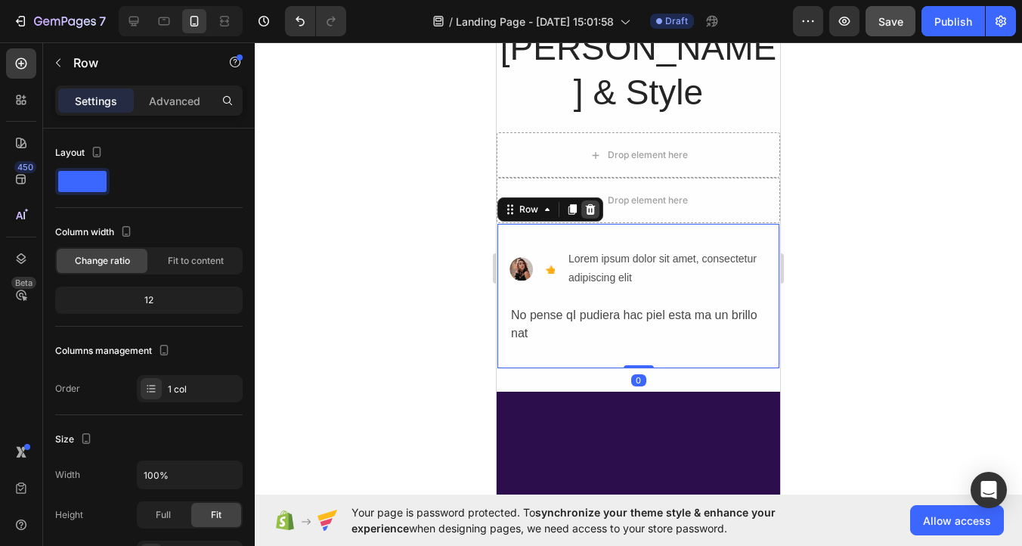
click at [595, 200] on div at bounding box center [590, 209] width 18 height 18
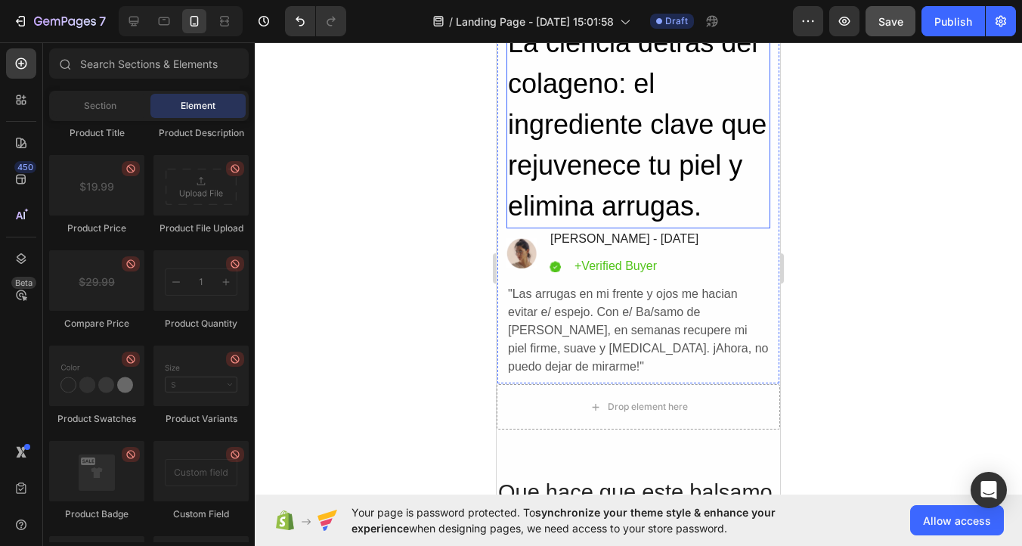
scroll to position [77, 0]
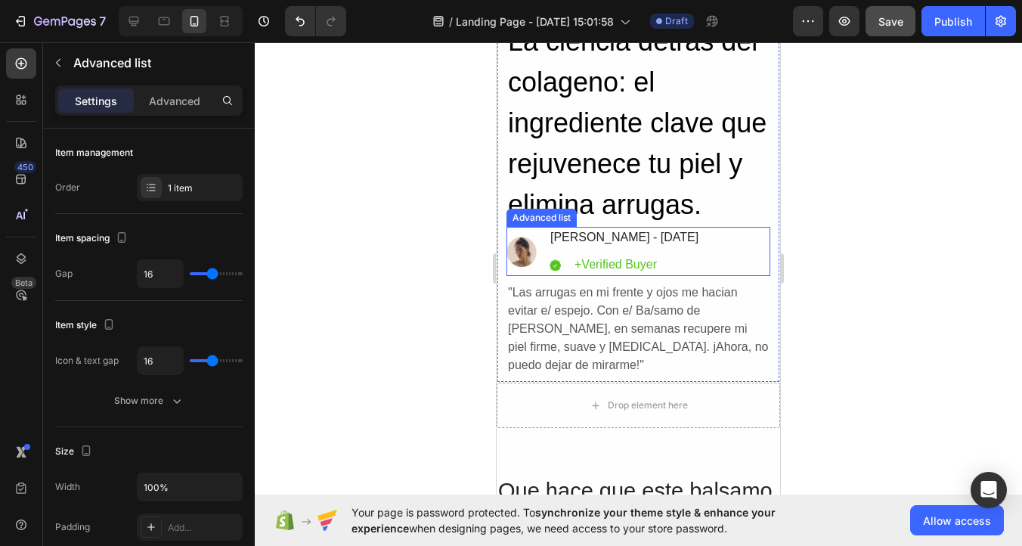
click at [535, 234] on li "Image [PERSON_NAME] - [DATE] Text Block Icon +Verified Buyer Text Block Advance…" at bounding box center [604, 251] width 194 height 49
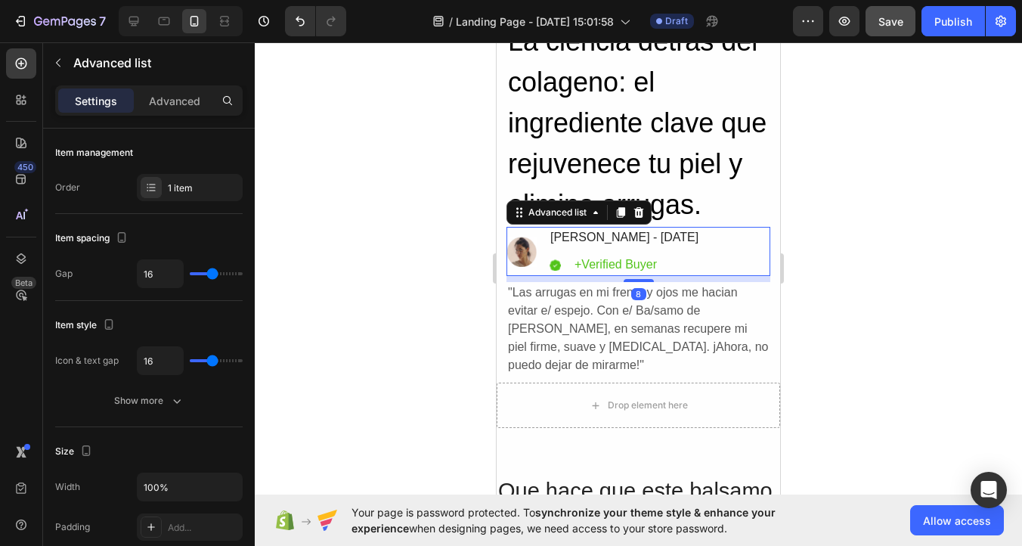
click at [535, 245] on li "Image [PERSON_NAME] - [DATE] Text Block Icon +Verified Buyer Text Block Advance…" at bounding box center [604, 251] width 194 height 49
click at [940, 278] on div at bounding box center [638, 294] width 767 height 504
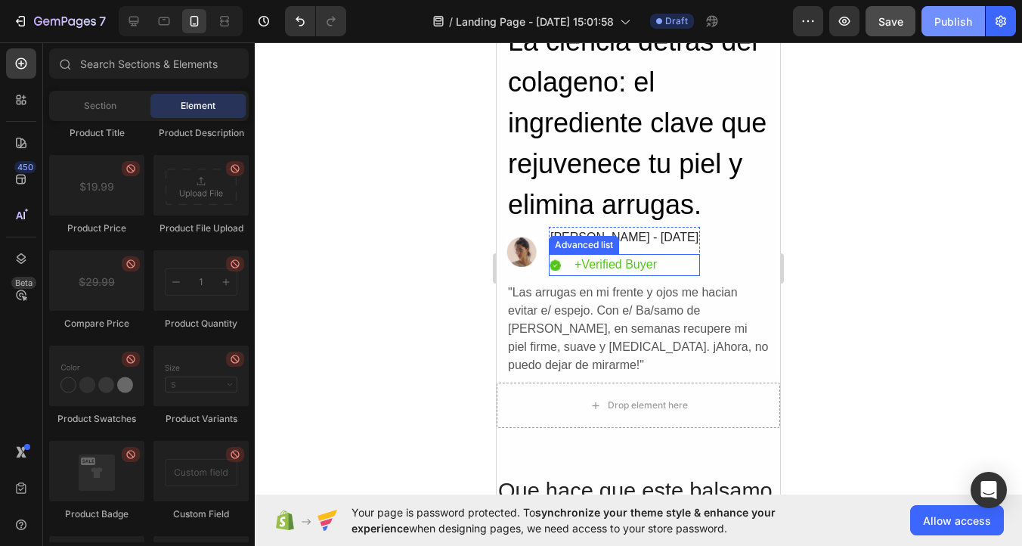
click at [950, 24] on div "Publish" at bounding box center [954, 22] width 38 height 16
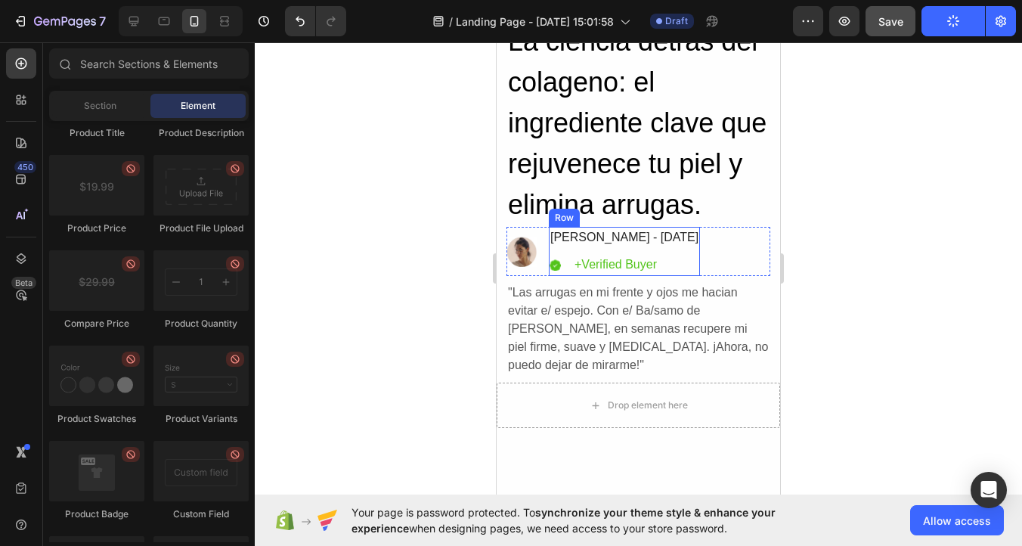
scroll to position [0, 0]
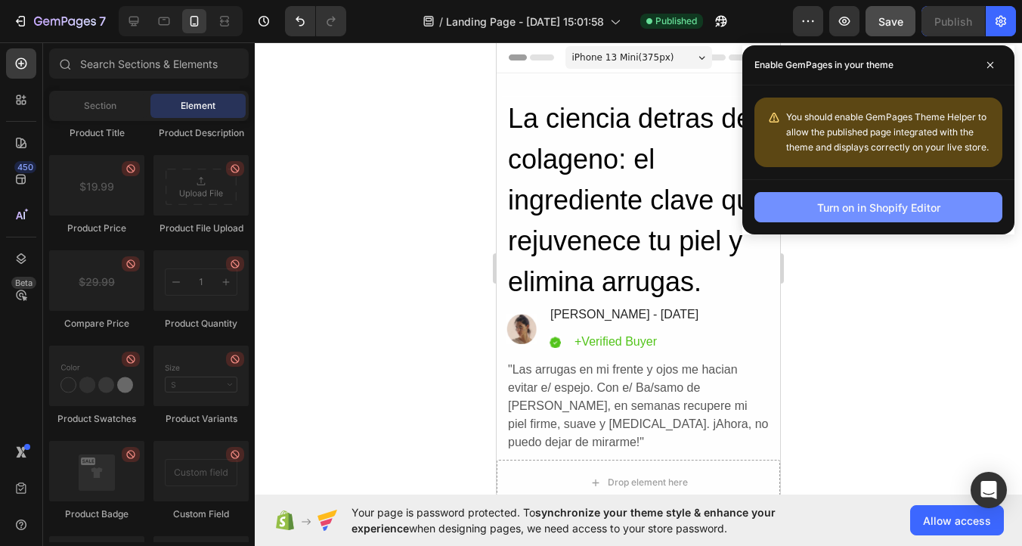
click at [859, 212] on div "Turn on in Shopify Editor" at bounding box center [878, 208] width 123 height 16
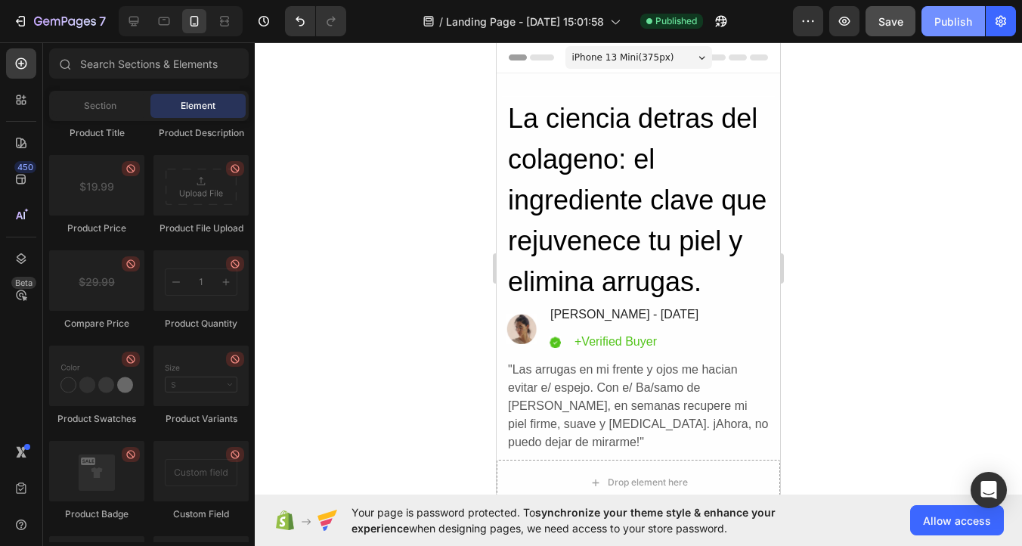
click at [928, 18] on button "Publish" at bounding box center [954, 21] width 64 height 30
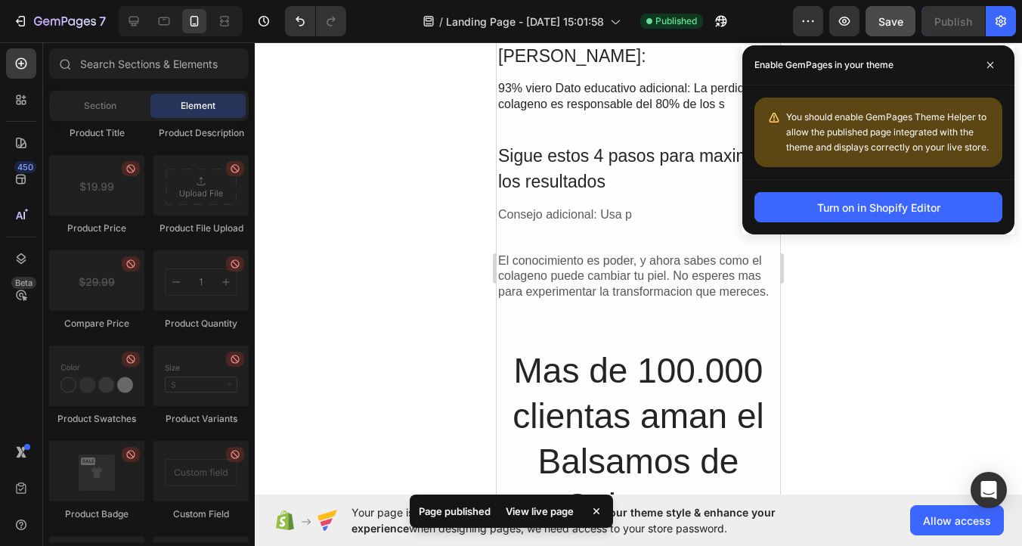
scroll to position [1190, 0]
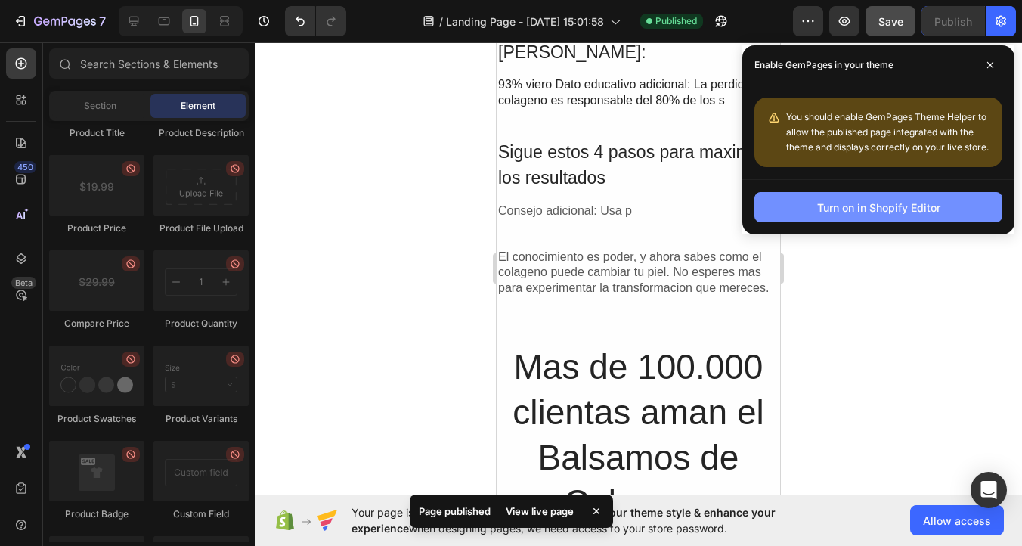
click at [860, 215] on div "Turn on in Shopify Editor" at bounding box center [878, 208] width 123 height 16
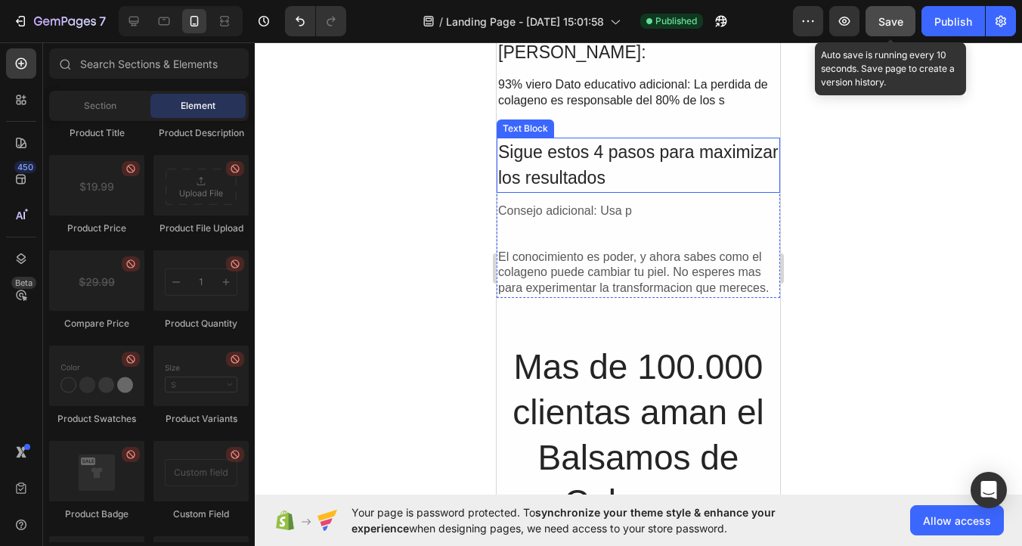
click at [874, 29] on button "Save" at bounding box center [891, 21] width 50 height 30
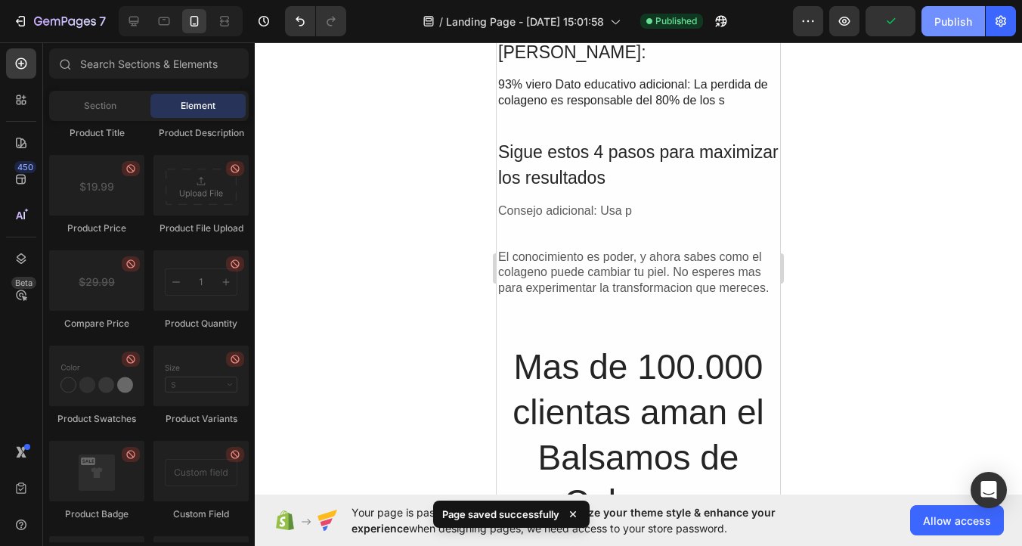
click at [966, 16] on div "Publish" at bounding box center [954, 22] width 38 height 16
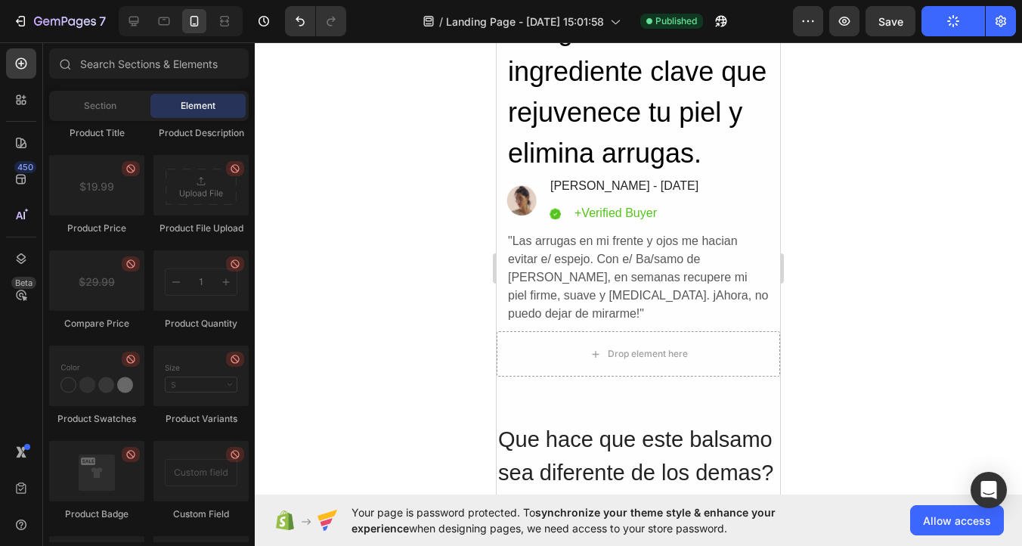
scroll to position [0, 0]
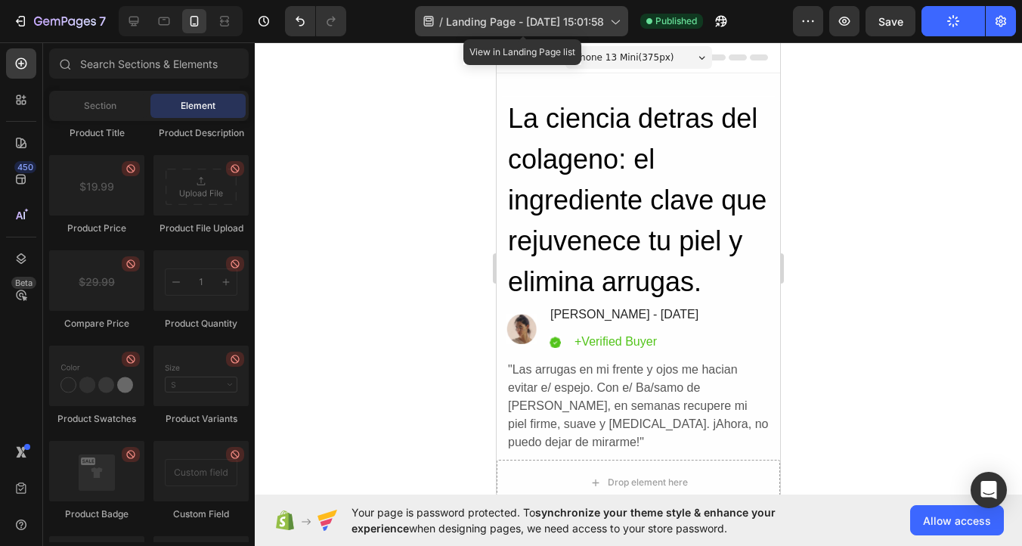
click at [609, 20] on icon at bounding box center [614, 21] width 15 height 15
